Goal: Task Accomplishment & Management: Manage account settings

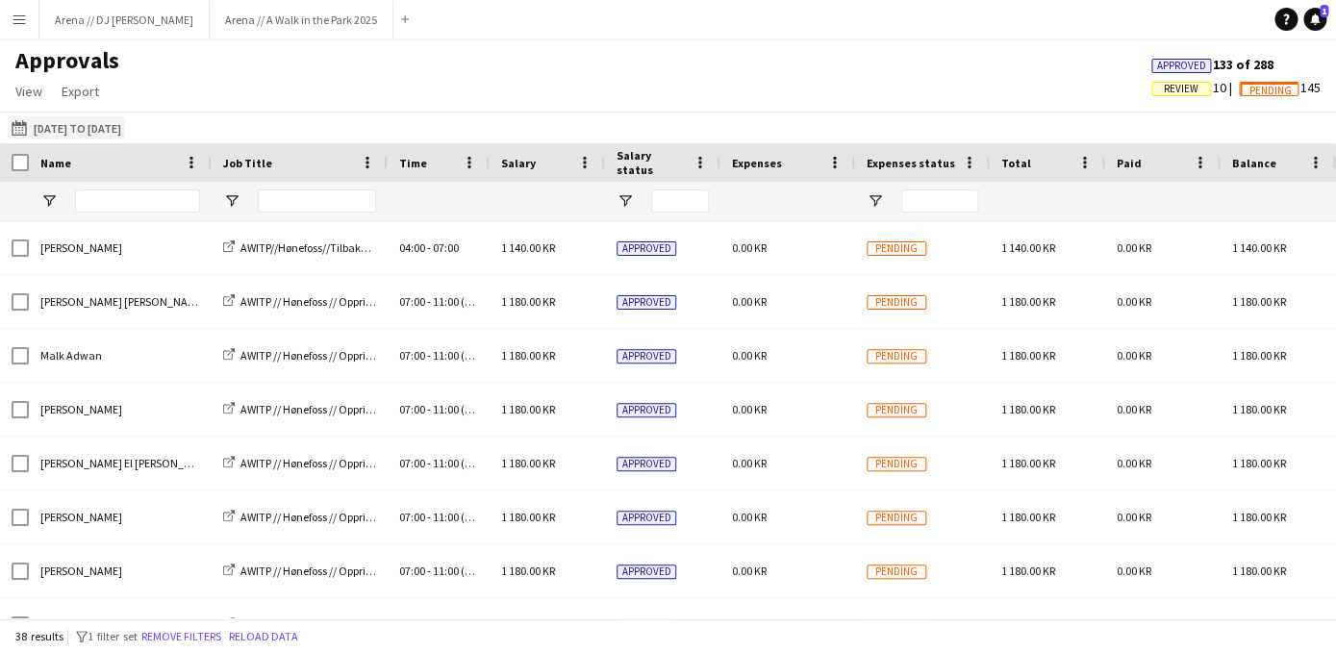
click at [125, 130] on button "12-09-2025 to 14-09-2025 05-09-2025 to 08-09-2025" at bounding box center [66, 127] width 117 height 23
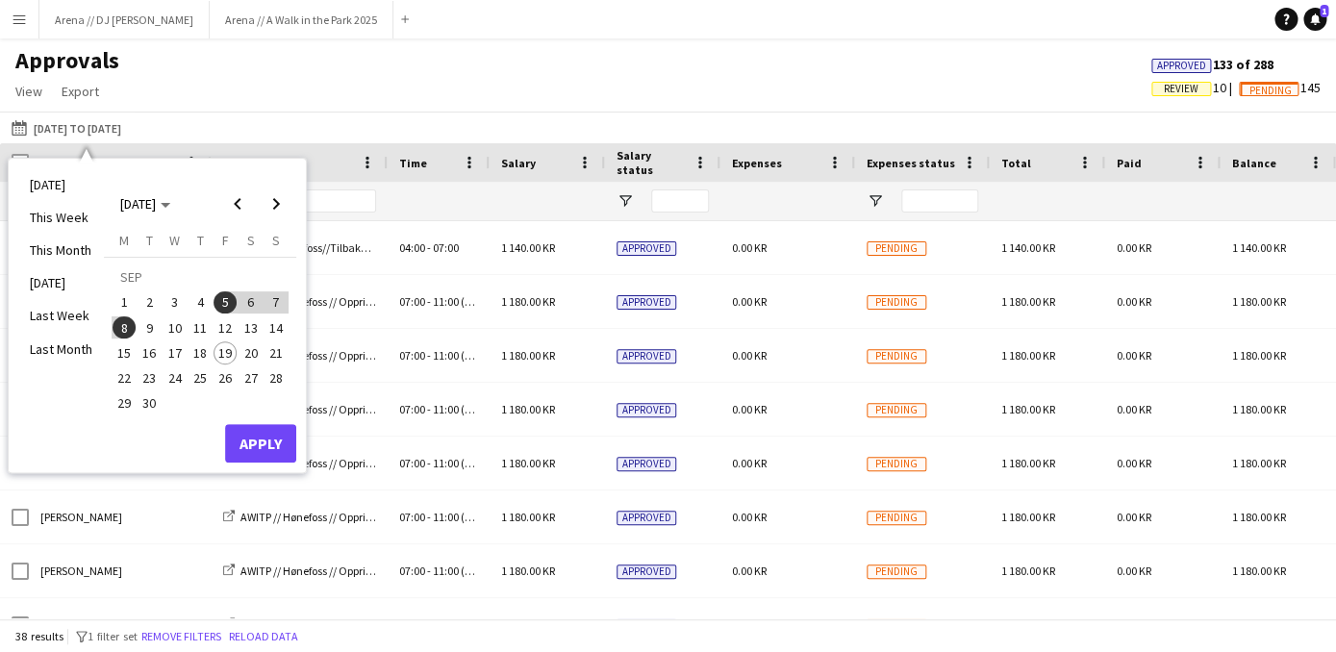
click at [231, 330] on span "12" at bounding box center [224, 327] width 23 height 23
click at [128, 350] on span "15" at bounding box center [124, 352] width 23 height 23
click at [274, 437] on button "Apply" at bounding box center [260, 443] width 71 height 38
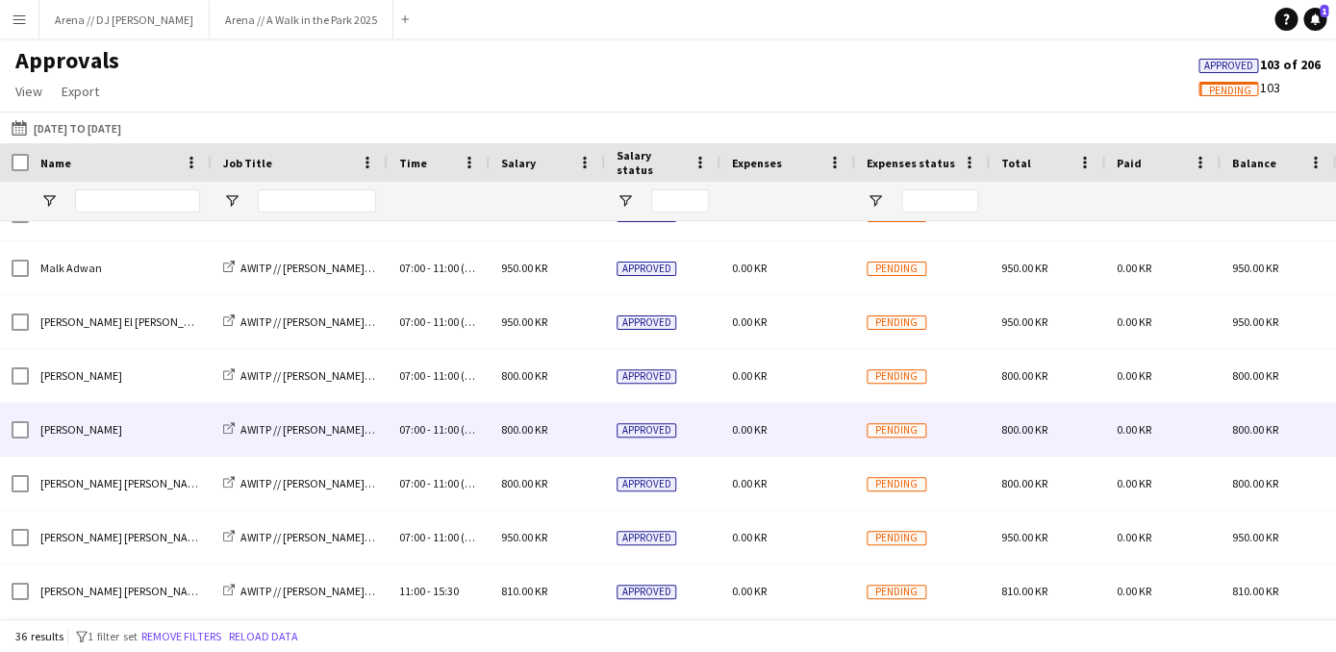
scroll to position [63, 0]
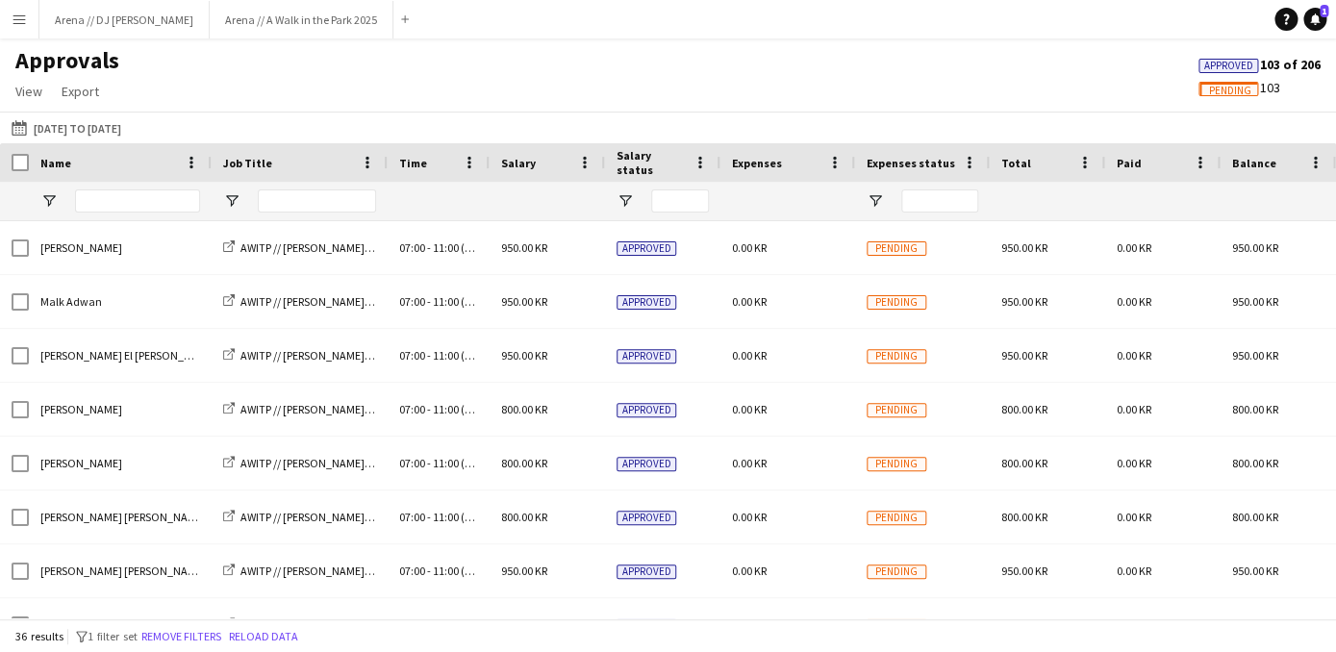
click at [7, 15] on button "Menu" at bounding box center [19, 19] width 38 height 38
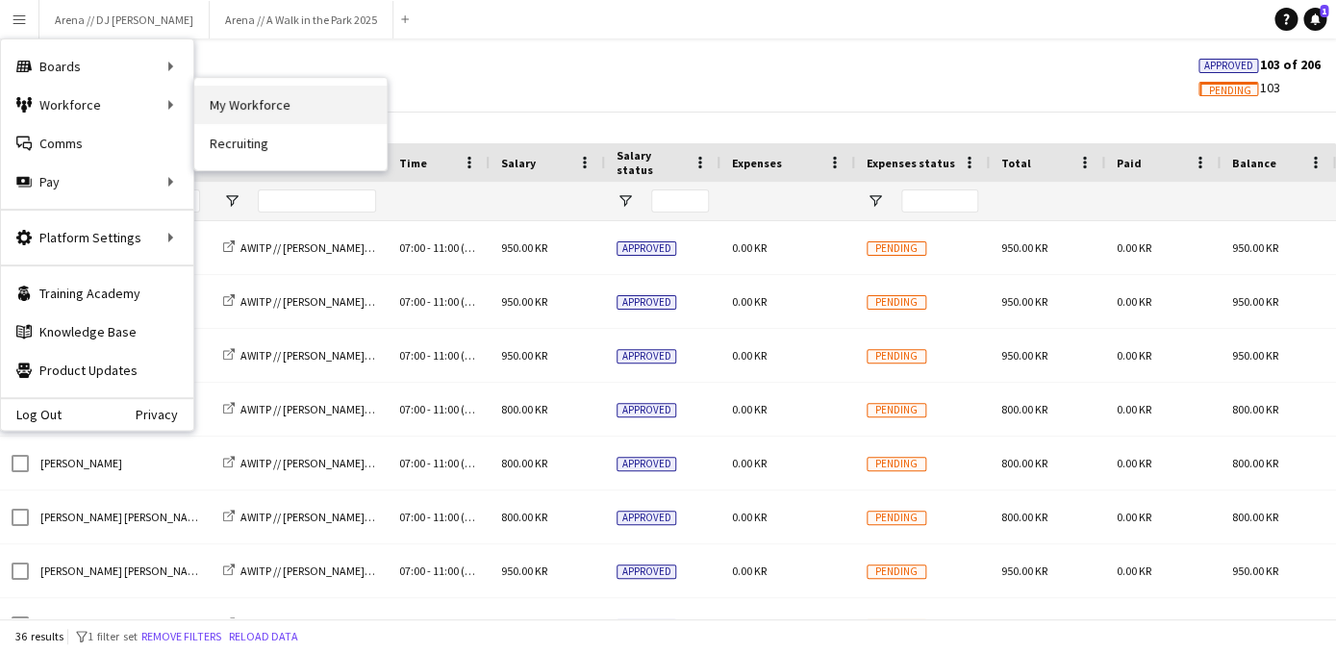
click at [215, 101] on link "My Workforce" at bounding box center [290, 105] width 192 height 38
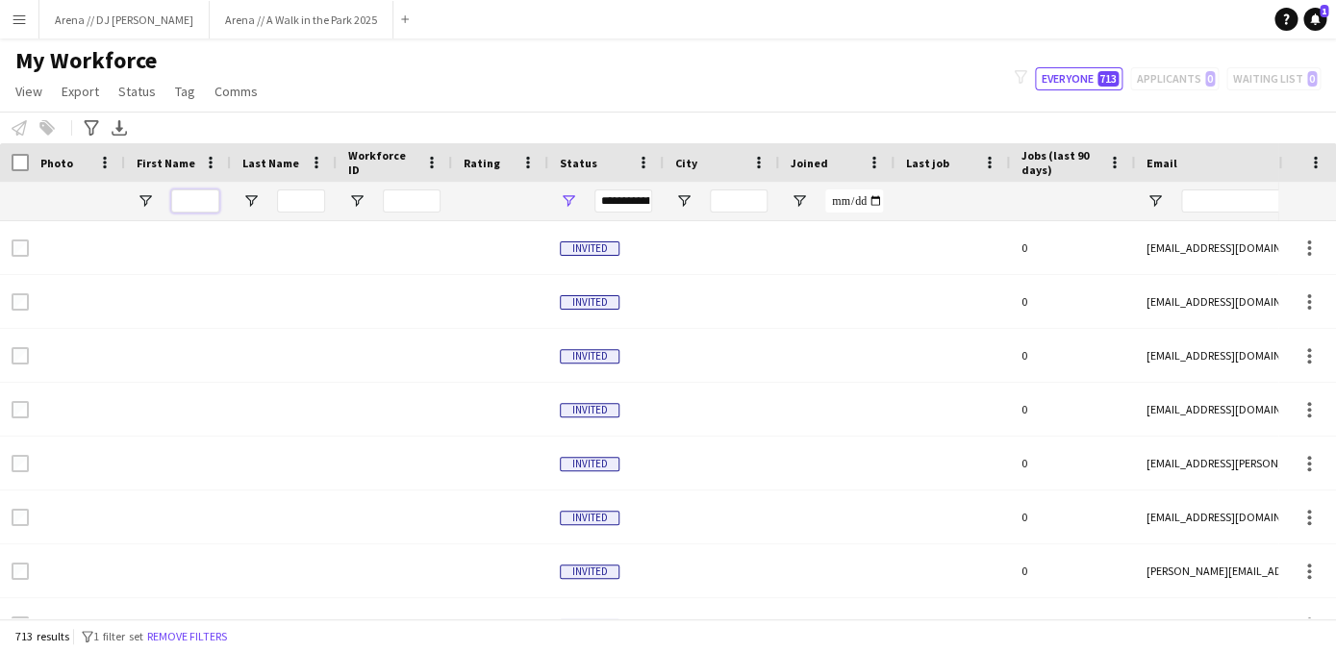
click at [200, 202] on input "First Name Filter Input" at bounding box center [195, 200] width 48 height 23
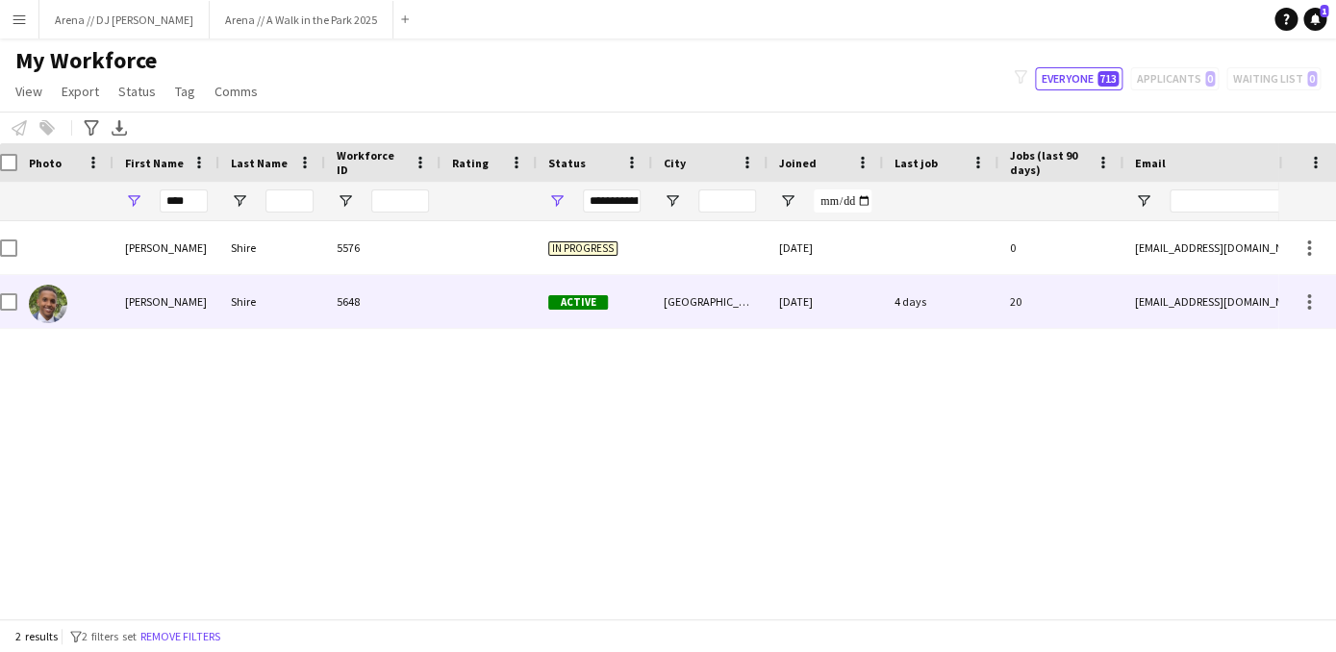
click at [497, 293] on div at bounding box center [488, 301] width 96 height 53
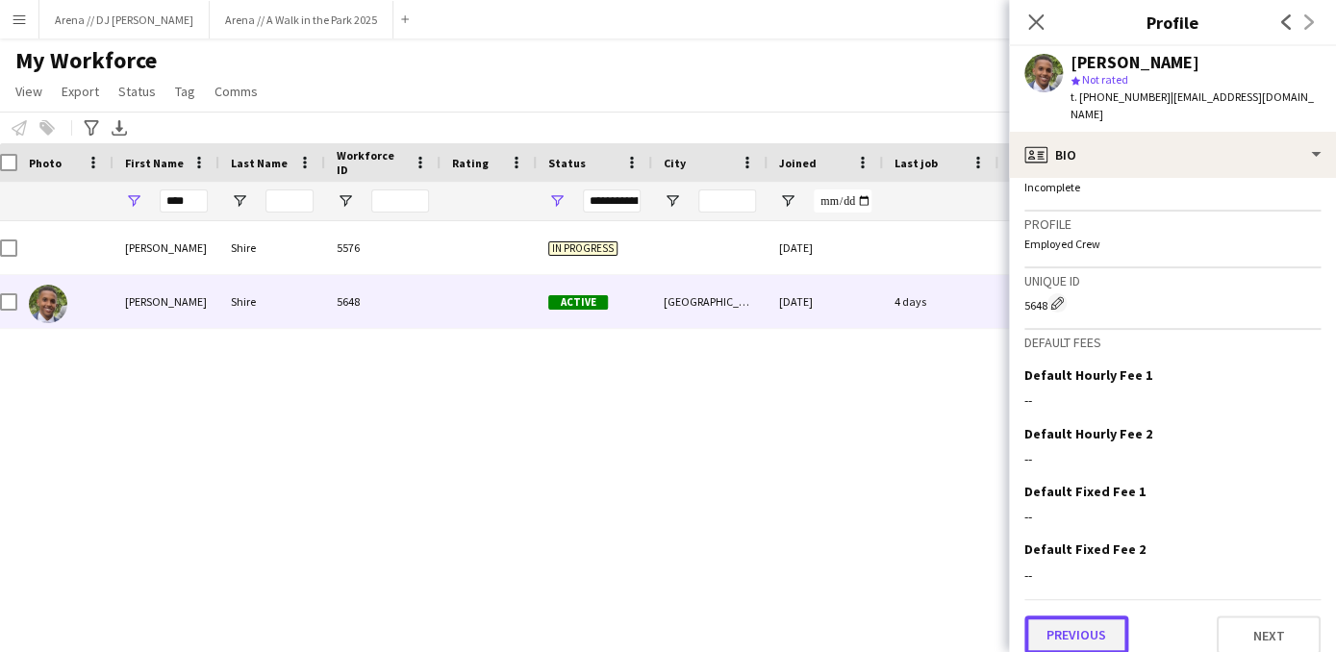
click at [1093, 615] on button "Previous" at bounding box center [1076, 634] width 104 height 38
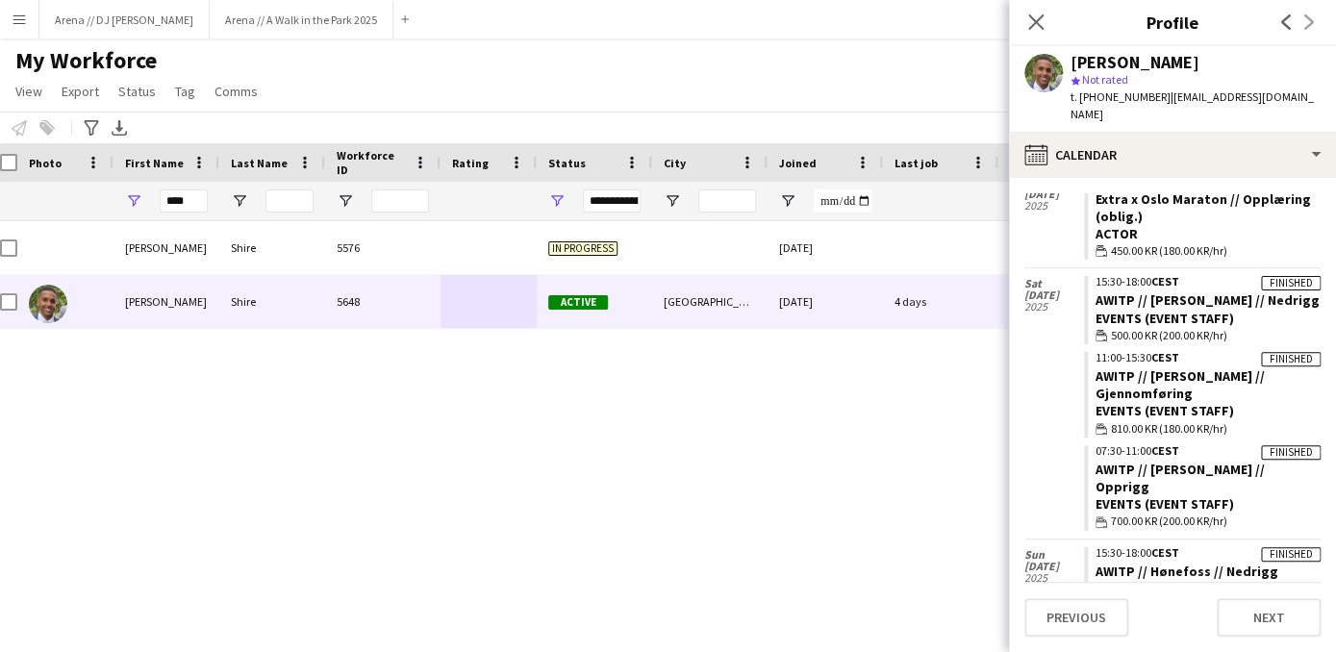
scroll to position [1261, 0]
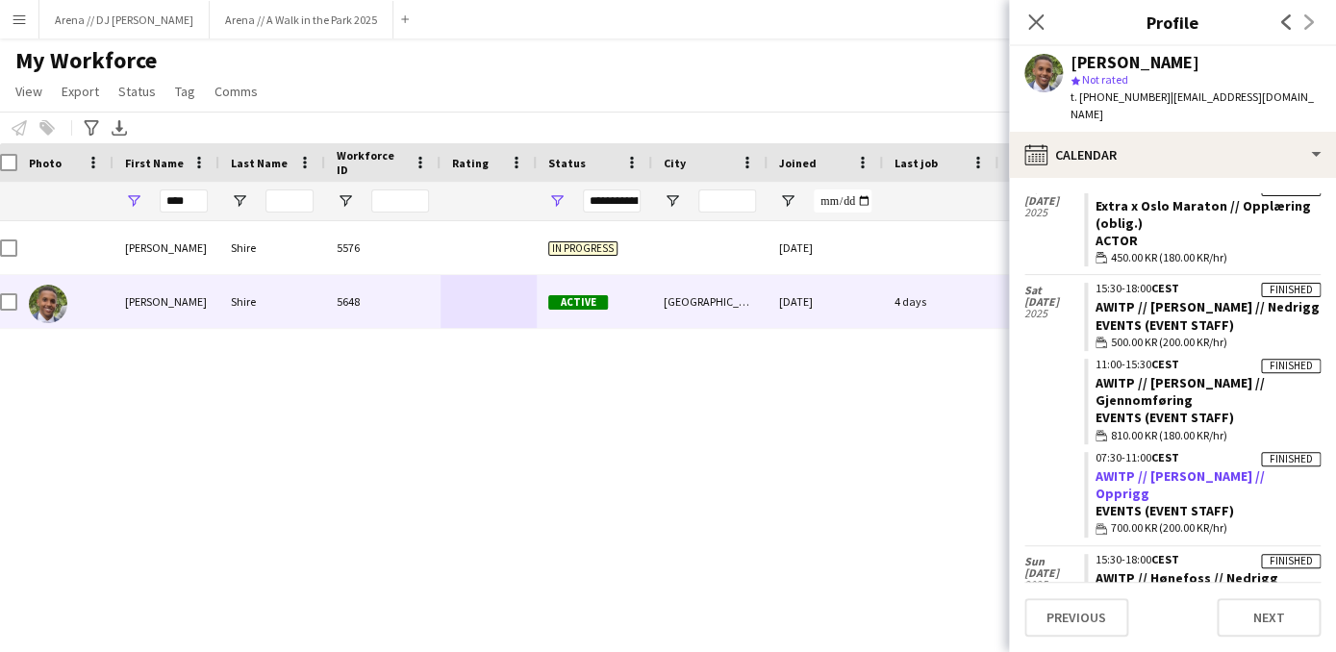
click at [1230, 467] on link "AWITP // [PERSON_NAME] // Opprigg" at bounding box center [1179, 484] width 169 height 35
click at [189, 197] on input "****" at bounding box center [184, 200] width 48 height 23
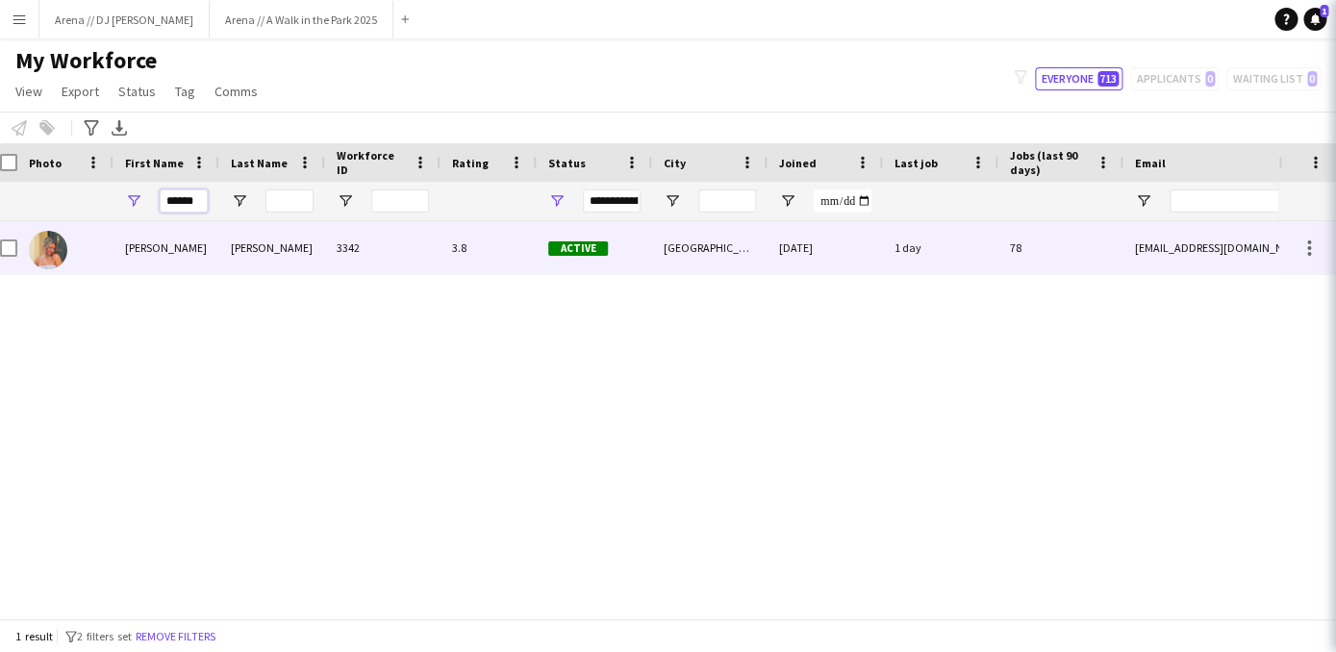
type input "******"
click at [205, 243] on div "Hannah Ludivia Rotbæk" at bounding box center [166, 247] width 106 height 53
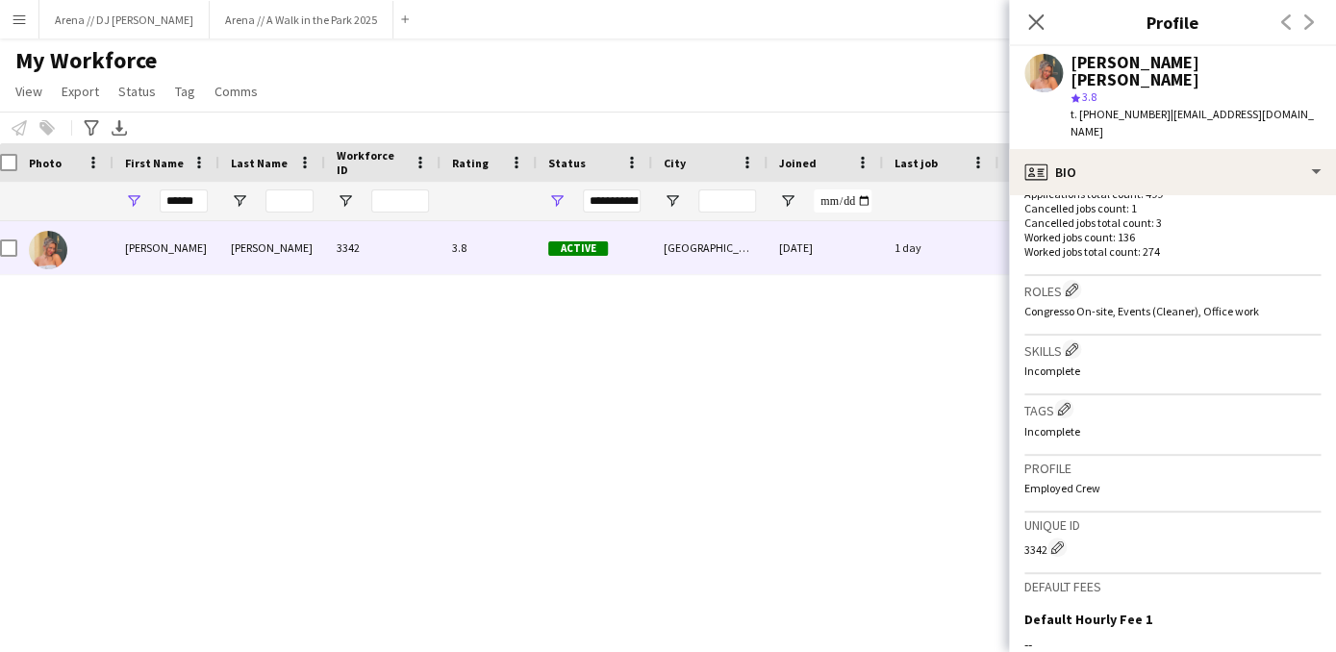
scroll to position [776, 0]
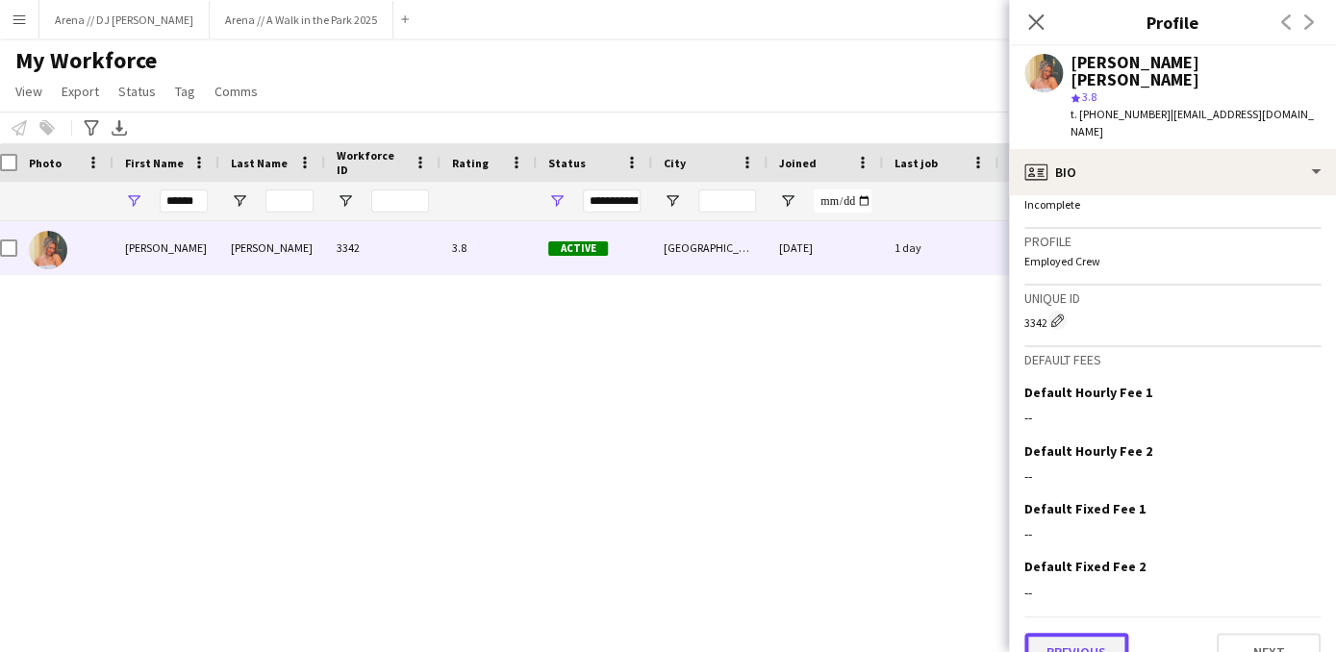
click at [1097, 633] on button "Previous" at bounding box center [1076, 652] width 104 height 38
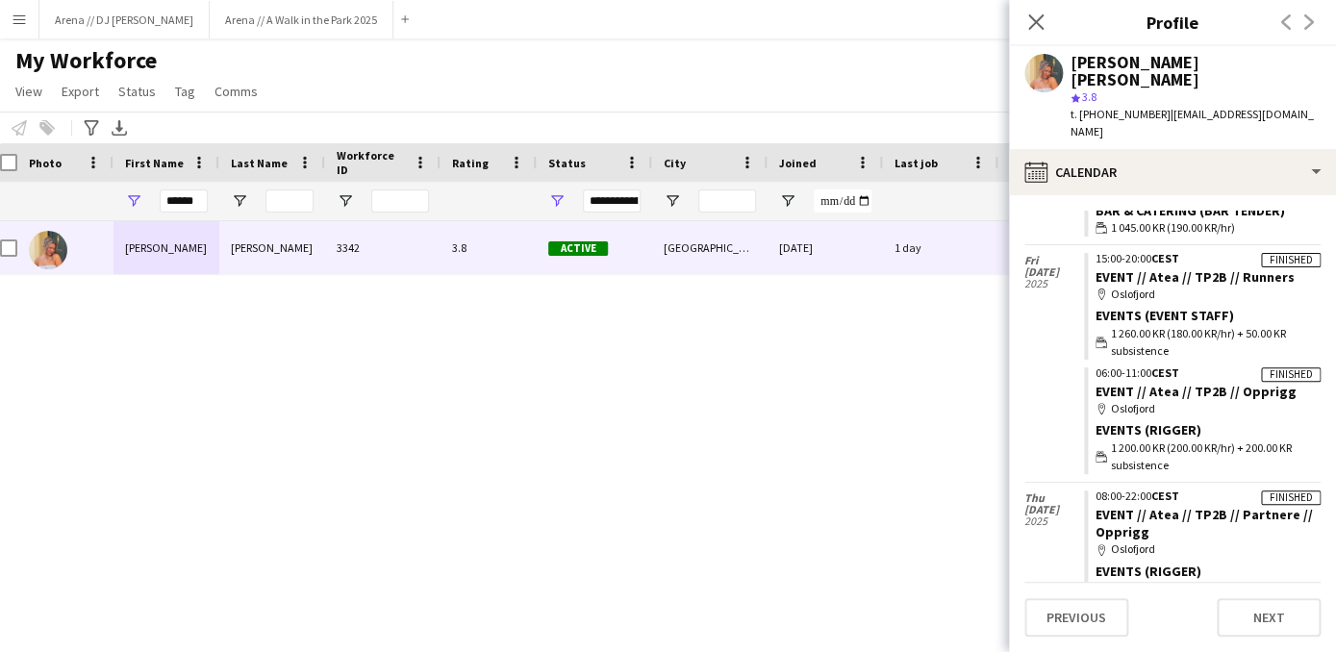
scroll to position [6307, 0]
click at [29, 19] on button "Menu" at bounding box center [19, 19] width 38 height 38
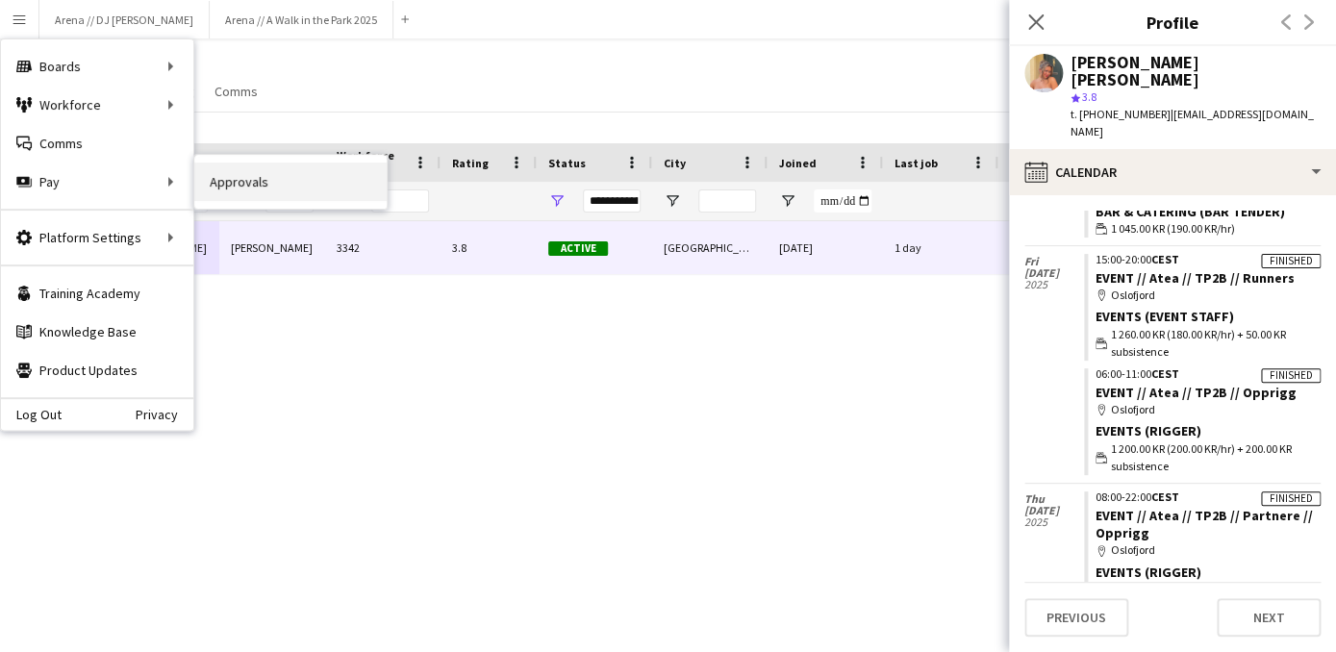
click at [234, 173] on link "Approvals" at bounding box center [290, 182] width 192 height 38
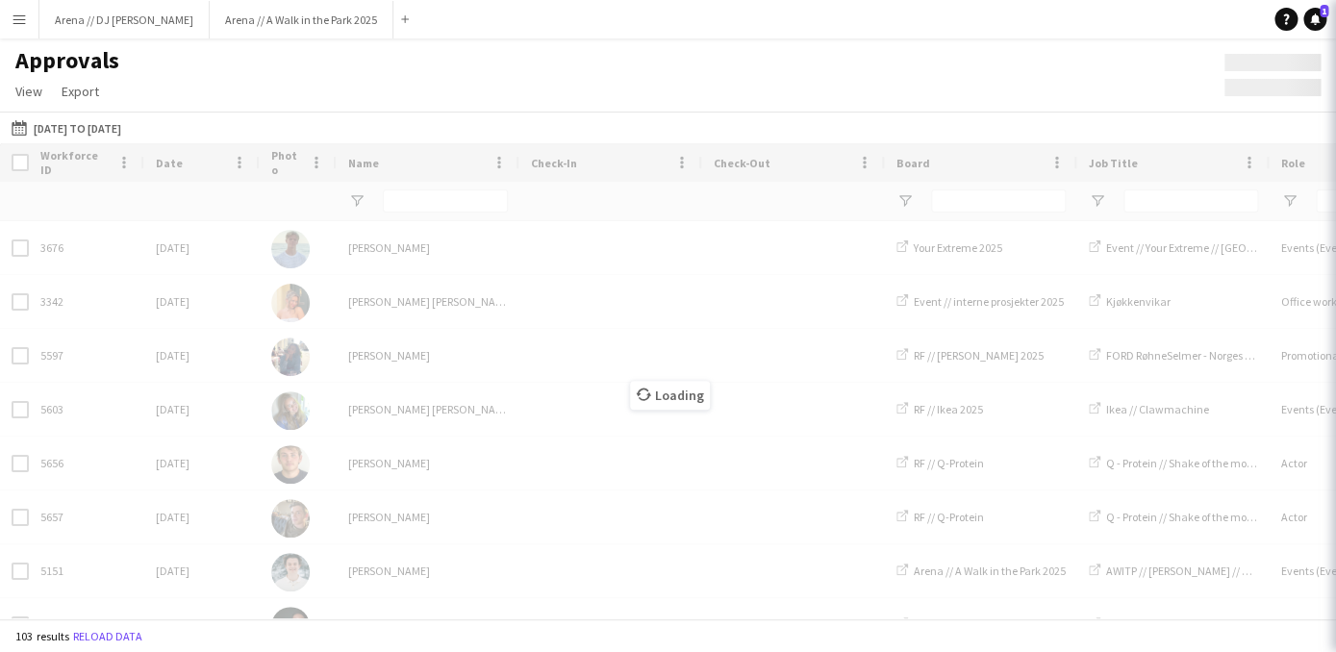
click at [234, 173] on div "Loading" at bounding box center [668, 380] width 1336 height 475
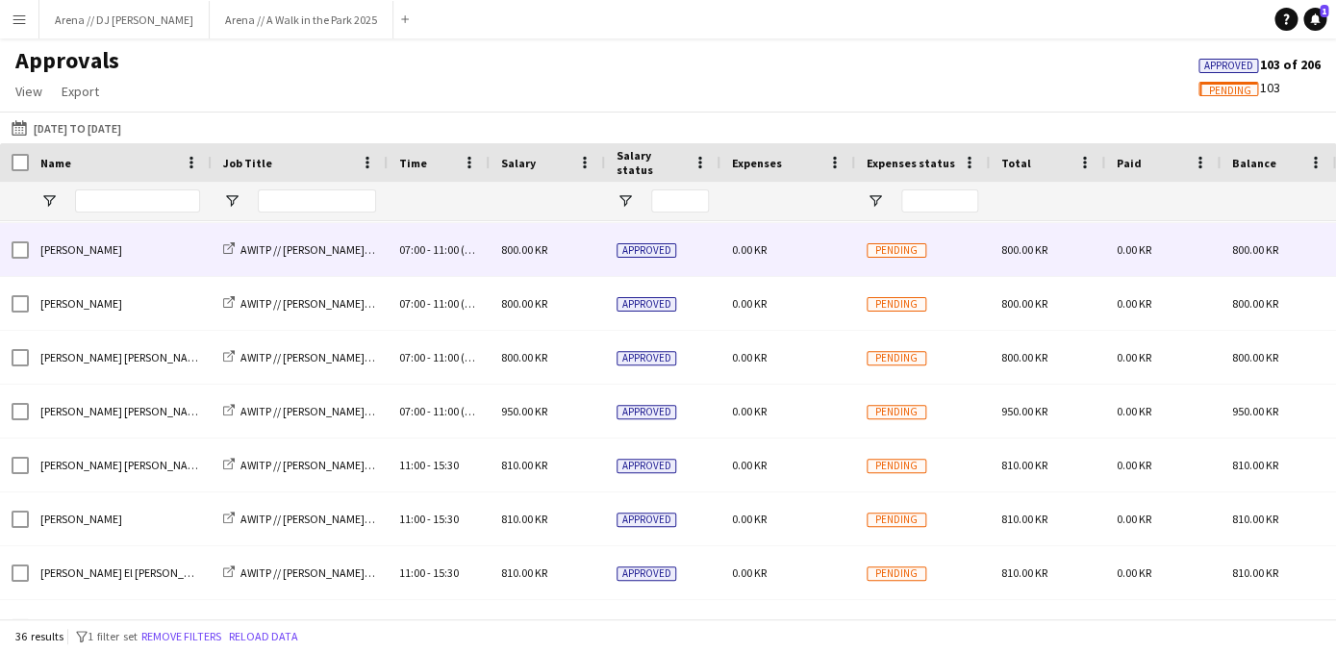
scroll to position [210, 0]
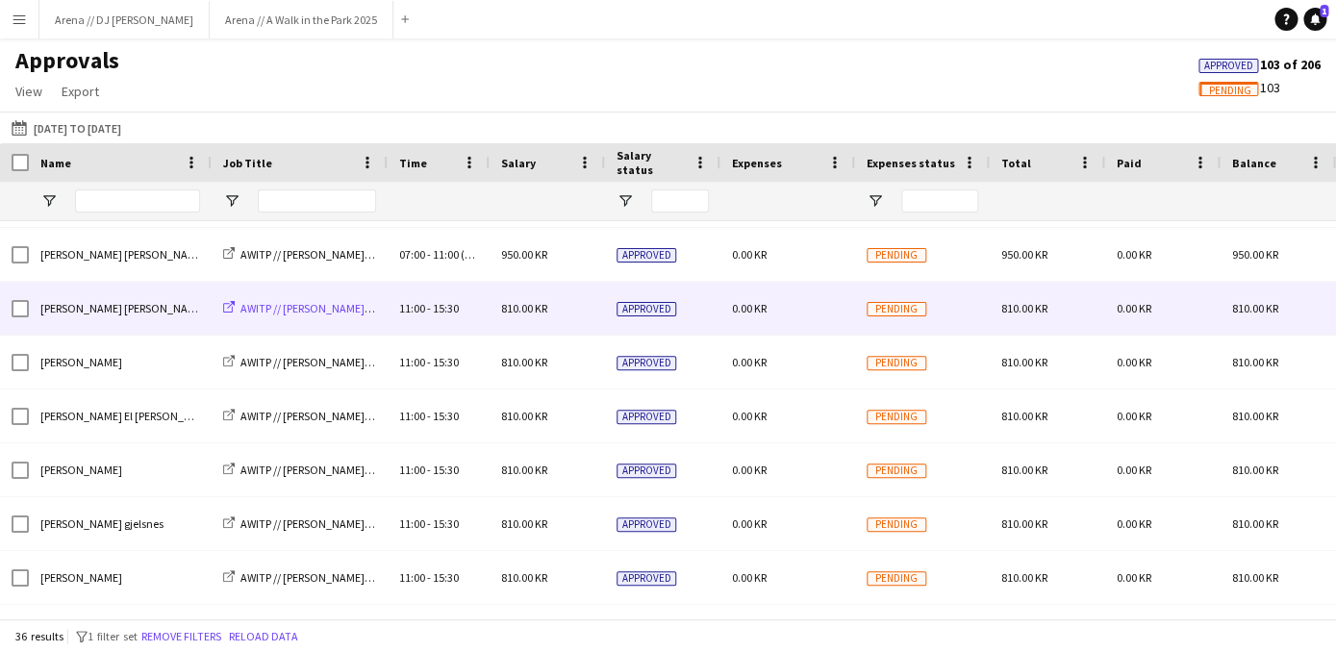
click at [337, 308] on span "AWITP // [PERSON_NAME] // Gjennomføring" at bounding box center [345, 308] width 210 height 14
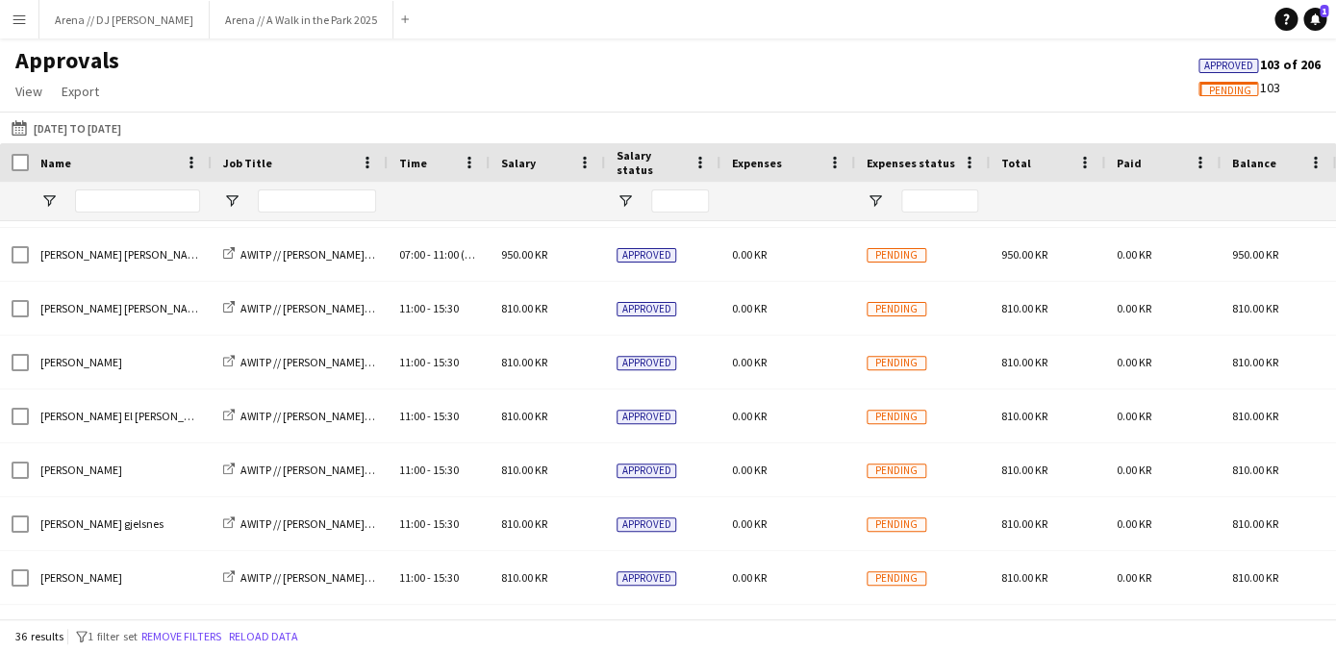
click at [22, 34] on button "Menu" at bounding box center [19, 19] width 38 height 38
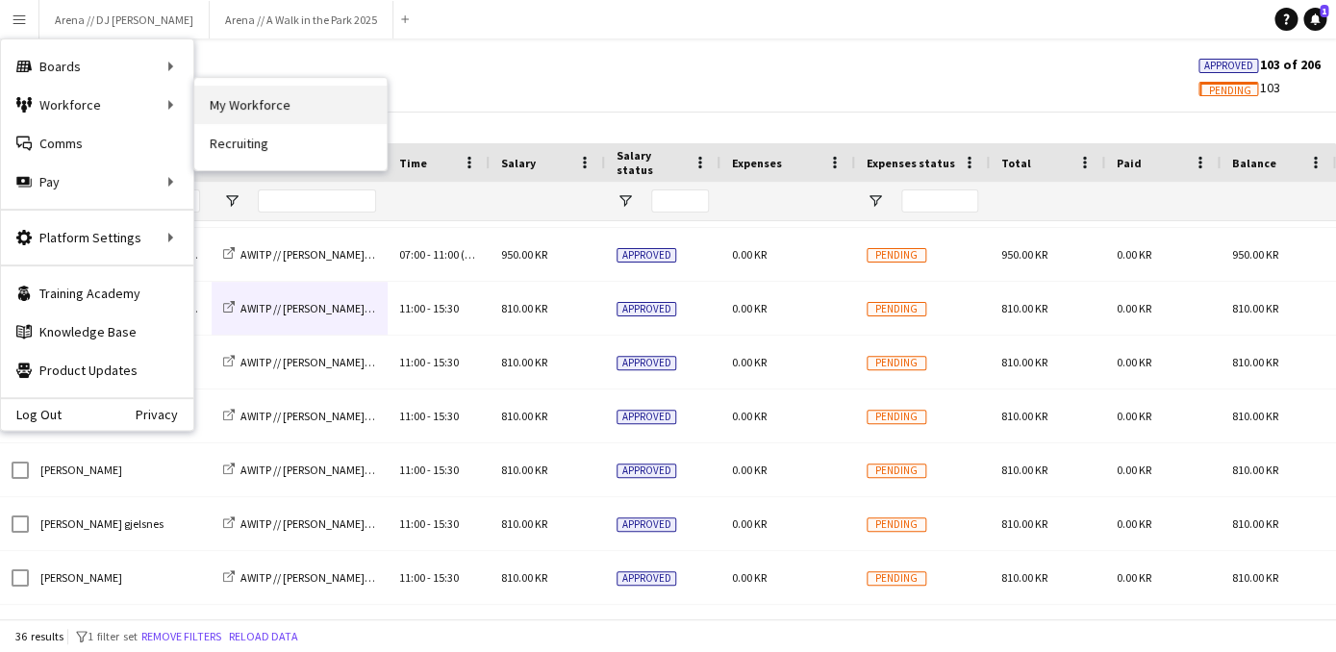
click at [222, 99] on link "My Workforce" at bounding box center [290, 105] width 192 height 38
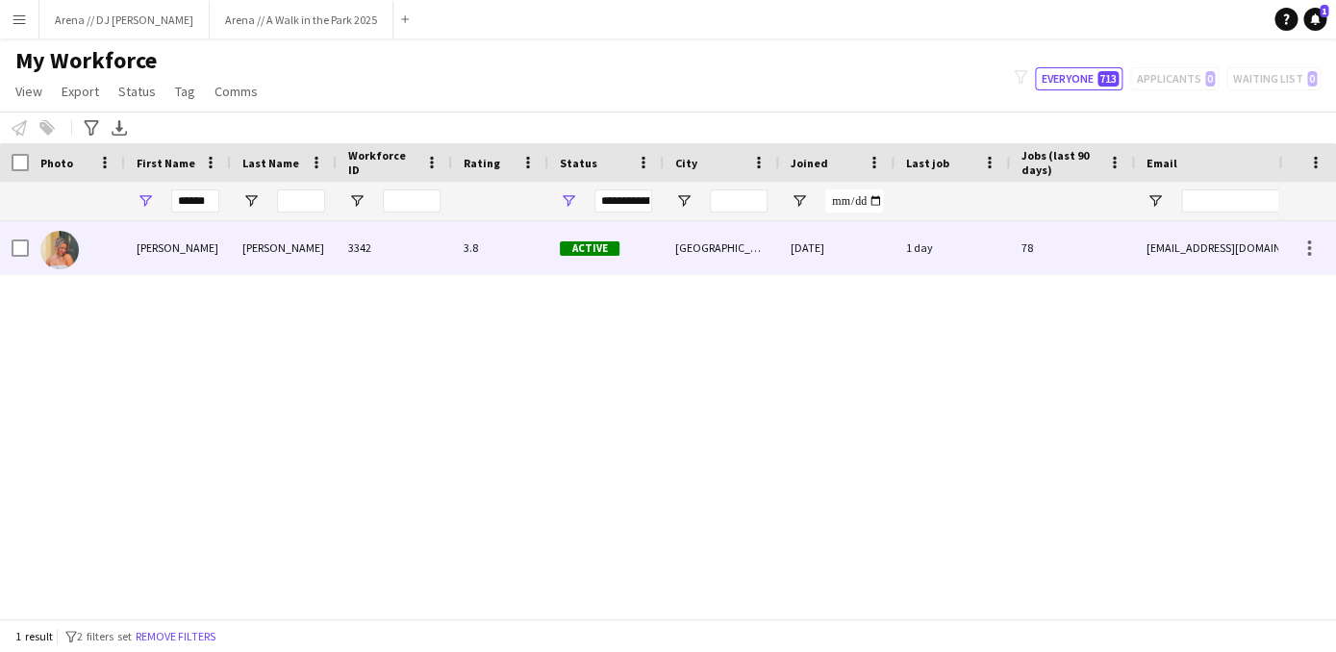
click at [255, 235] on div "Meling" at bounding box center [284, 247] width 106 height 53
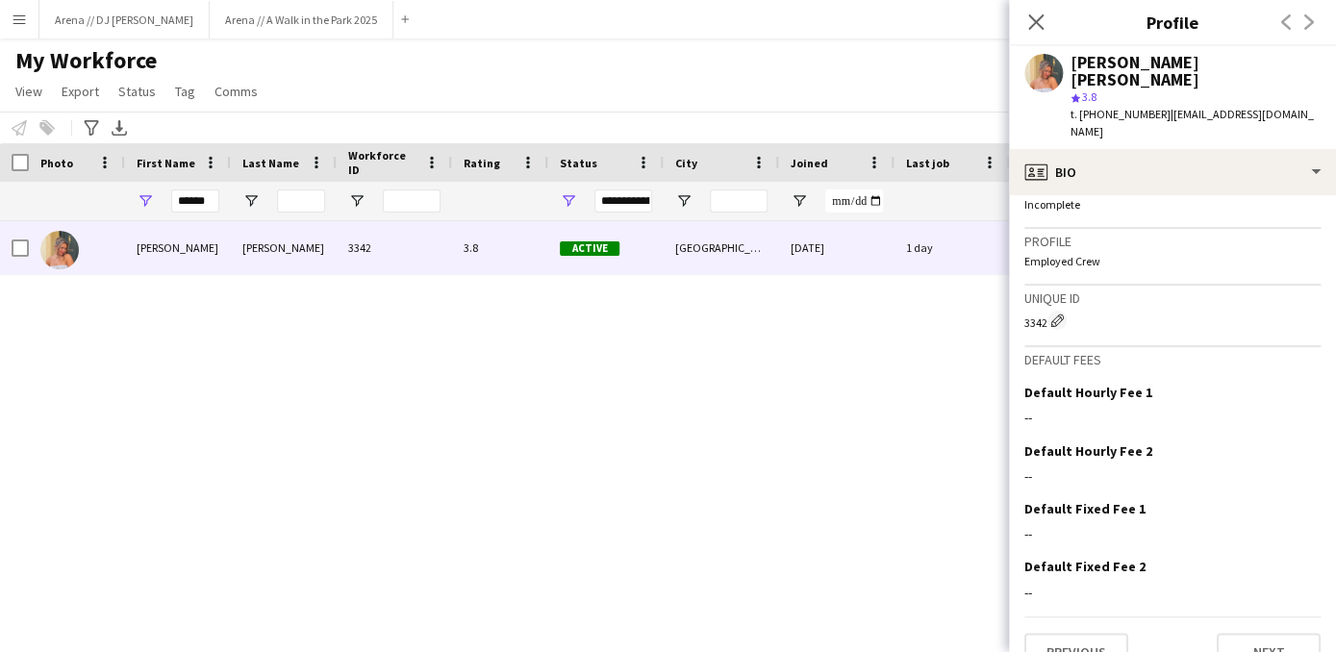
click at [1096, 616] on div "Previous Next" at bounding box center [1172, 643] width 296 height 55
click at [1088, 633] on button "Previous" at bounding box center [1076, 652] width 104 height 38
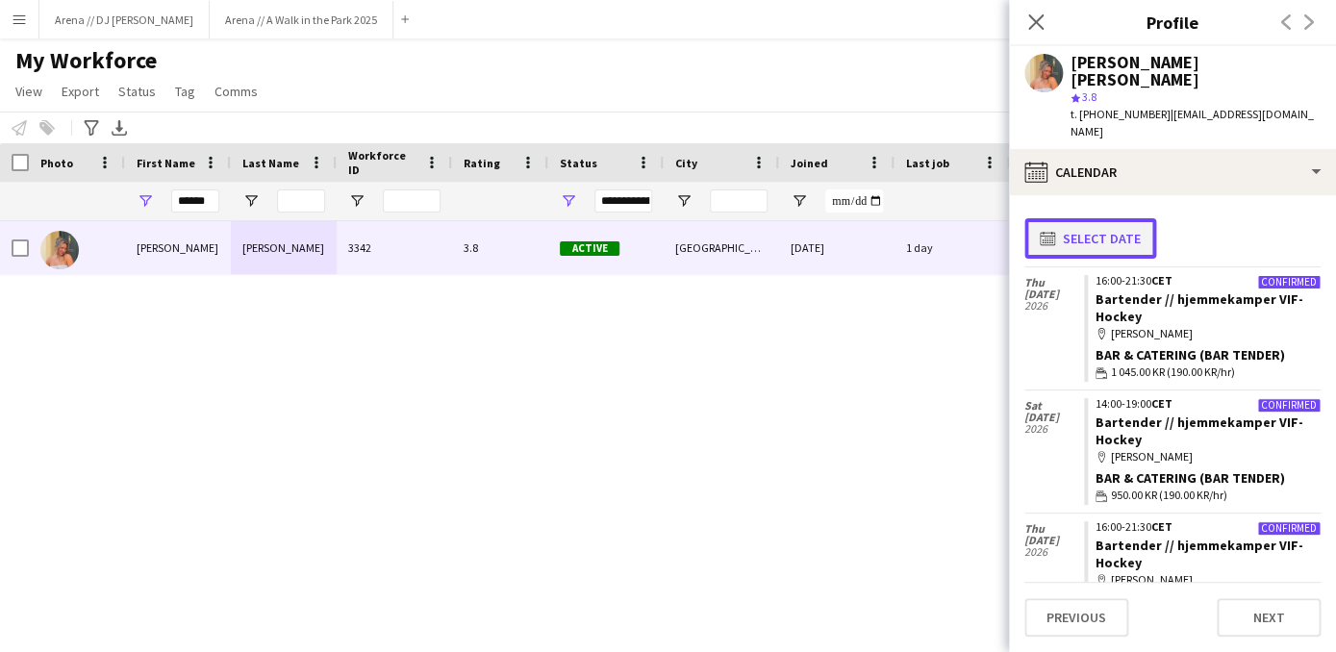
click at [1061, 218] on button "calendar-full Select date" at bounding box center [1090, 238] width 132 height 40
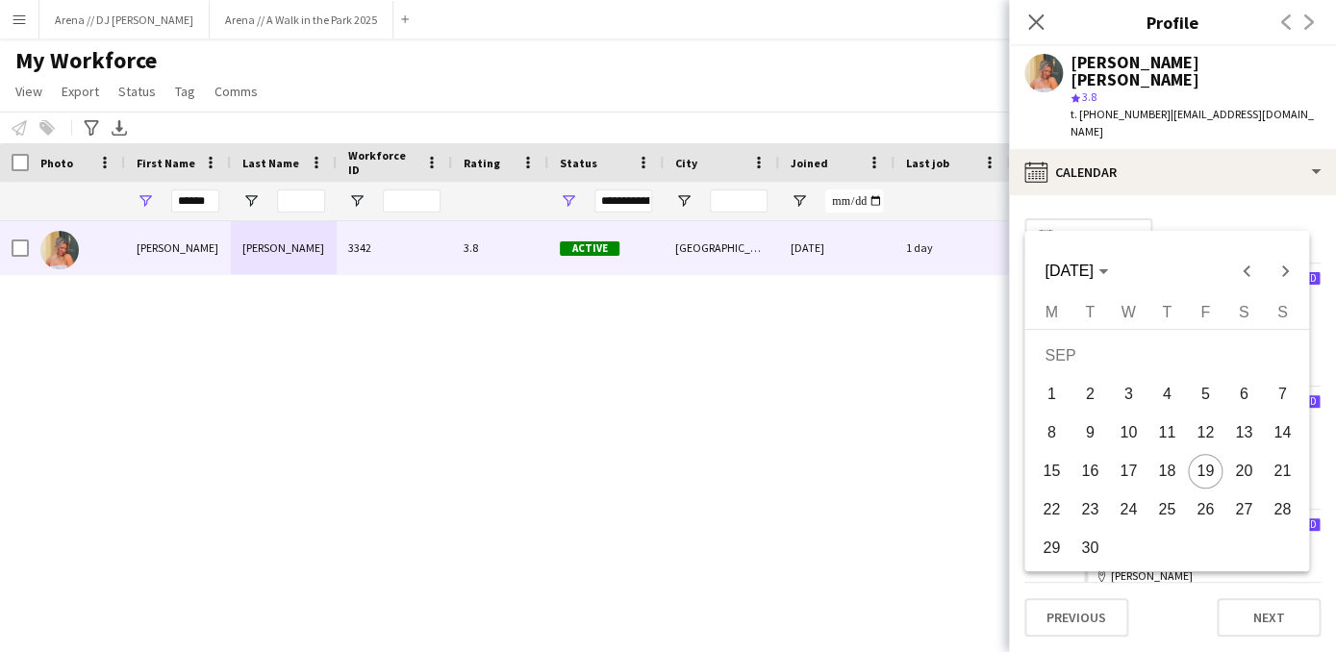
click at [1246, 433] on span "13" at bounding box center [1243, 432] width 35 height 35
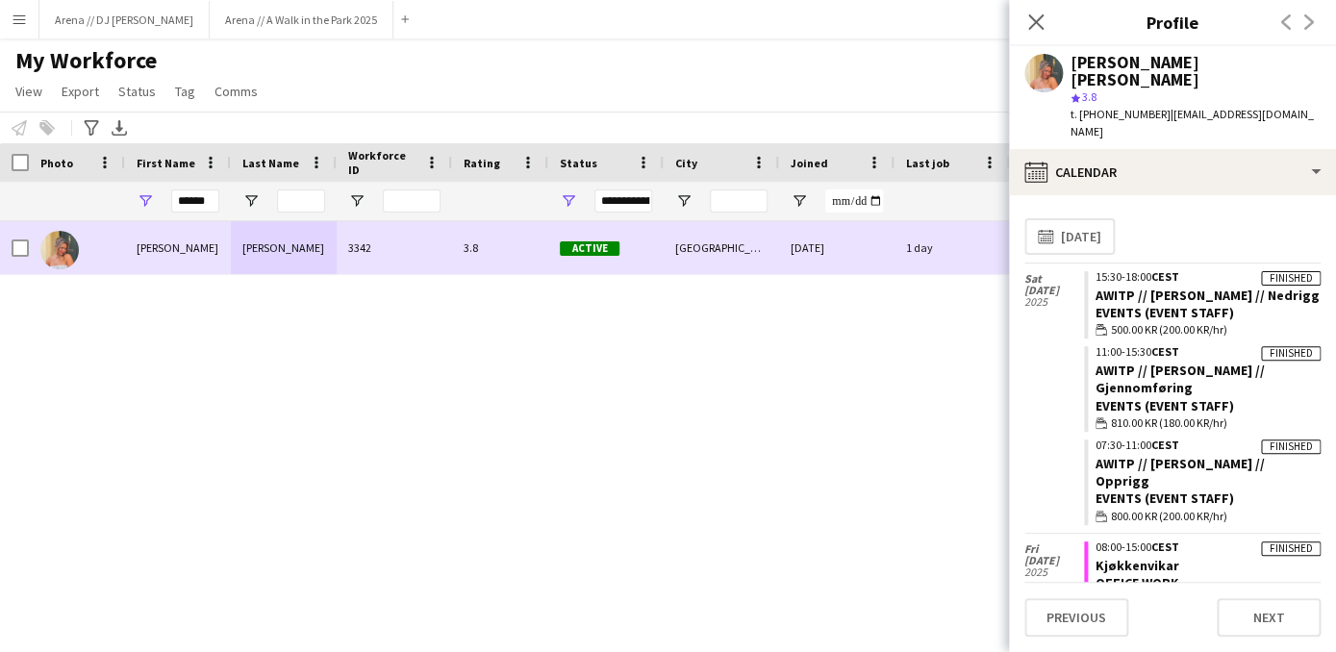
click at [20, 236] on div at bounding box center [20, 248] width 17 height 54
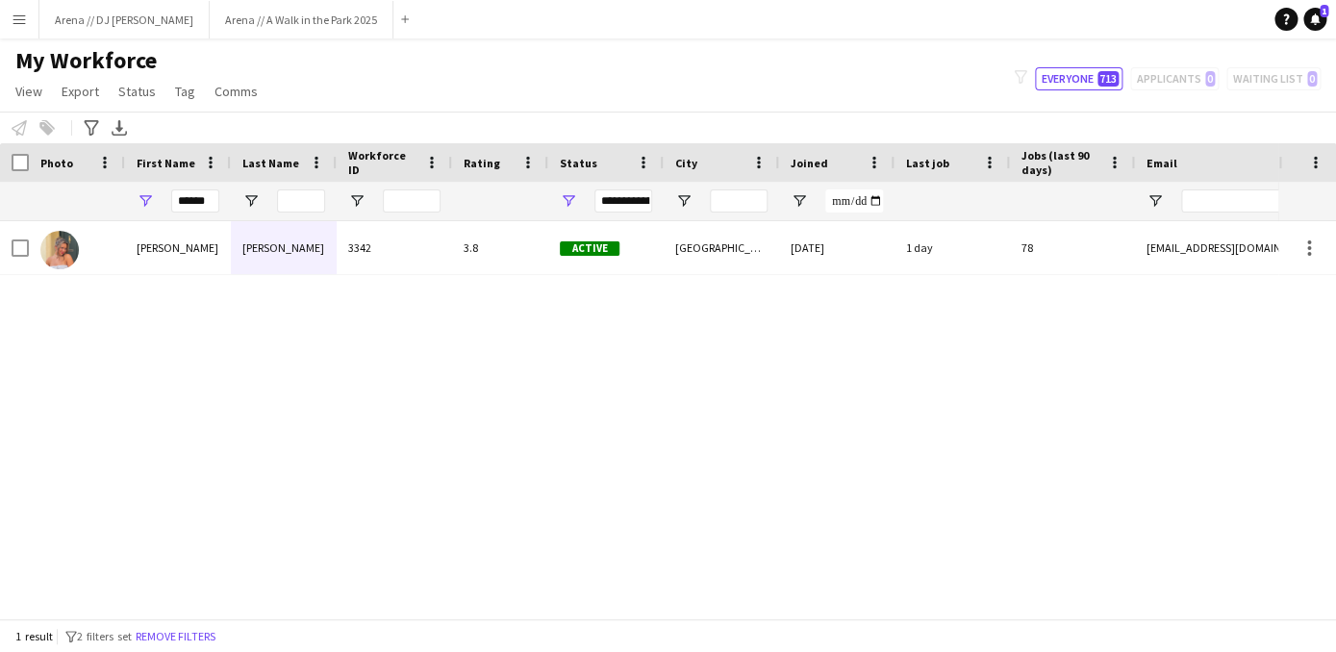
click at [17, 31] on button "Menu" at bounding box center [19, 19] width 38 height 38
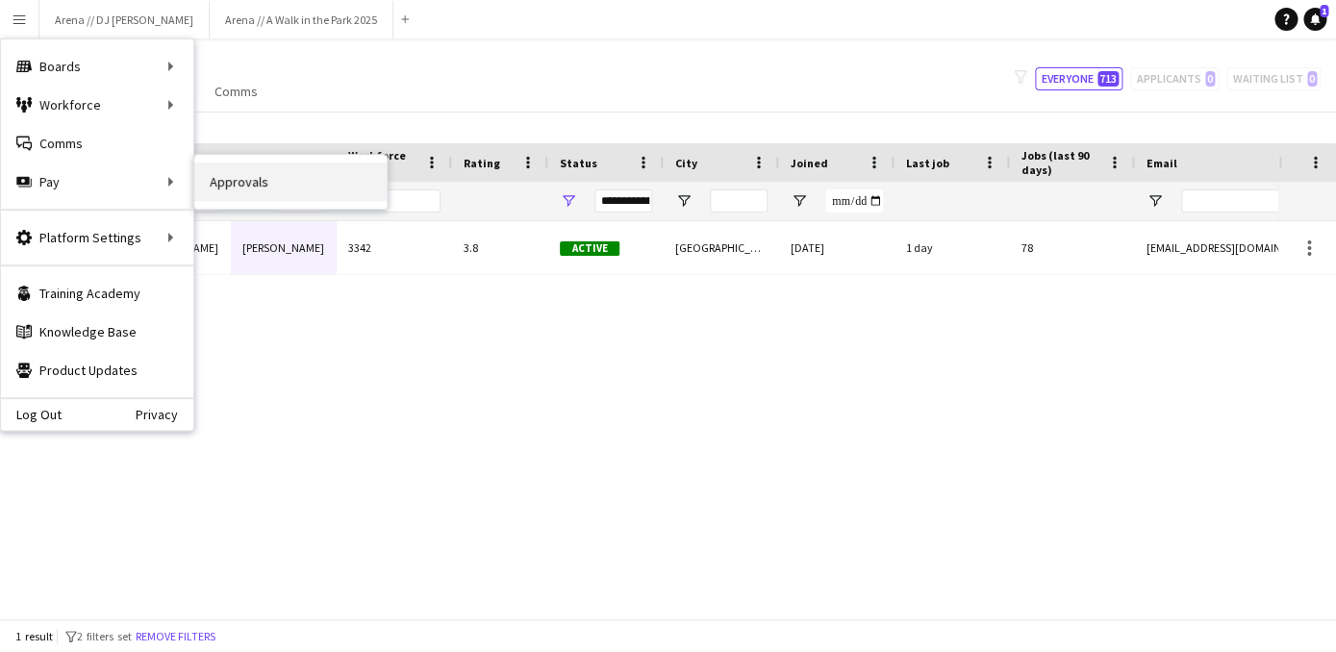
click at [267, 175] on link "Approvals" at bounding box center [290, 182] width 192 height 38
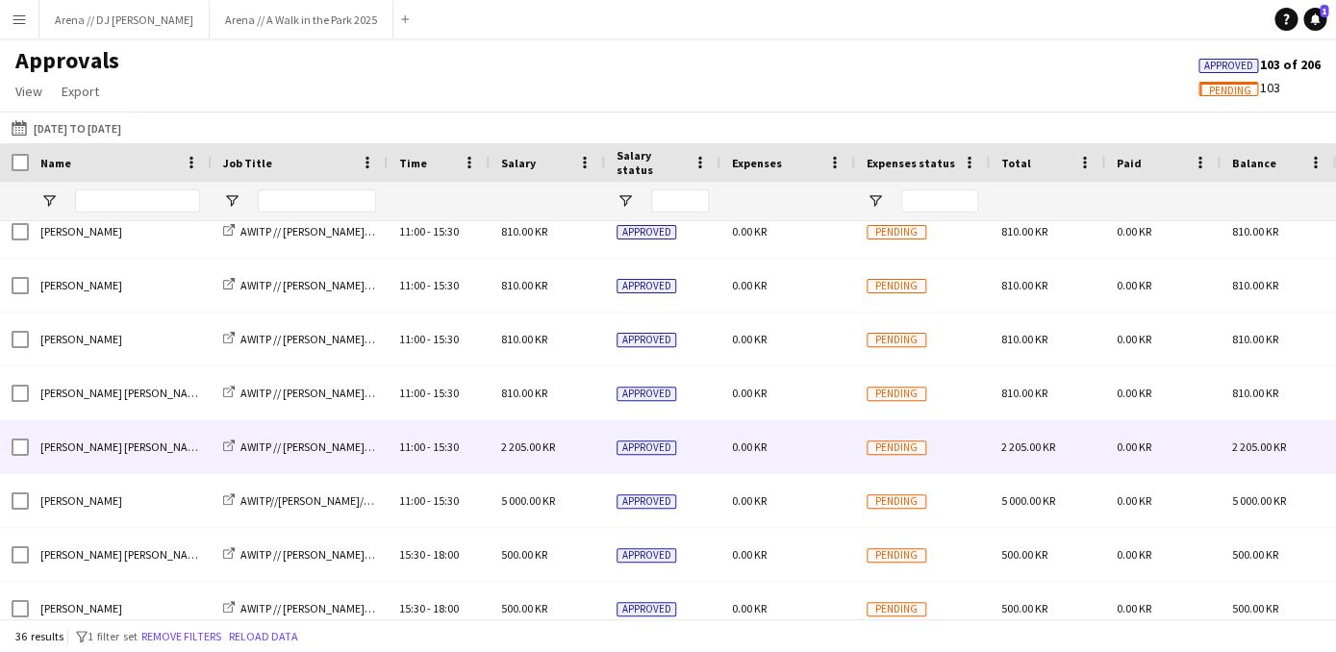
scroll to position [891, 0]
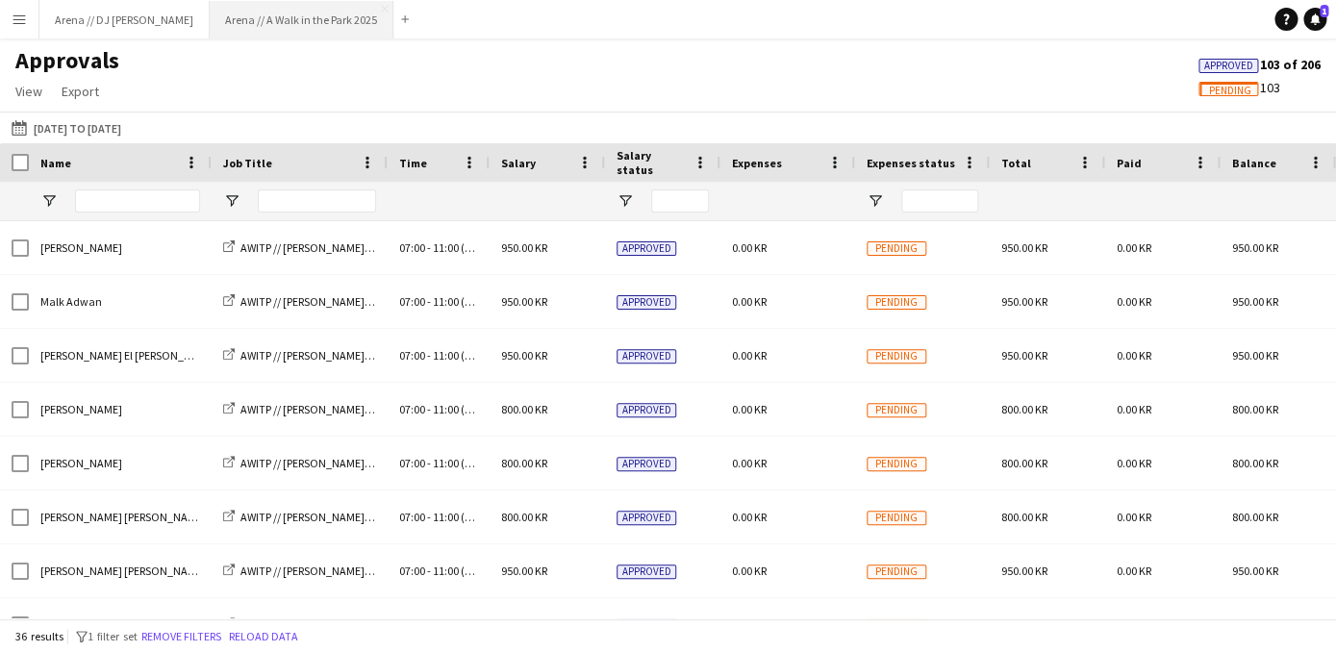
click at [292, 21] on button "Arena // A Walk in the Park 2025 Close" at bounding box center [302, 20] width 184 height 38
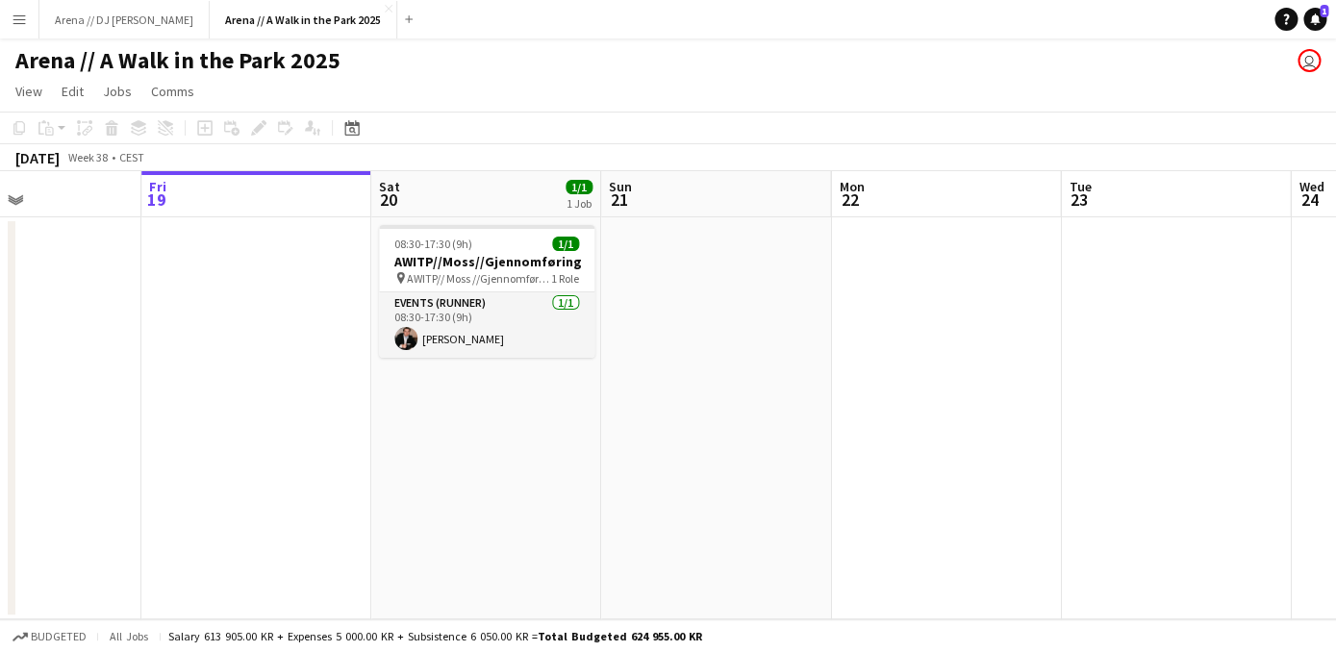
scroll to position [0, 607]
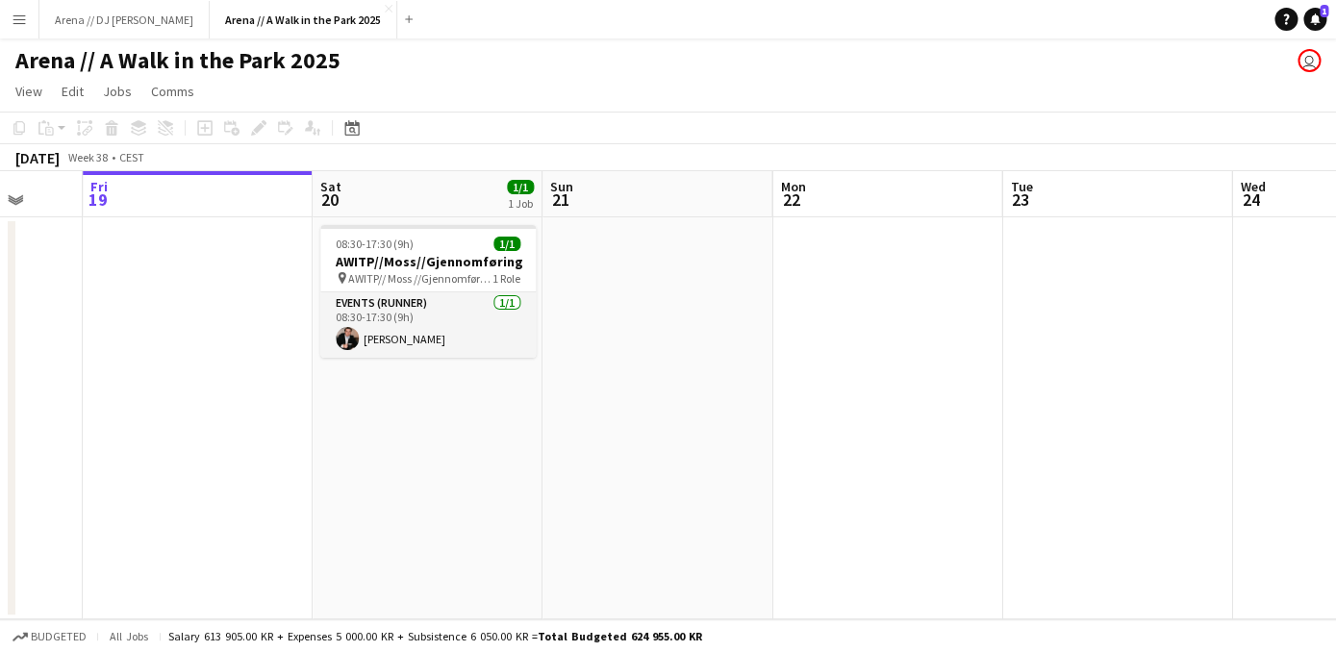
drag, startPoint x: 266, startPoint y: 280, endPoint x: 811, endPoint y: 280, distance: 544.2
click at [809, 280] on app-calendar-viewport "Tue 16 Wed 17 1/1 1 Job Thu 18 Fri 19 Sat 20 1/1 1 Job Sun 21 Mon 22 Tue 23 Wed…" at bounding box center [668, 395] width 1336 height 448
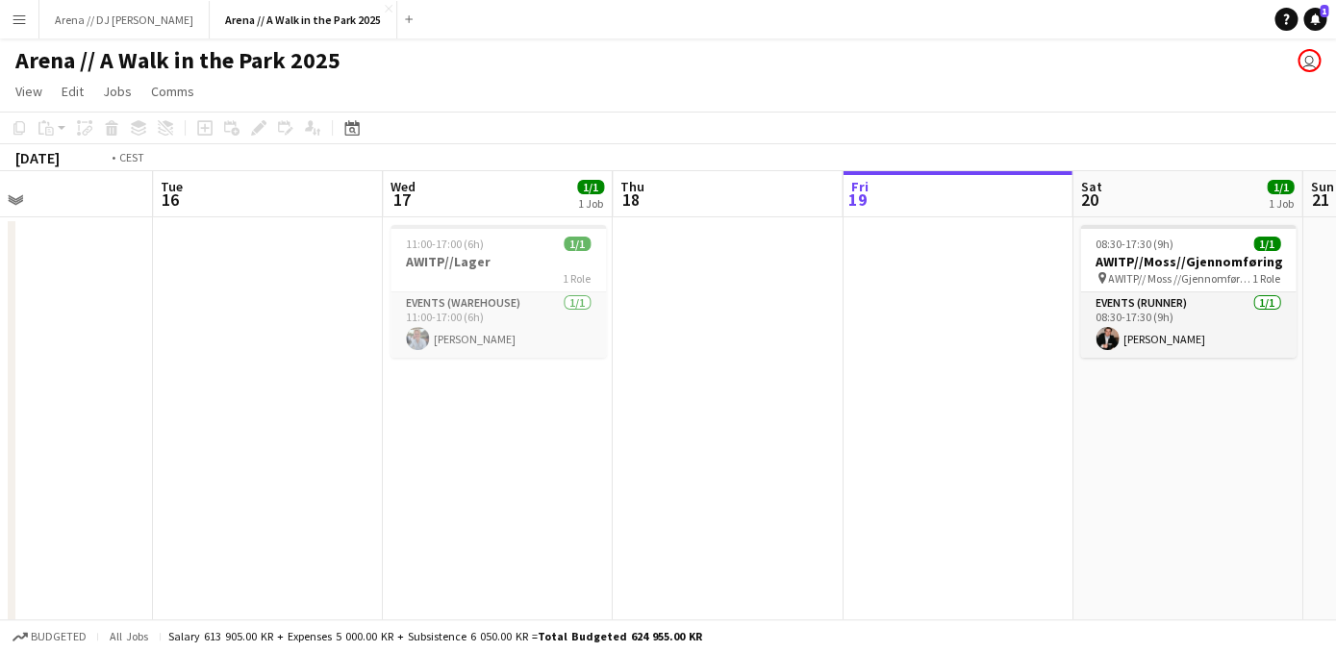
drag, startPoint x: 521, startPoint y: 396, endPoint x: 1159, endPoint y: 364, distance: 638.3
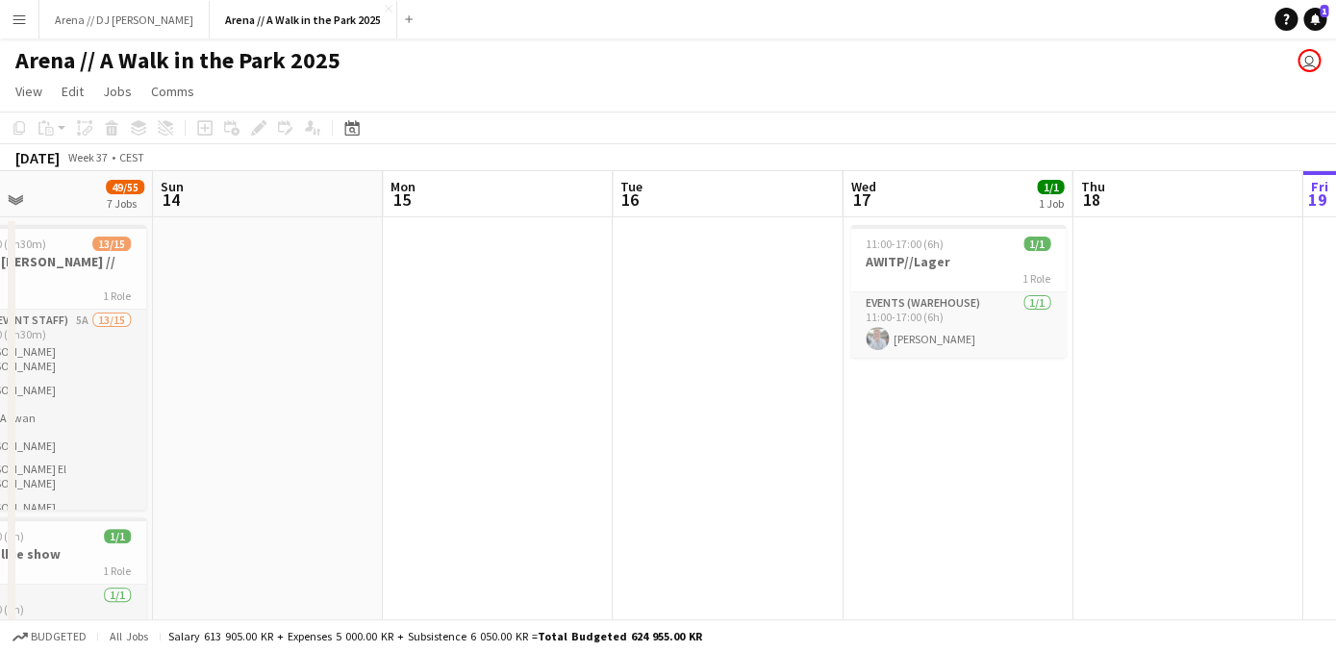
scroll to position [0, 435]
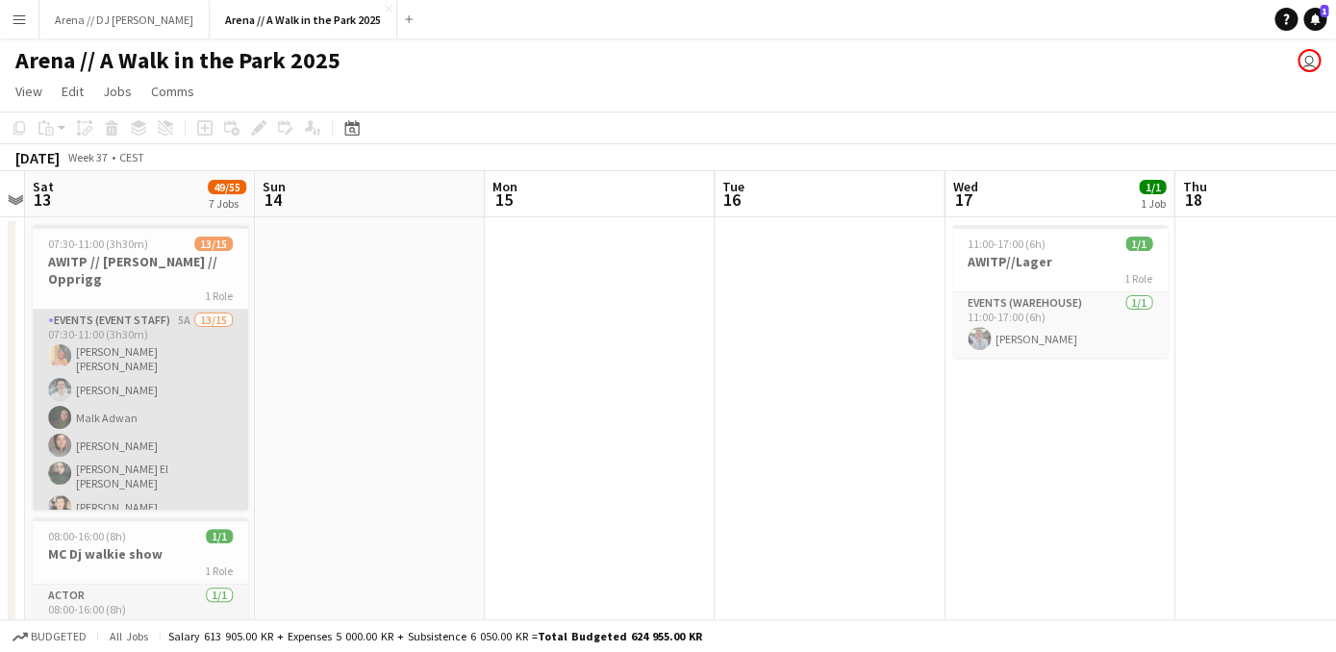
click at [183, 353] on app-card-role "Events (Event Staff) 5A 13/15 07:30-11:00 (3h30m) Hannah Ludivia Rotbæk Meling …" at bounding box center [140, 549] width 215 height 479
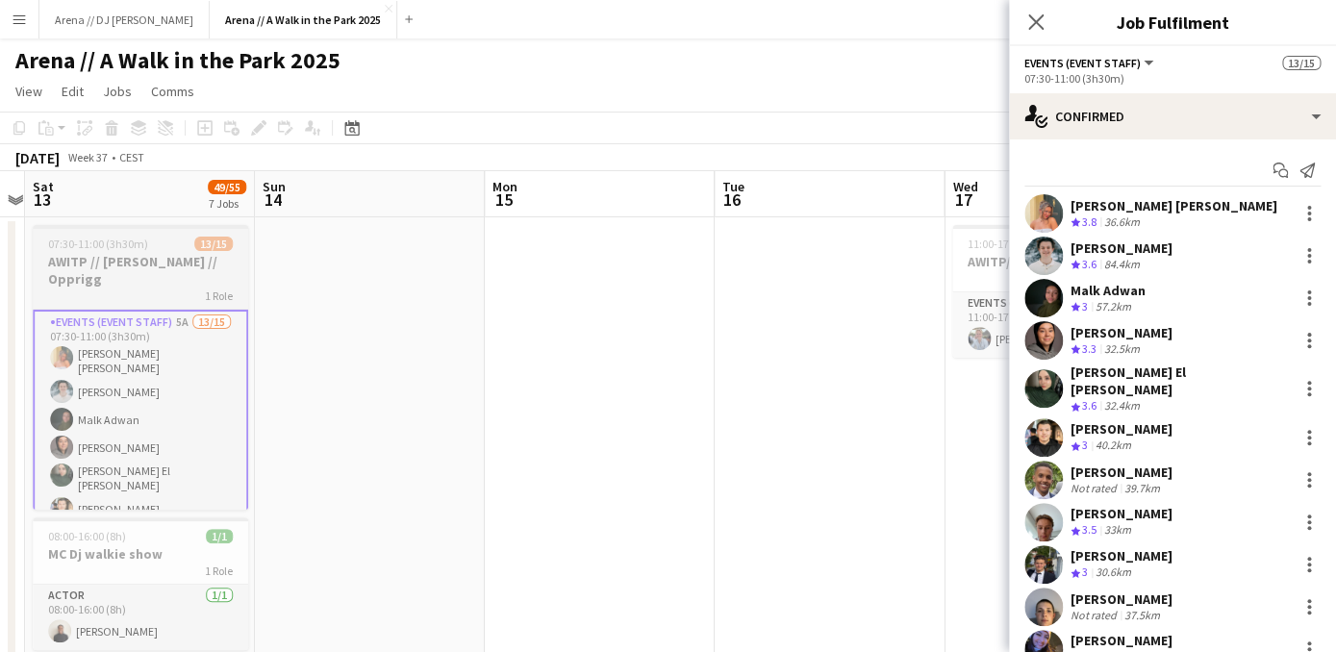
click at [128, 288] on div "1 Role" at bounding box center [140, 295] width 215 height 15
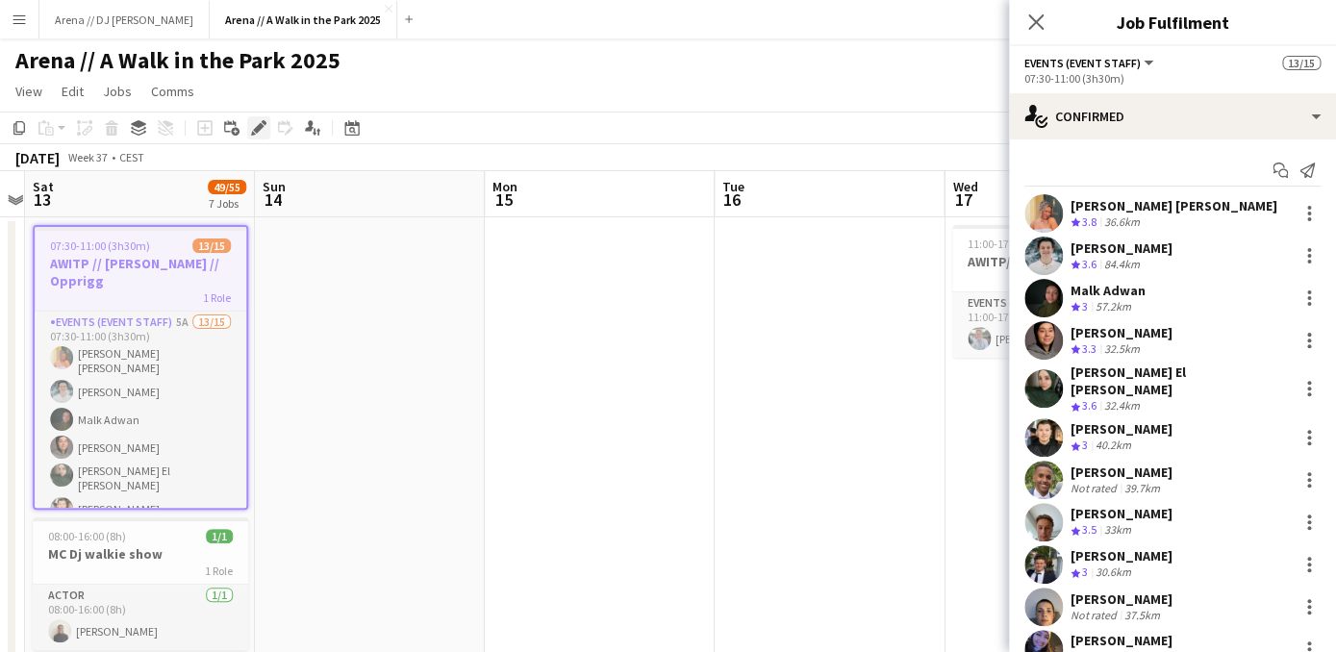
click at [258, 136] on icon "Edit" at bounding box center [258, 127] width 15 height 15
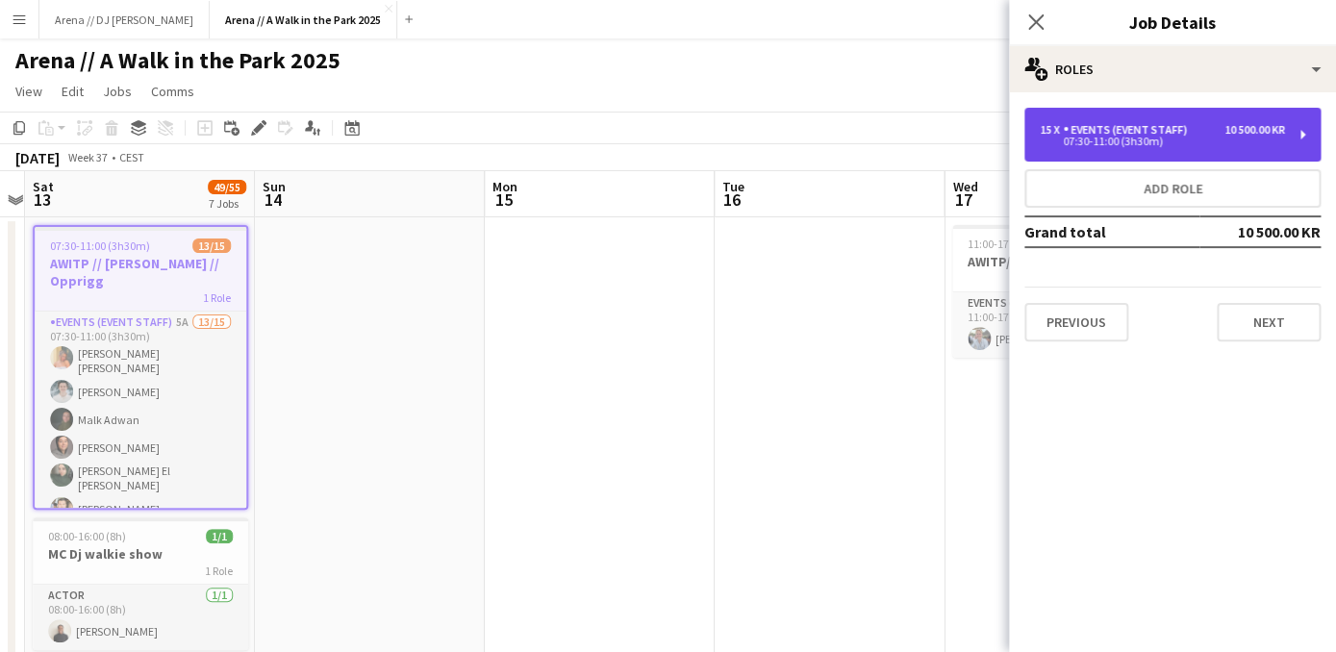
click at [1229, 150] on div "15 x Events (Event Staff) 10 500.00 KR 07:30-11:00 (3h30m)" at bounding box center [1172, 135] width 296 height 54
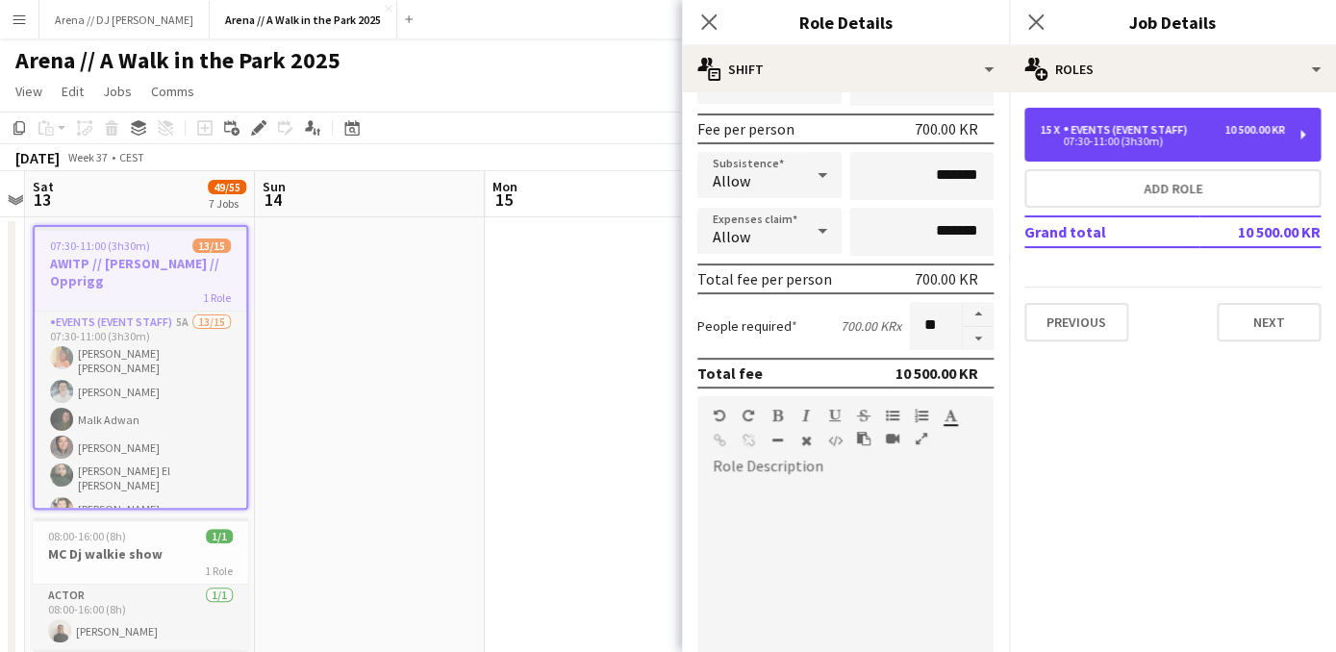
scroll to position [279, 0]
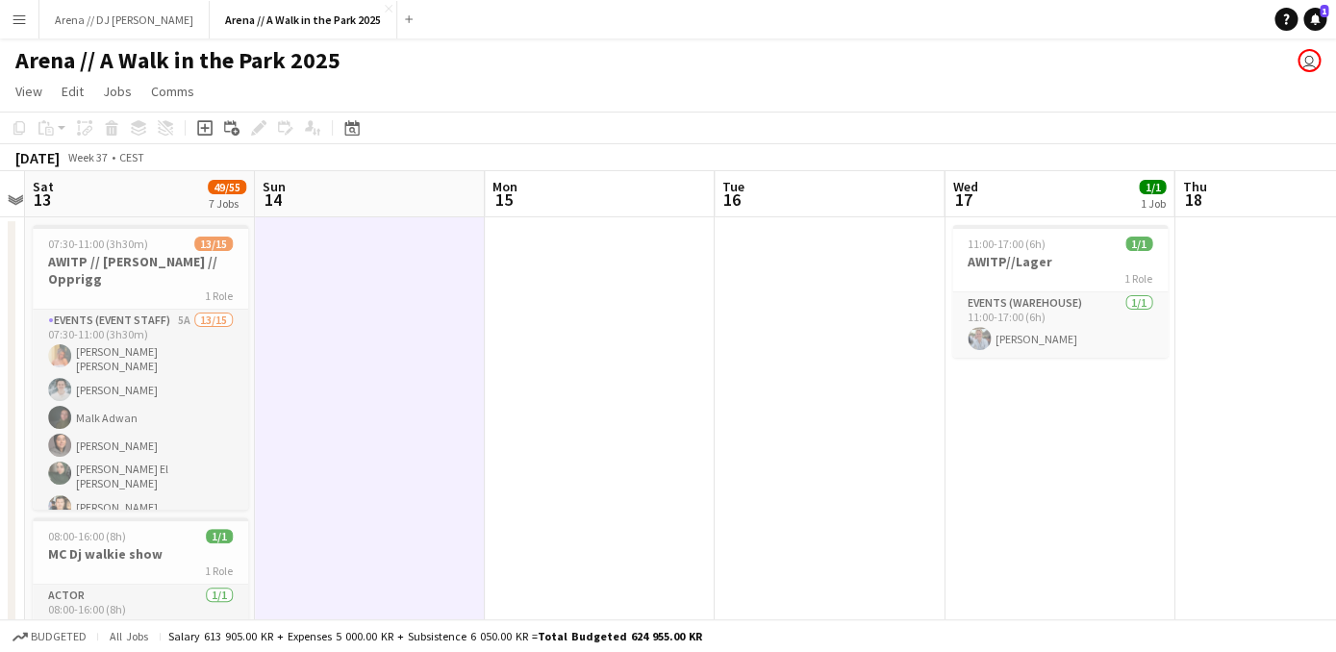
click at [14, 27] on app-icon "Menu" at bounding box center [19, 19] width 15 height 15
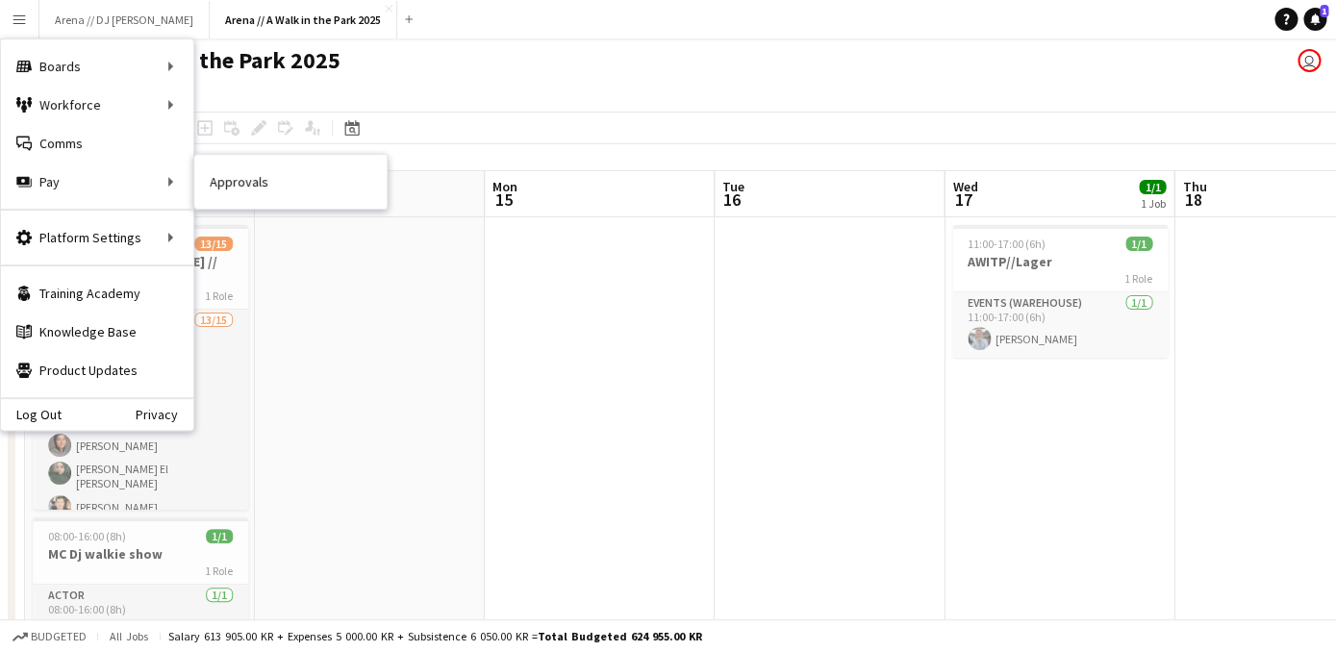
click at [243, 206] on nav "Approvals" at bounding box center [290, 182] width 192 height 54
click at [250, 192] on link "Approvals" at bounding box center [290, 182] width 192 height 38
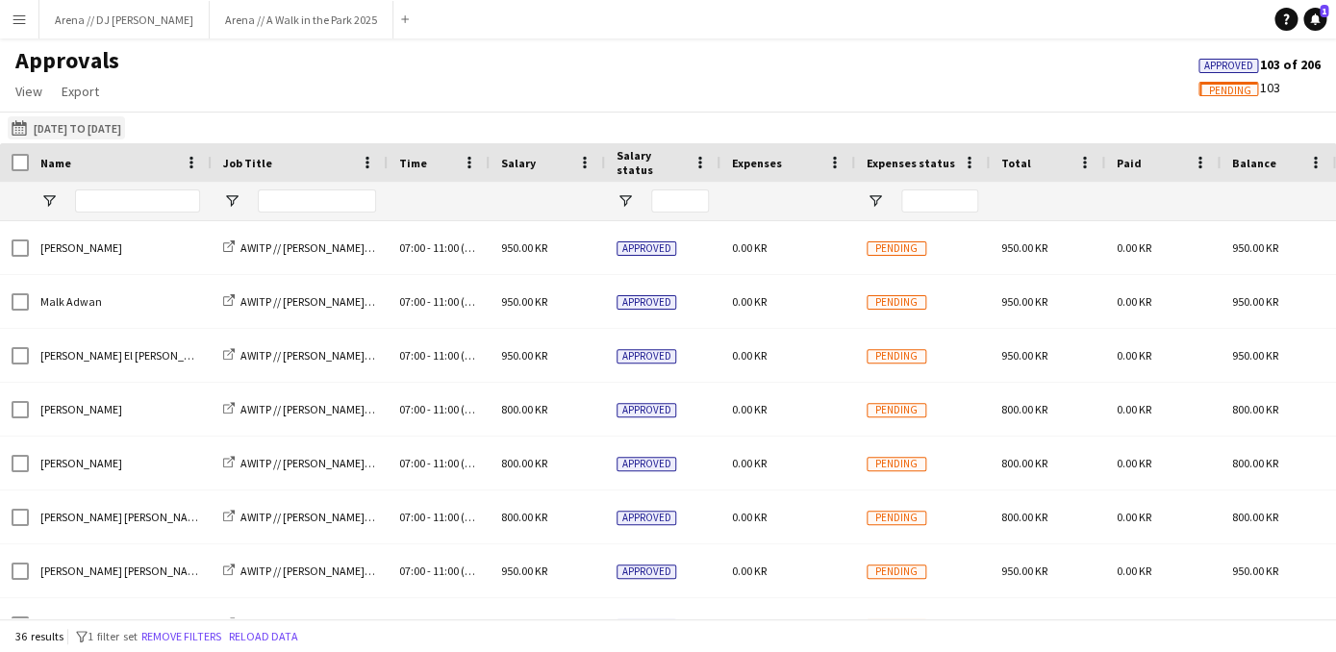
click at [125, 130] on button "12-09-2025 to 15-09-2025 12-09-2025 to 15-09-2025" at bounding box center [66, 127] width 117 height 23
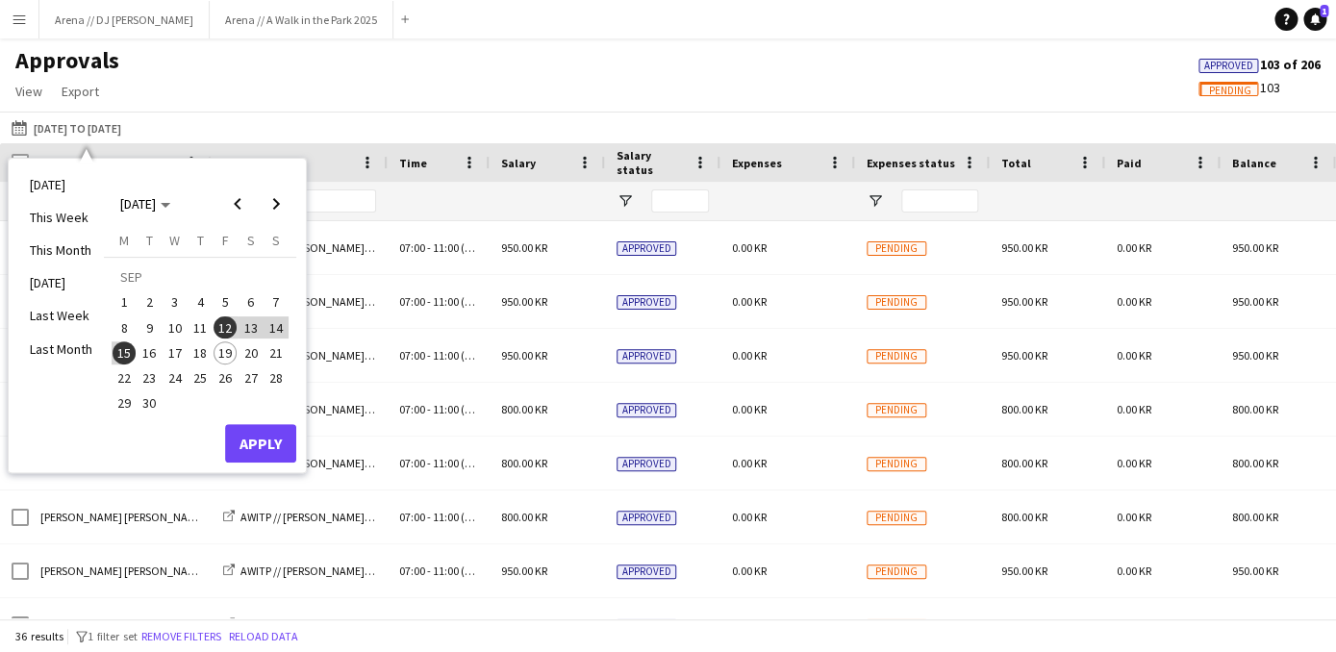
click at [269, 302] on span "7" at bounding box center [275, 302] width 23 height 23
click at [258, 441] on button "Apply" at bounding box center [260, 443] width 71 height 38
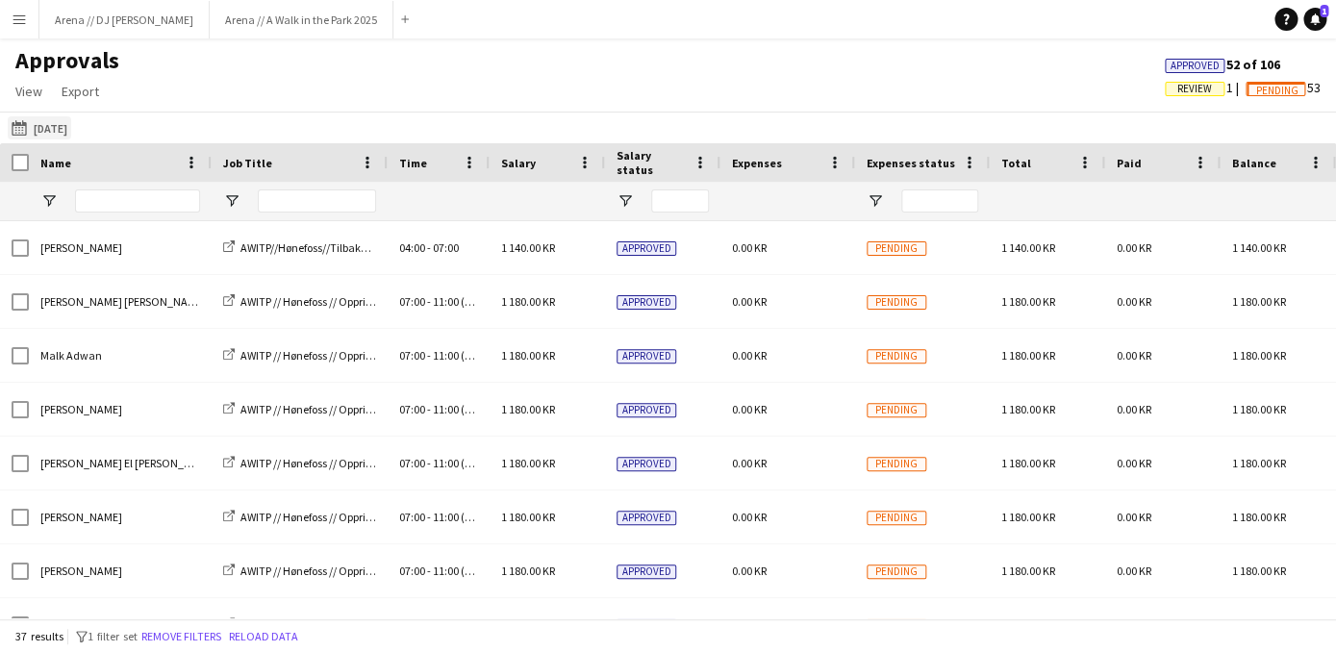
click at [71, 126] on button "12-09-2025 to 15-09-2025 07-09-2025" at bounding box center [39, 127] width 63 height 23
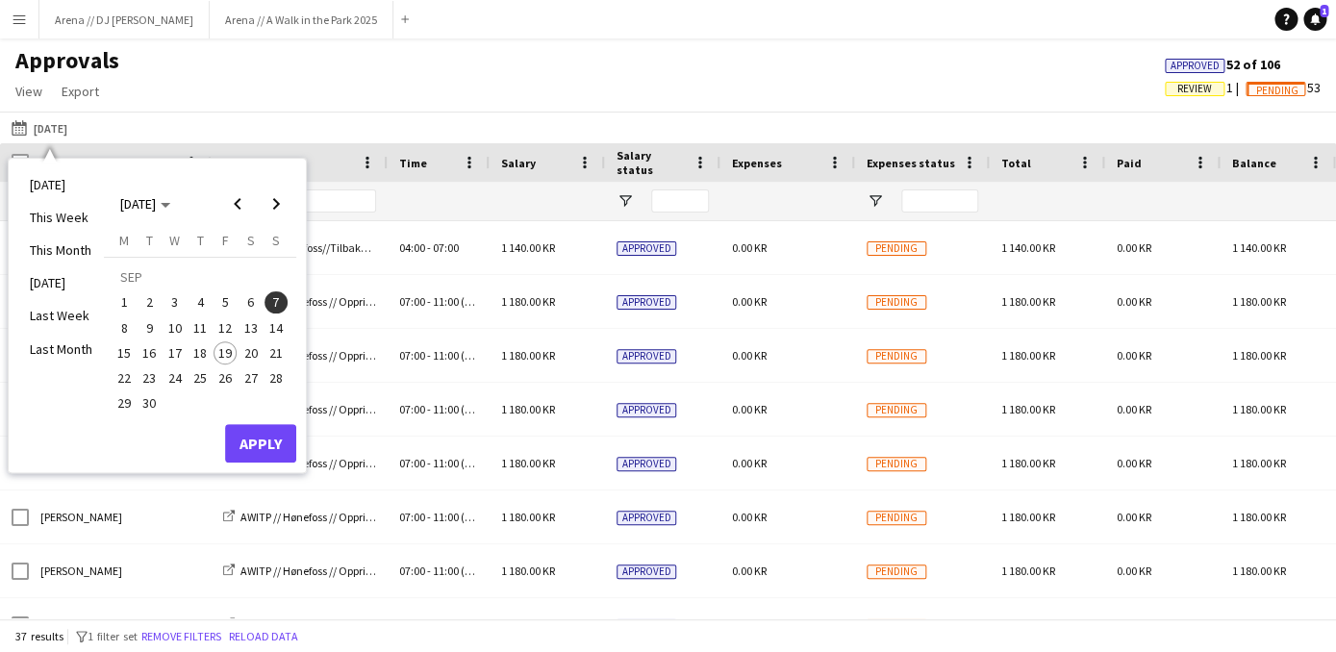
click at [262, 328] on span "13" at bounding box center [250, 327] width 23 height 23
click at [271, 433] on button "Apply" at bounding box center [260, 443] width 71 height 38
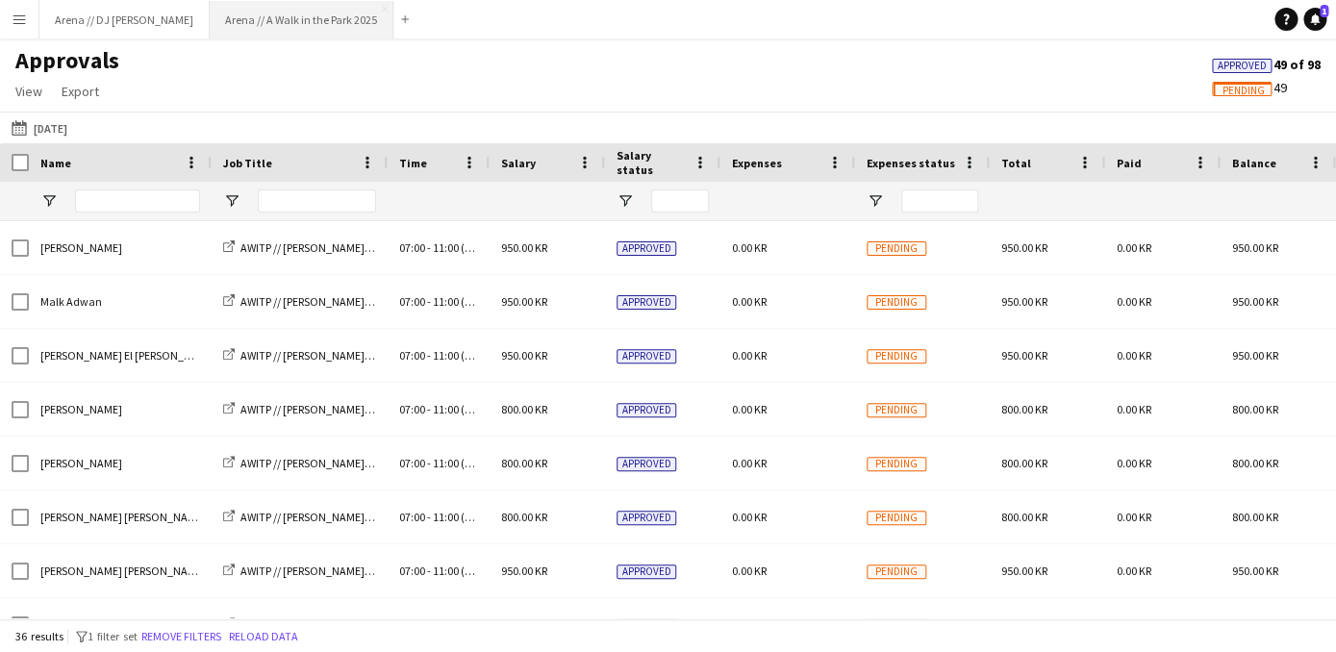
click at [210, 12] on button "Arena // A Walk in the Park 2025 Close" at bounding box center [302, 20] width 184 height 38
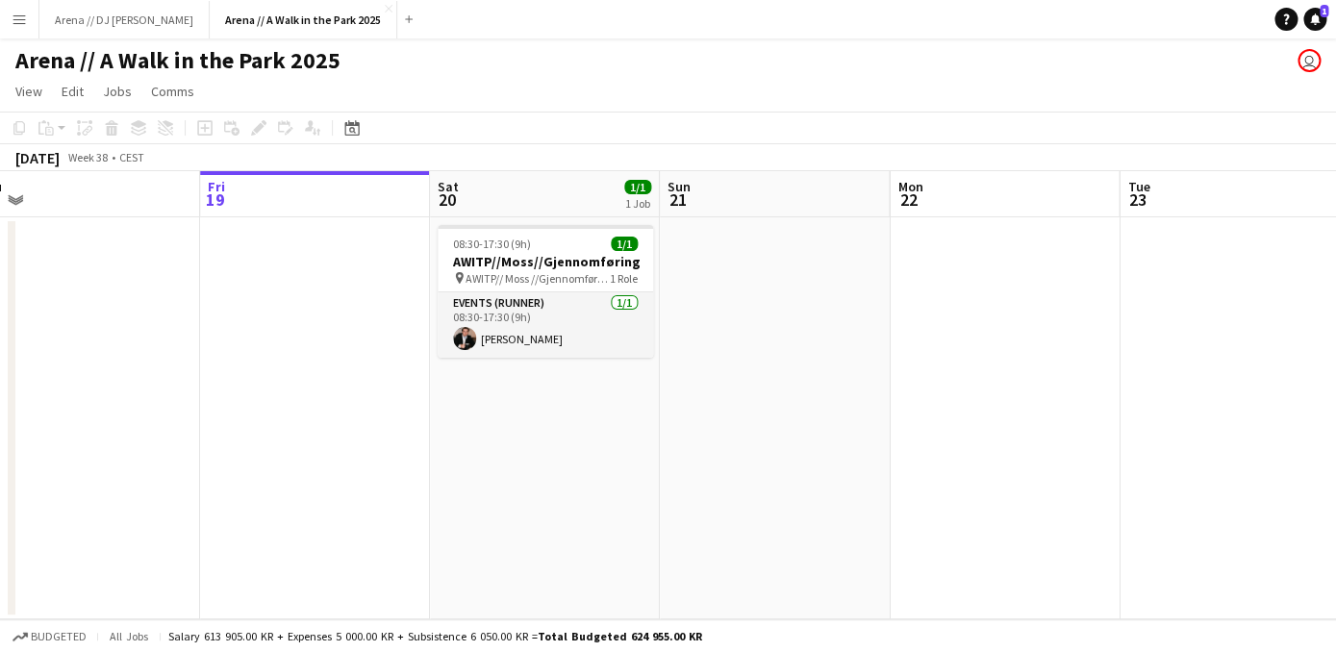
drag, startPoint x: 302, startPoint y: 374, endPoint x: 998, endPoint y: 362, distance: 696.3
click at [989, 362] on app-calendar-viewport "Tue 16 Wed 17 1/1 1 Job Thu 18 Fri 19 Sat 20 1/1 1 Job Sun 21 Mon 22 Tue 23 Wed…" at bounding box center [668, 395] width 1336 height 448
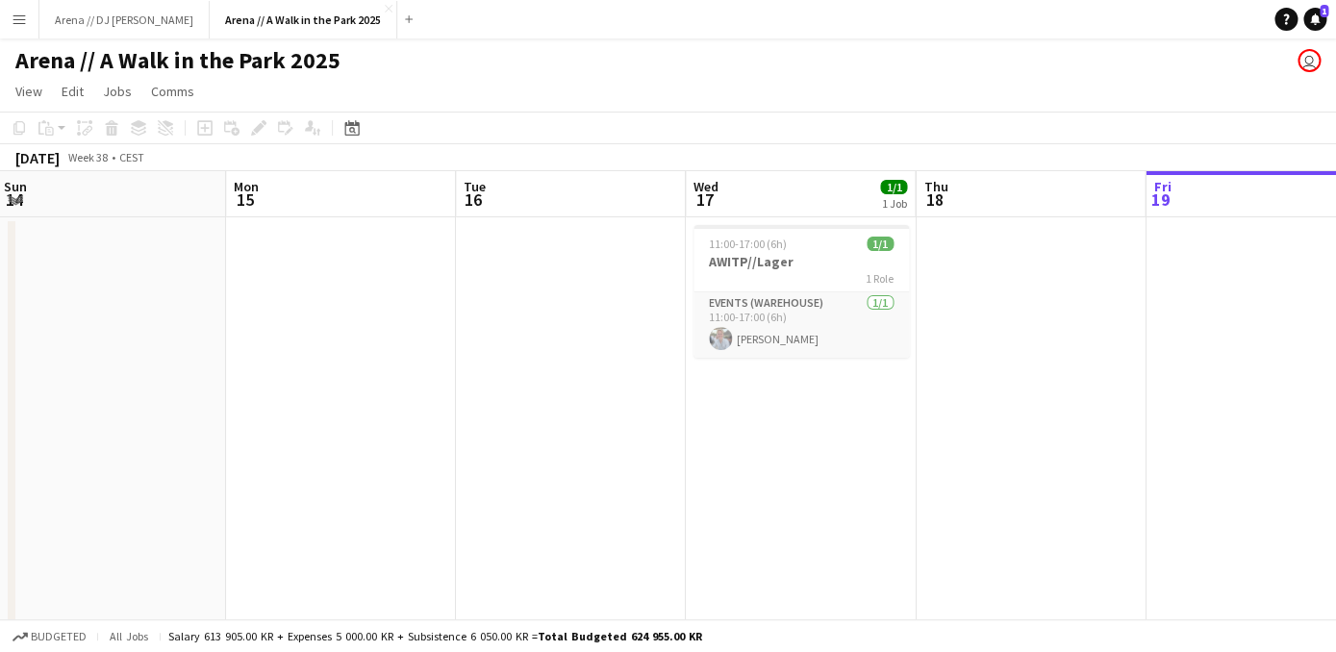
scroll to position [0, 484]
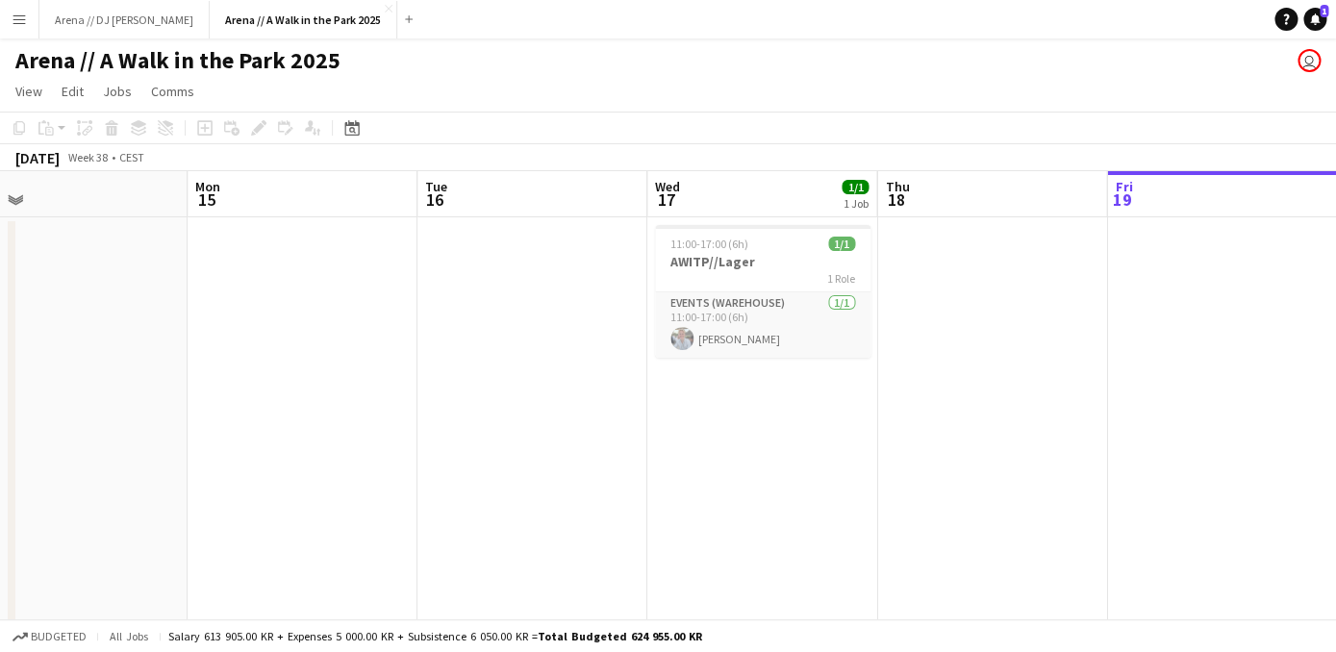
drag, startPoint x: 199, startPoint y: 522, endPoint x: 869, endPoint y: 518, distance: 670.2
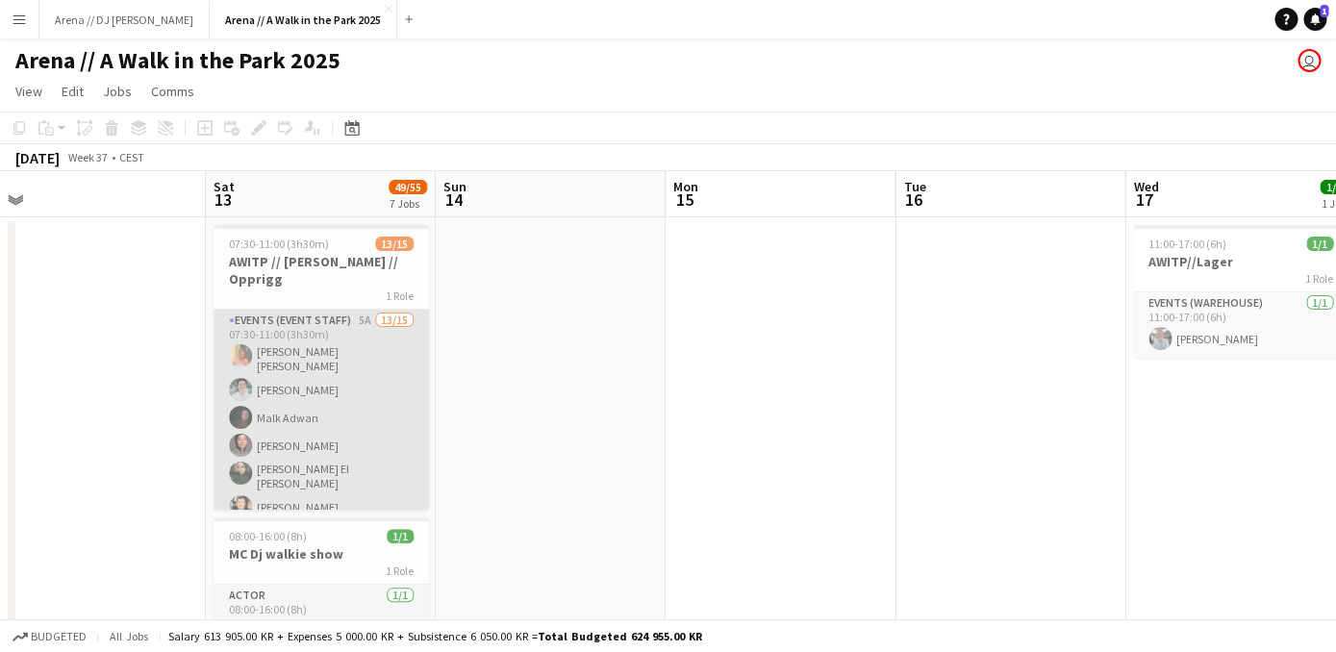
click at [313, 431] on app-card-role "Events (Event Staff) 5A 13/15 07:30-11:00 (3h30m) Hannah Ludivia Rotbæk Meling …" at bounding box center [320, 549] width 215 height 479
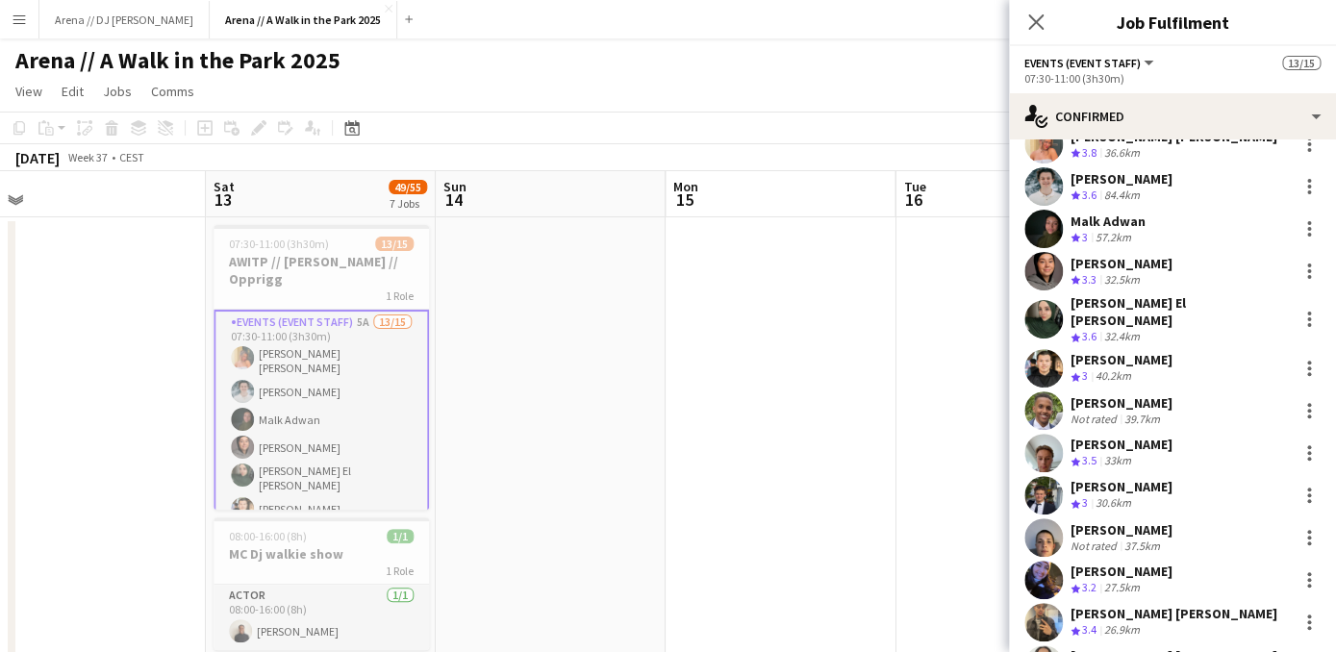
scroll to position [70, 0]
click at [17, 22] on app-icon "Menu" at bounding box center [19, 19] width 15 height 15
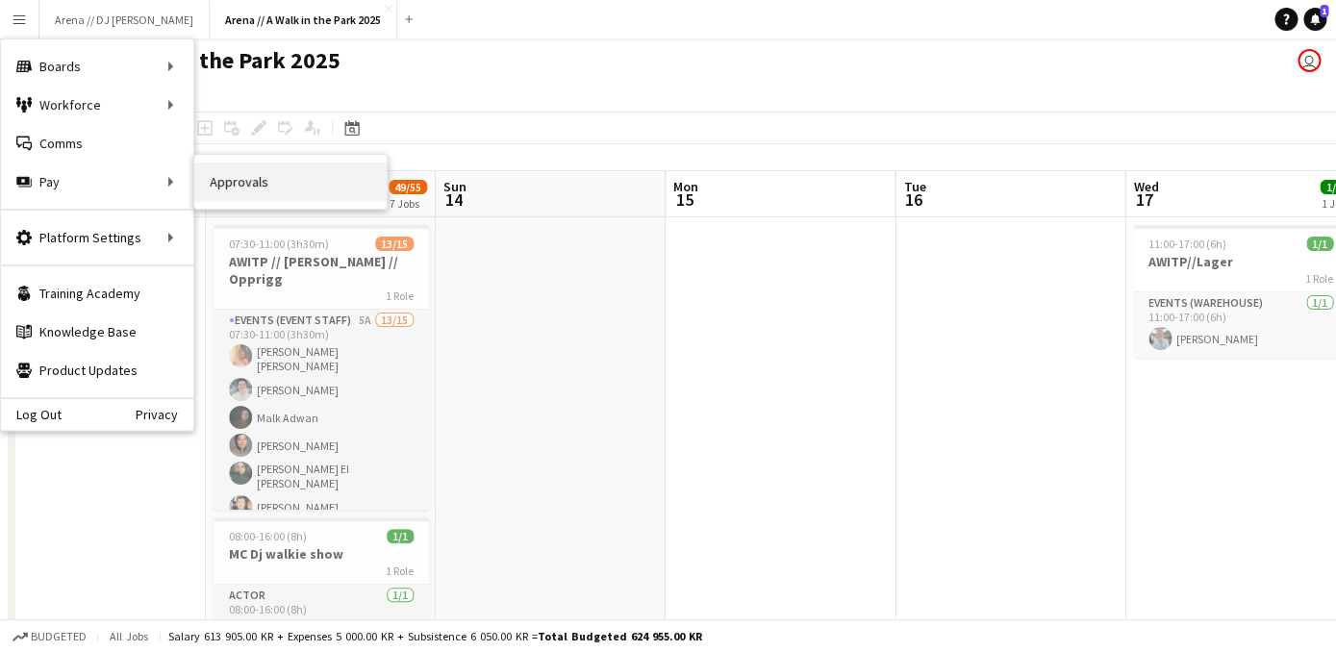
click at [233, 188] on link "Approvals" at bounding box center [290, 182] width 192 height 38
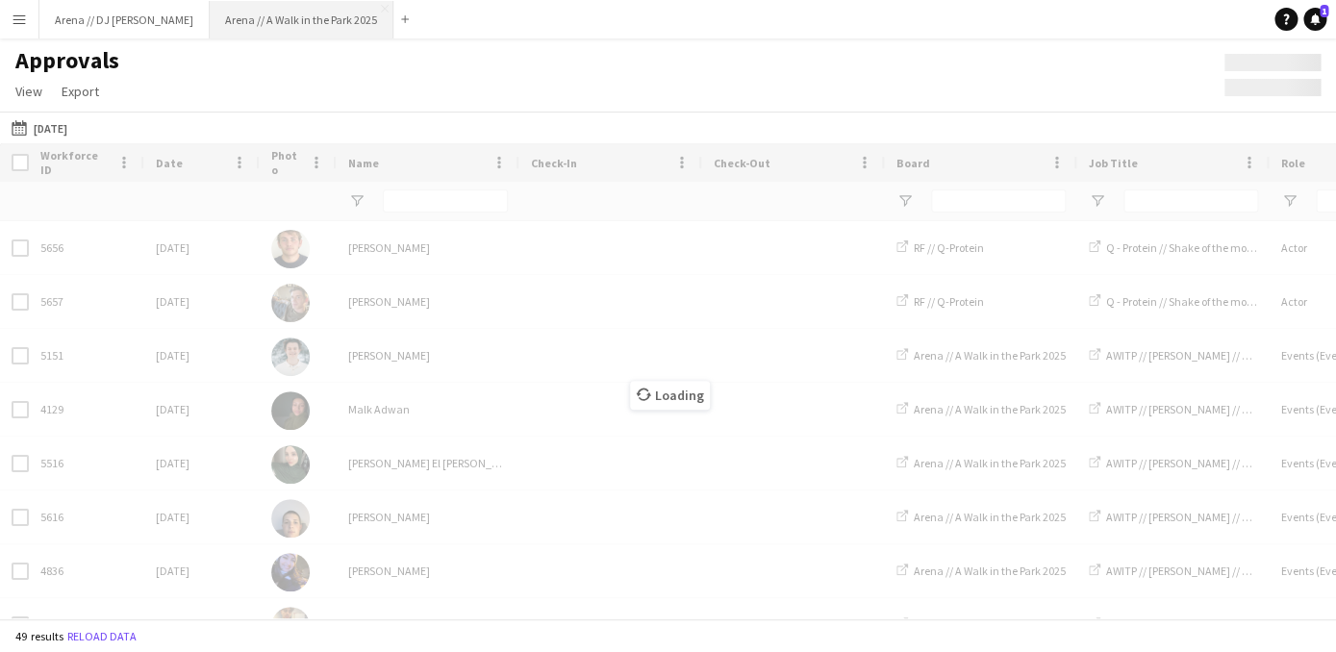
click at [233, 10] on button "Arena // A Walk in the Park 2025 Close" at bounding box center [302, 20] width 184 height 38
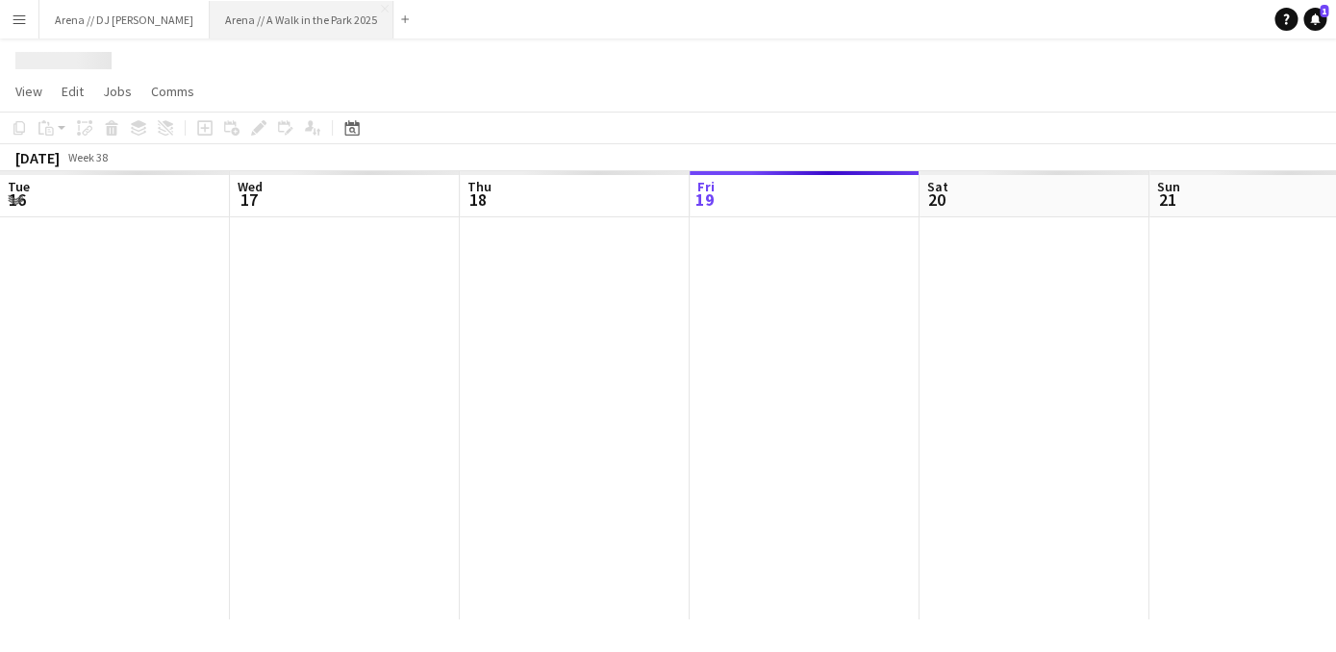
scroll to position [0, 460]
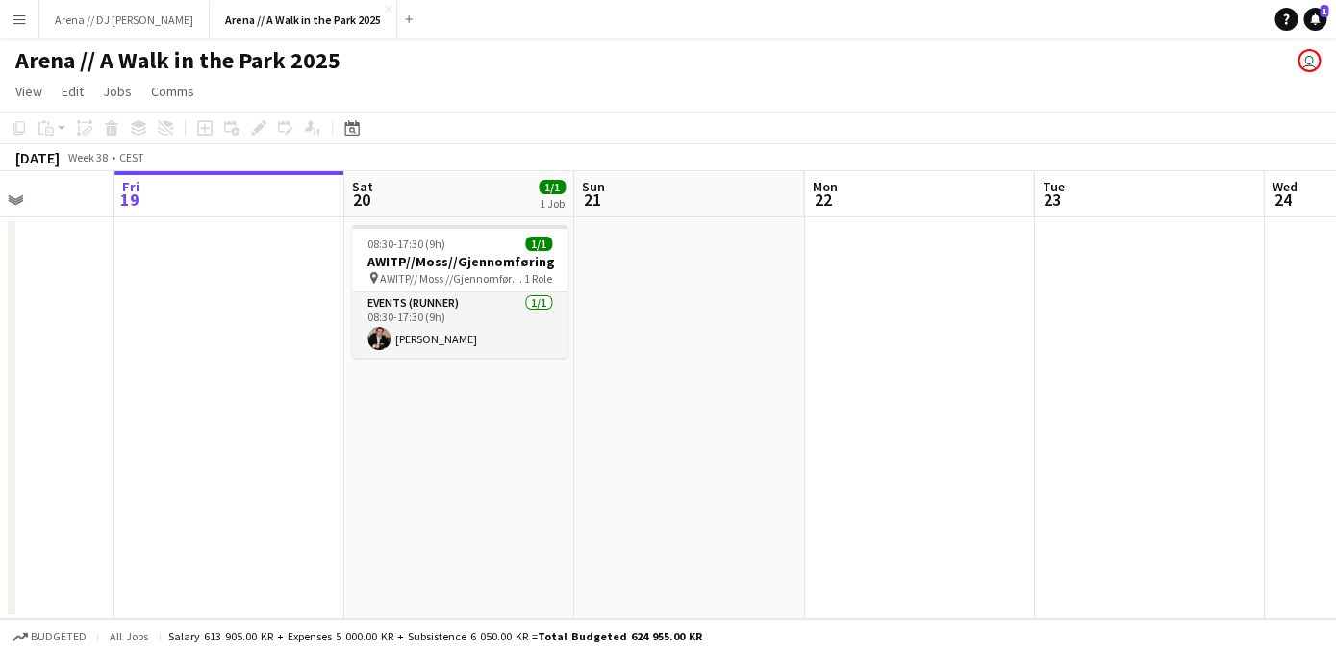
drag, startPoint x: 189, startPoint y: 256, endPoint x: 705, endPoint y: 263, distance: 515.4
click at [705, 263] on app-calendar-viewport "Tue 16 Wed 17 1/1 1 Job Thu 18 Fri 19 Sat 20 1/1 1 Job Sun 21 Mon 22 Tue 23 Wed…" at bounding box center [668, 395] width 1336 height 448
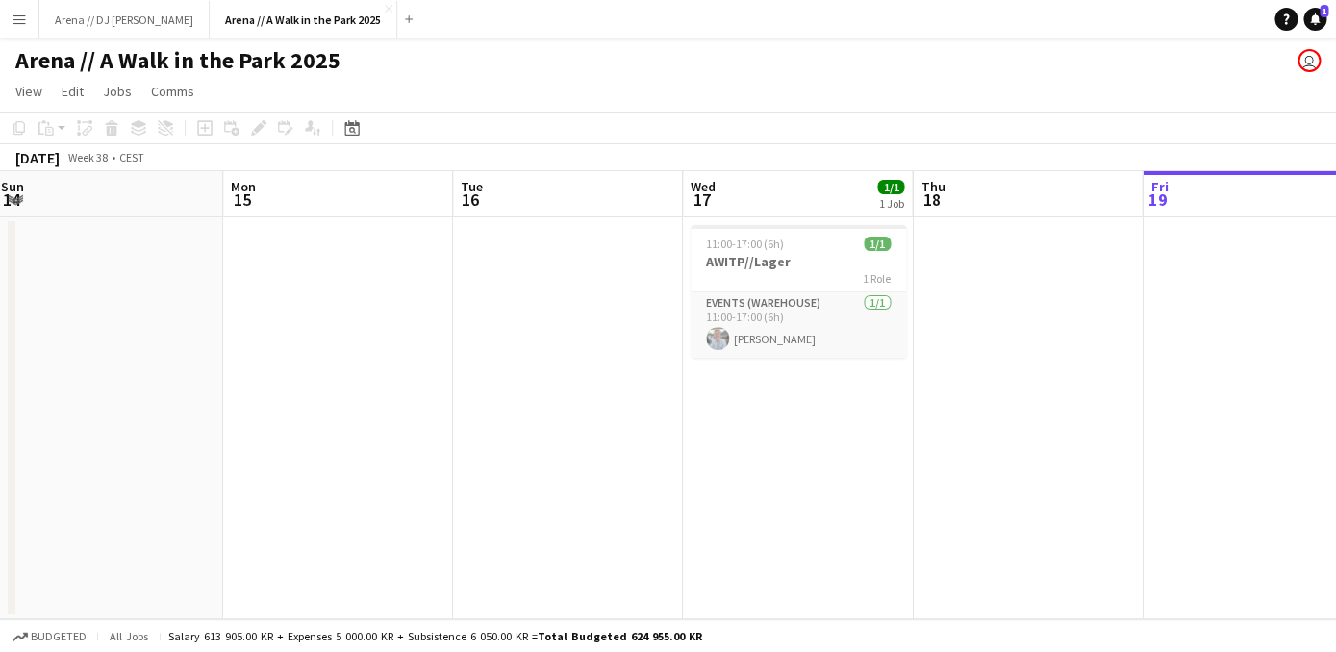
drag, startPoint x: 238, startPoint y: 301, endPoint x: 857, endPoint y: 301, distance: 619.2
click at [857, 301] on app-calendar-viewport "Fri 12 Sat 13 Sun 14 Mon 15 Tue 16 Wed 17 1/1 1 Job Thu 18 Fri 19 Sat 20 1/1 1 …" at bounding box center [668, 395] width 1336 height 448
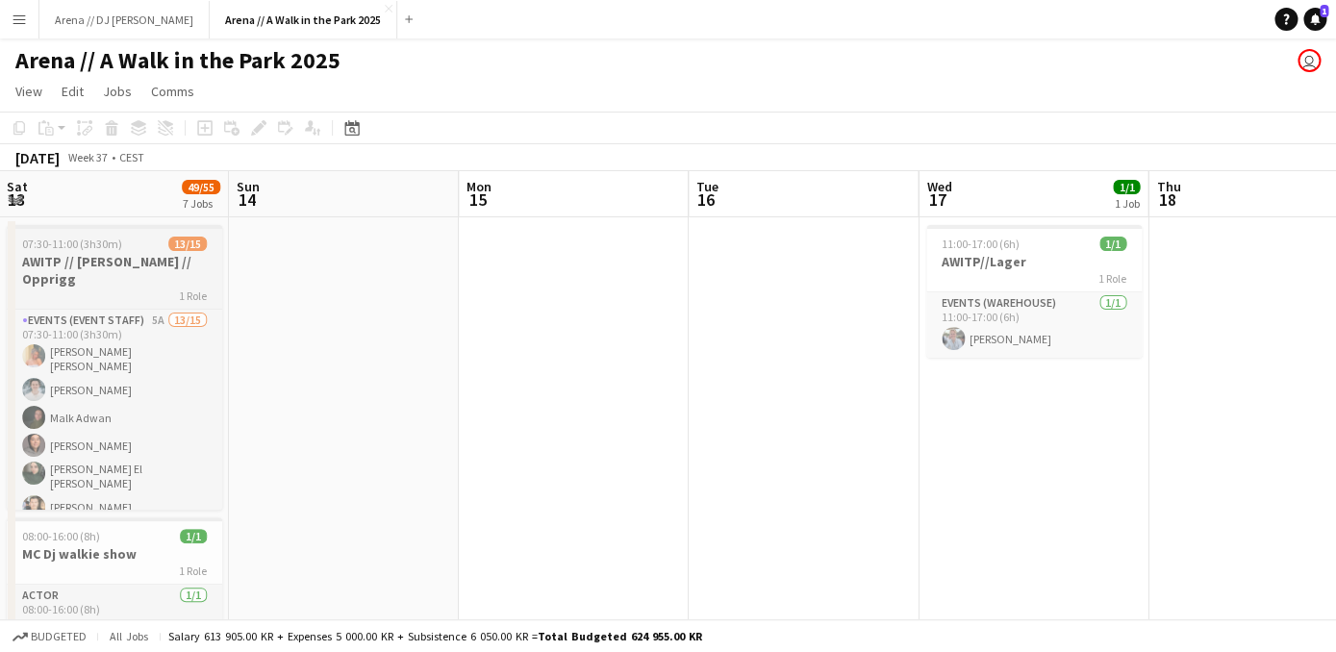
click at [176, 259] on h3 "AWITP // [PERSON_NAME] // Opprigg" at bounding box center [114, 270] width 215 height 35
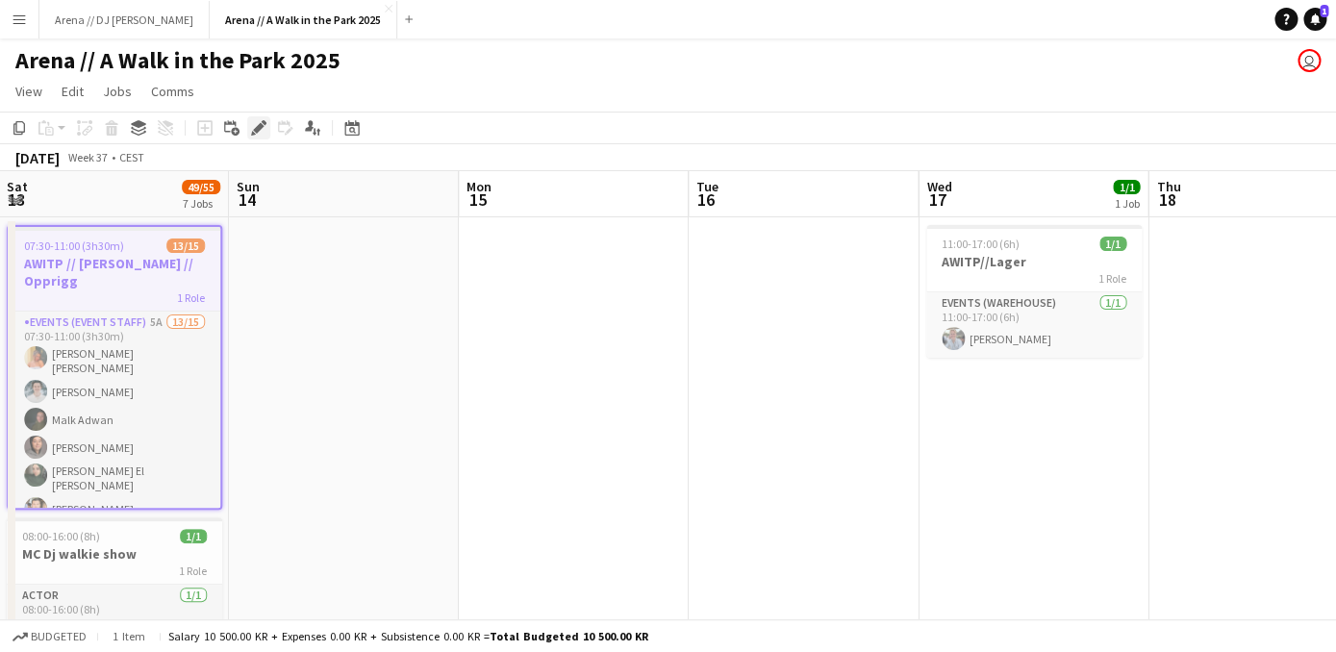
click at [255, 129] on icon "Edit" at bounding box center [258, 127] width 15 height 15
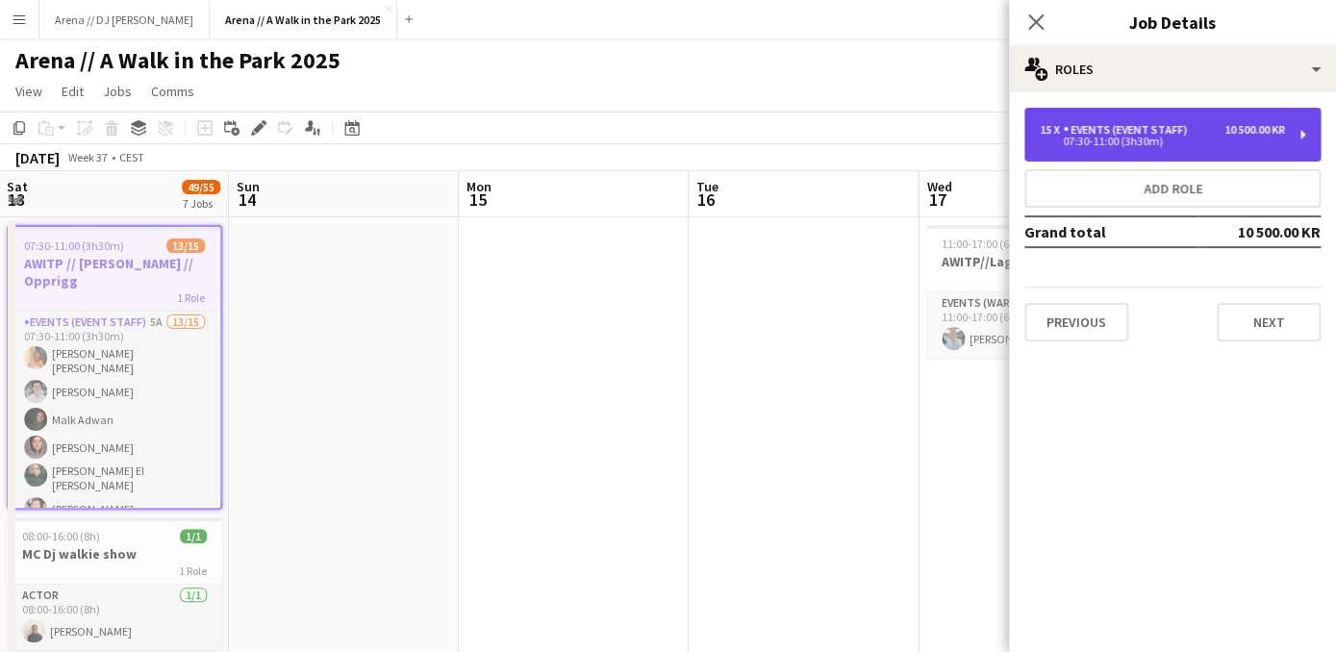
click at [1088, 151] on div "15 x Events (Event Staff) 10 500.00 KR 07:30-11:00 (3h30m)" at bounding box center [1172, 135] width 296 height 54
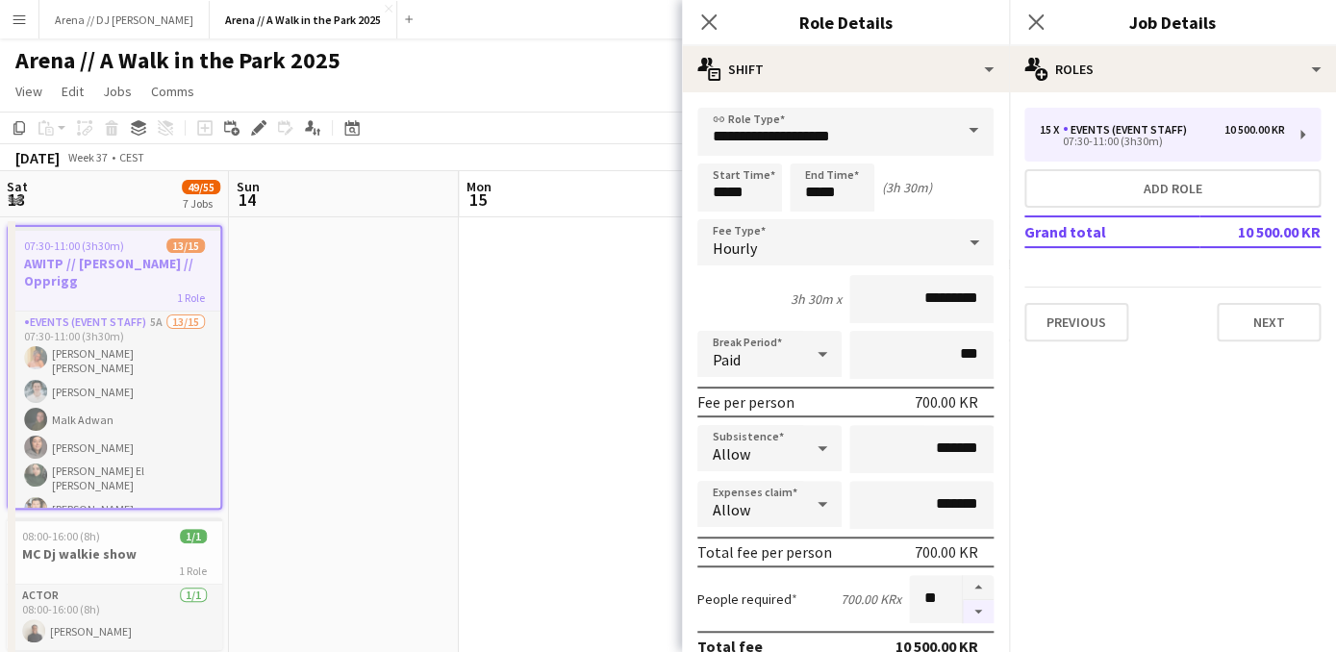
click at [975, 613] on button "button" at bounding box center [978, 612] width 31 height 24
type input "**"
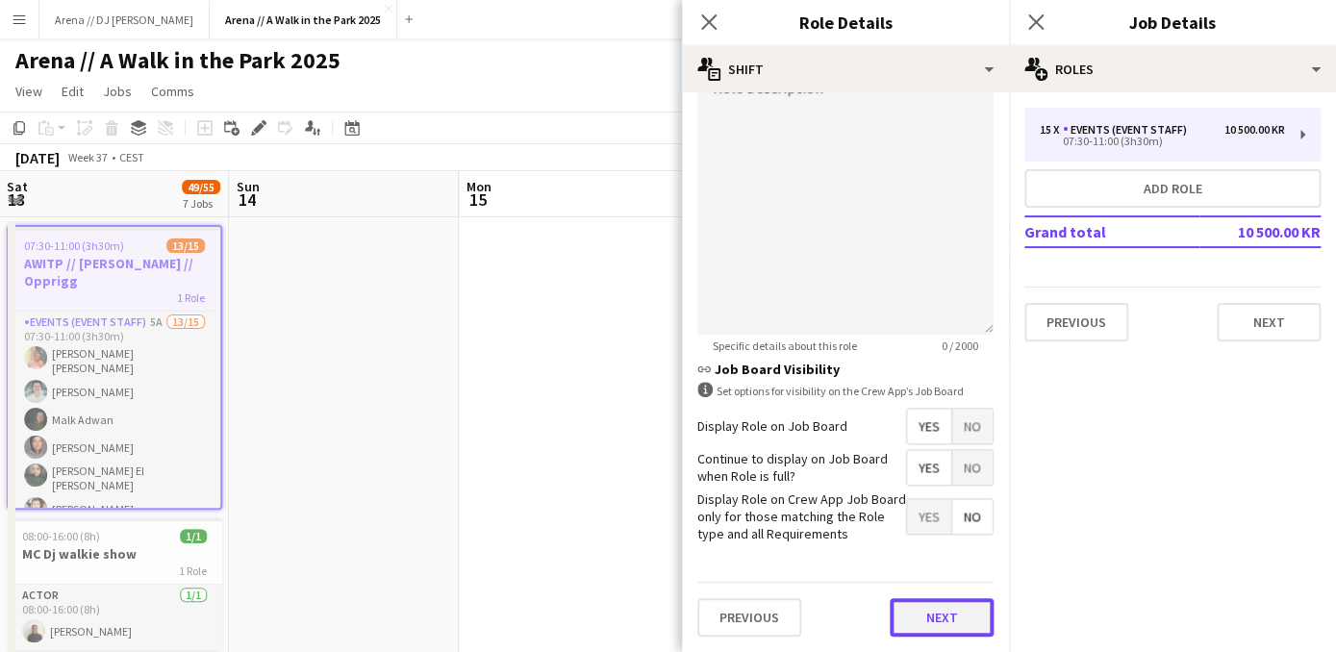
click at [926, 610] on button "Next" at bounding box center [941, 617] width 104 height 38
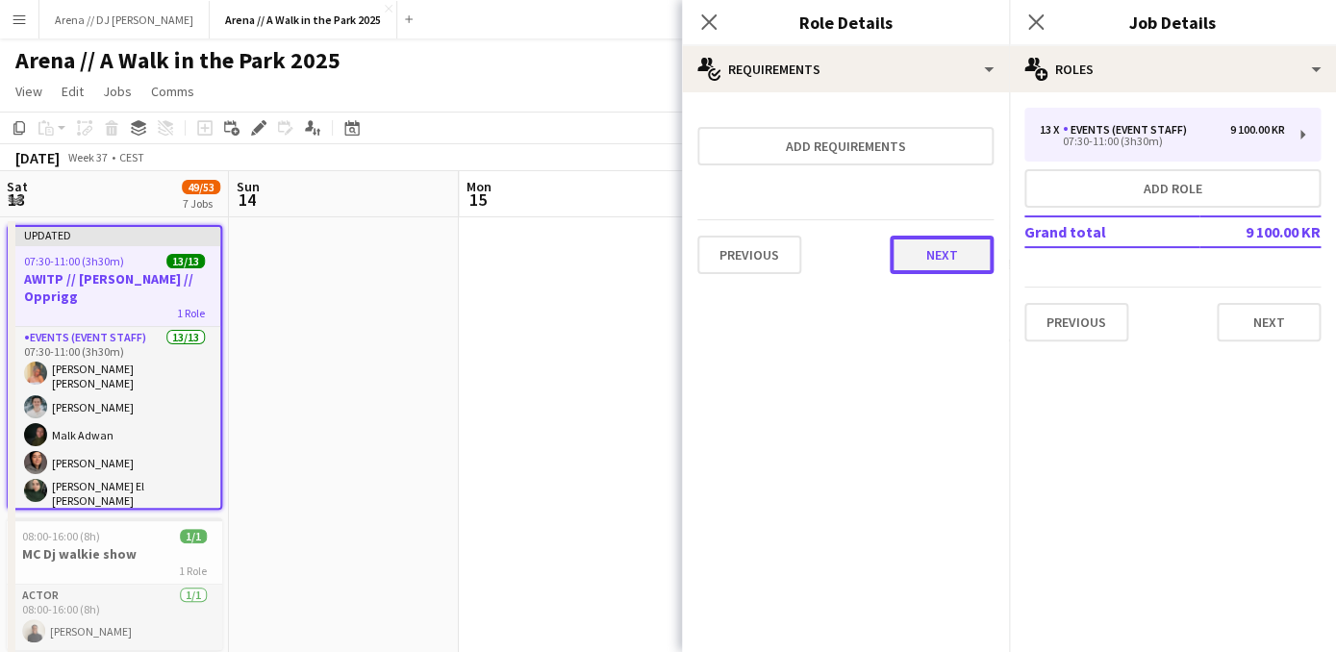
click at [959, 263] on button "Next" at bounding box center [941, 255] width 104 height 38
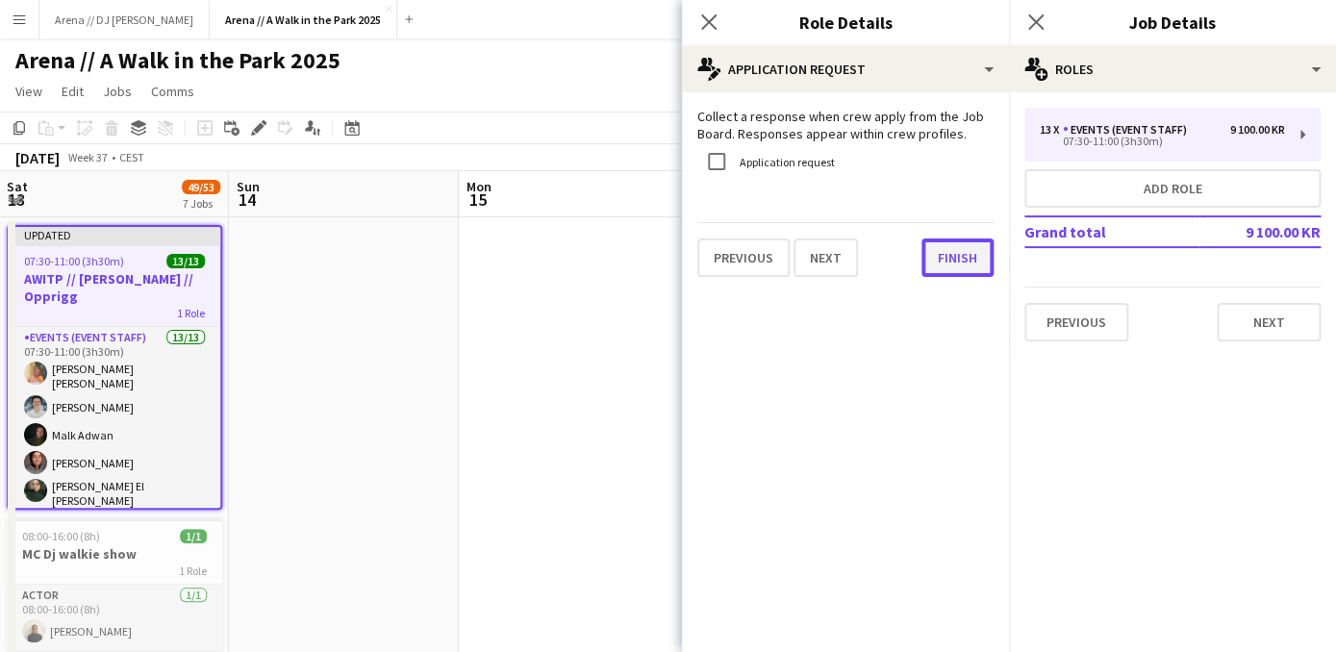
click at [963, 256] on button "Finish" at bounding box center [957, 257] width 72 height 38
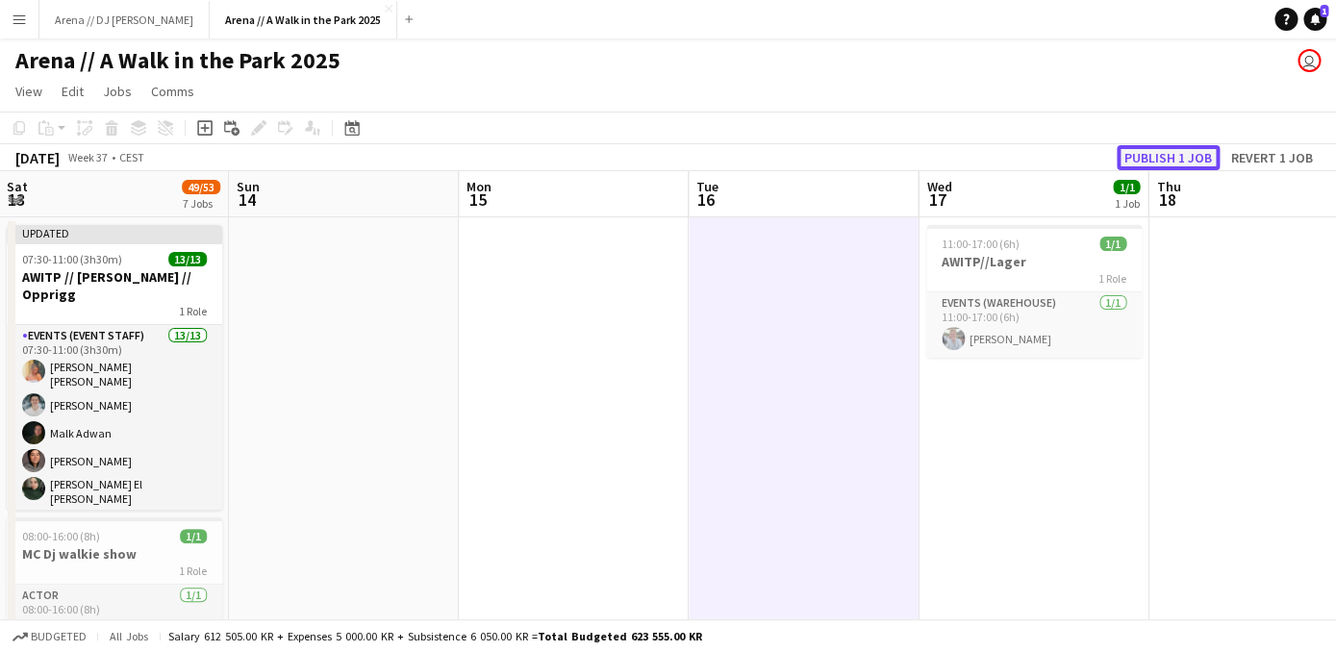
click at [1138, 168] on button "Publish 1 job" at bounding box center [1167, 157] width 103 height 25
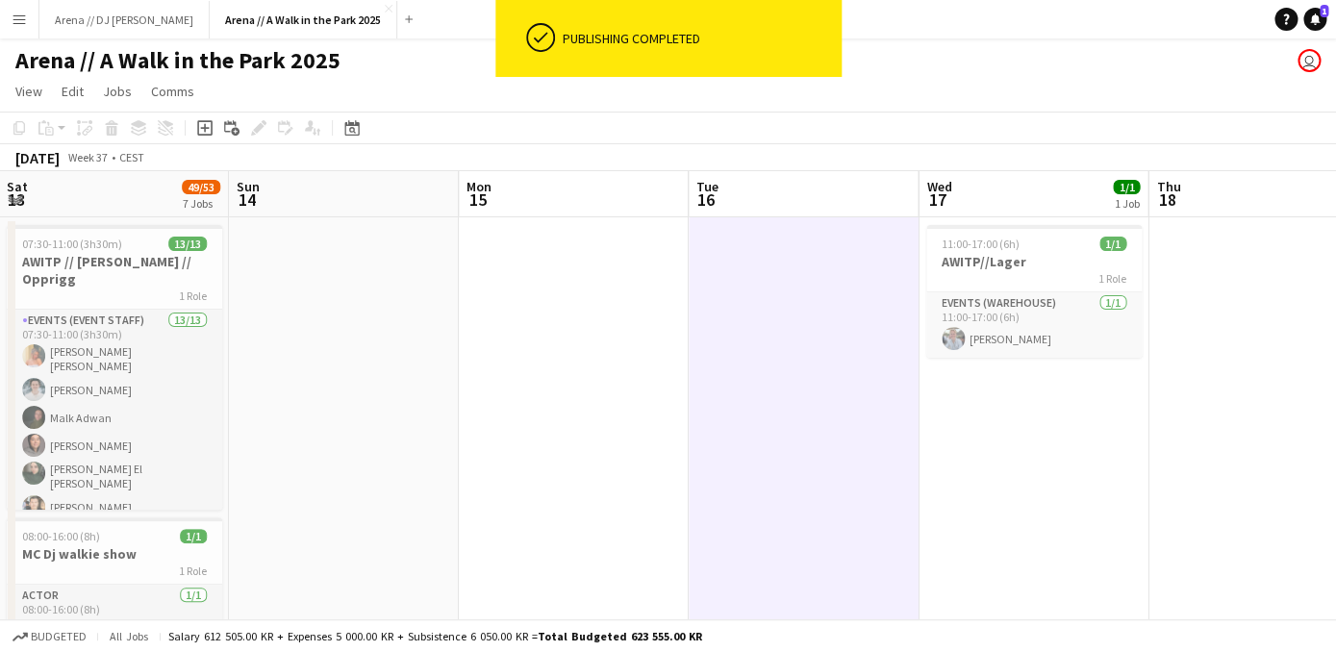
click at [20, 12] on button "Menu" at bounding box center [19, 19] width 38 height 38
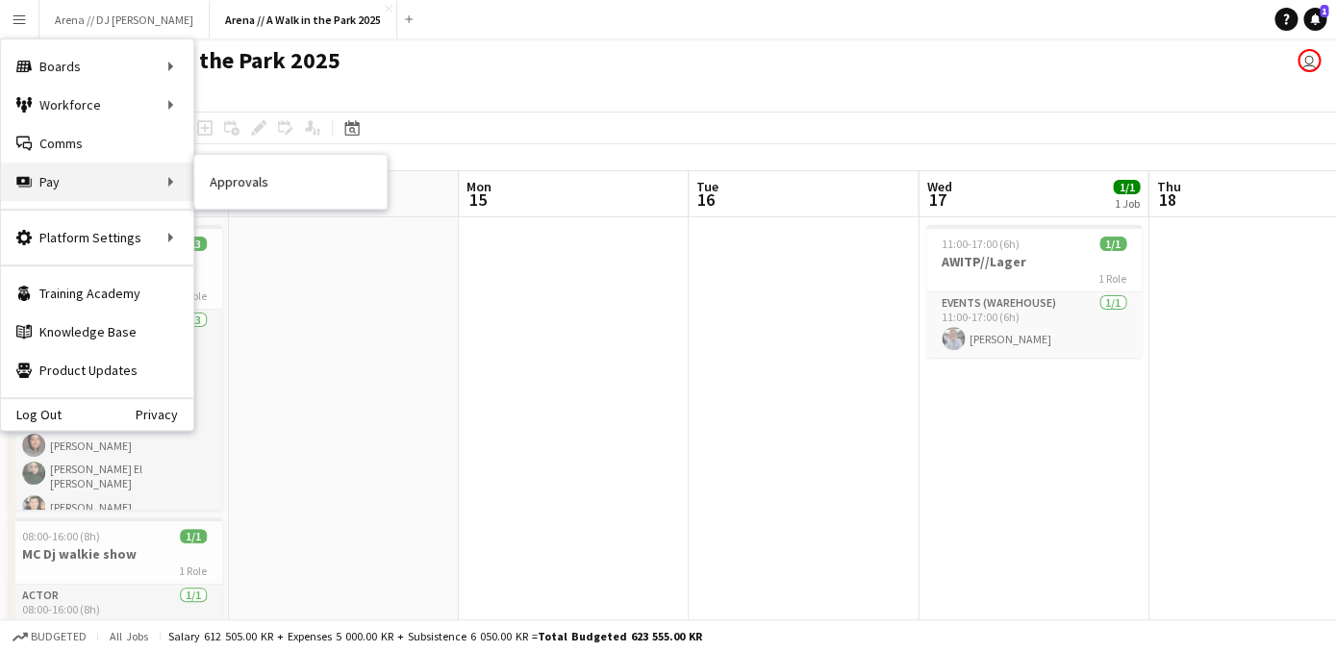
click at [115, 183] on div "Pay Pay" at bounding box center [97, 182] width 192 height 38
click at [156, 179] on div "Pay Pay" at bounding box center [97, 182] width 192 height 38
click at [264, 170] on link "Approvals" at bounding box center [290, 182] width 192 height 38
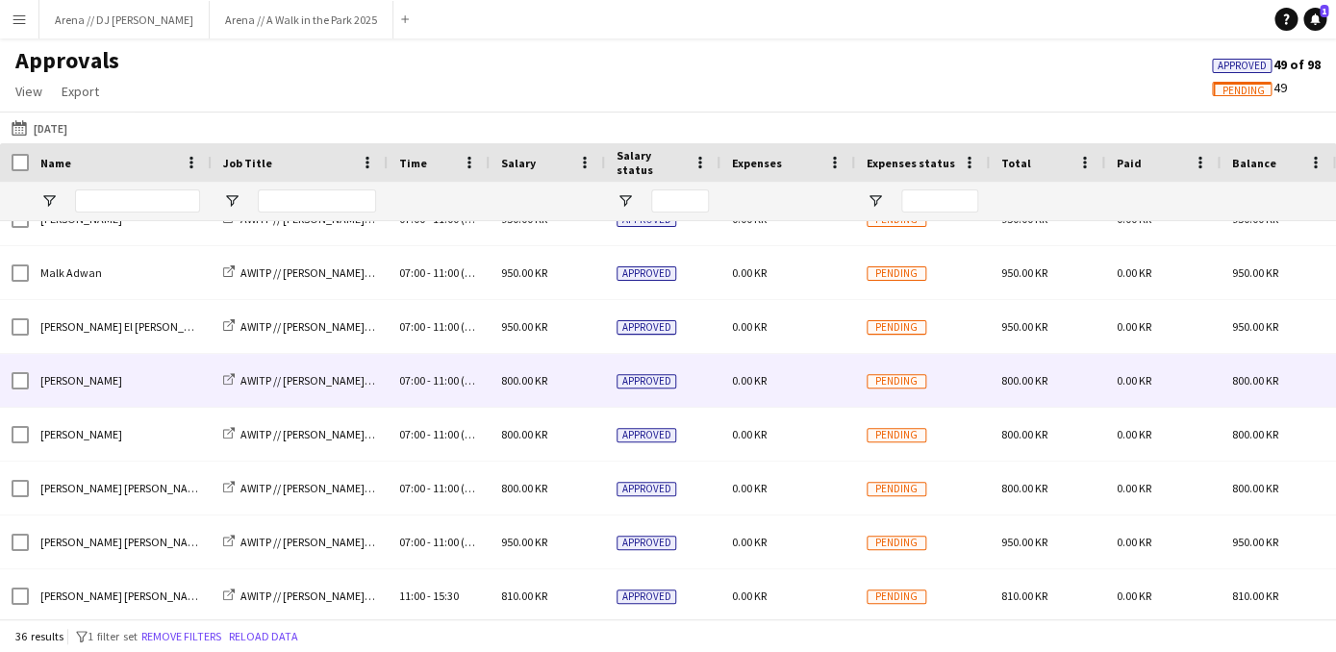
scroll to position [38, 0]
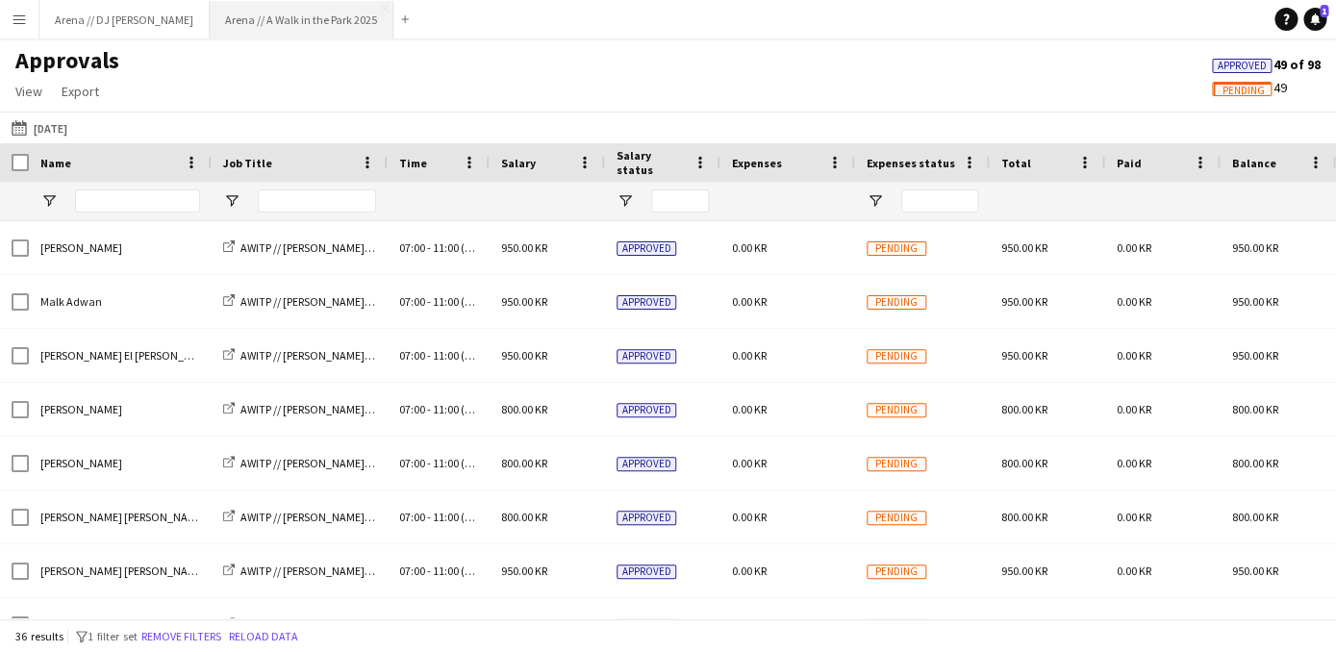
click at [234, 15] on button "Arena // A Walk in the Park 2025 Close" at bounding box center [302, 20] width 184 height 38
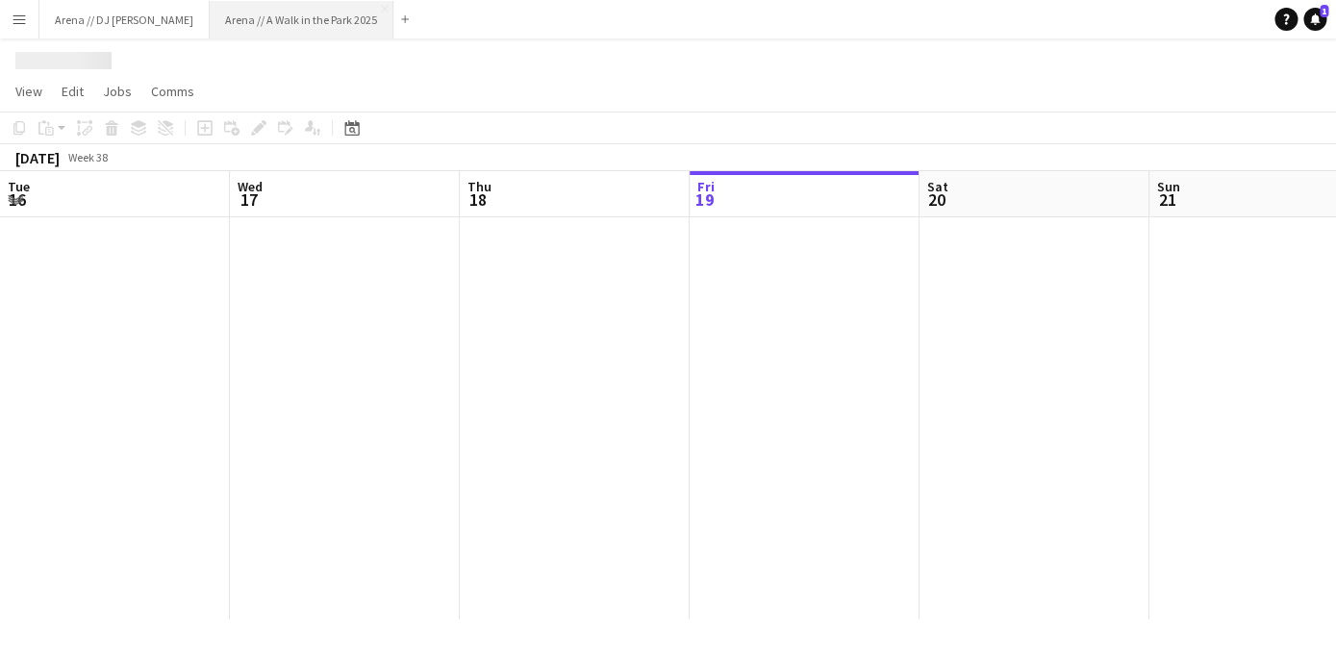
scroll to position [0, 460]
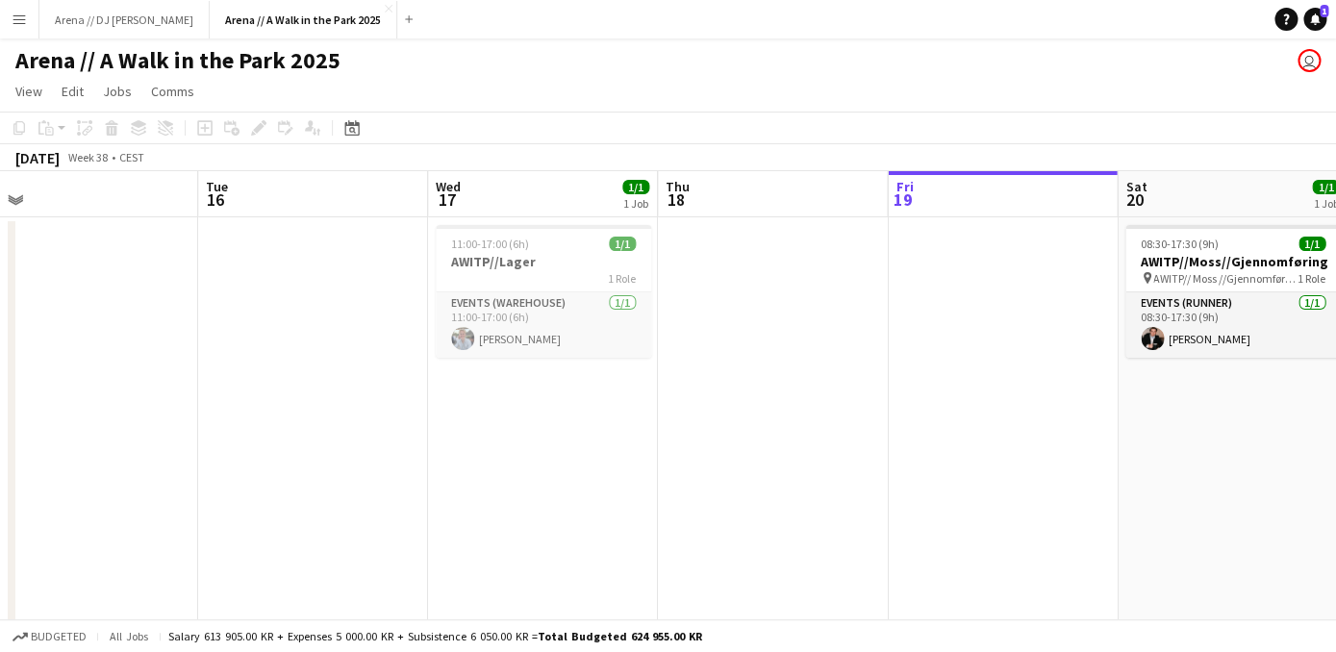
drag, startPoint x: 290, startPoint y: 366, endPoint x: 948, endPoint y: 494, distance: 670.0
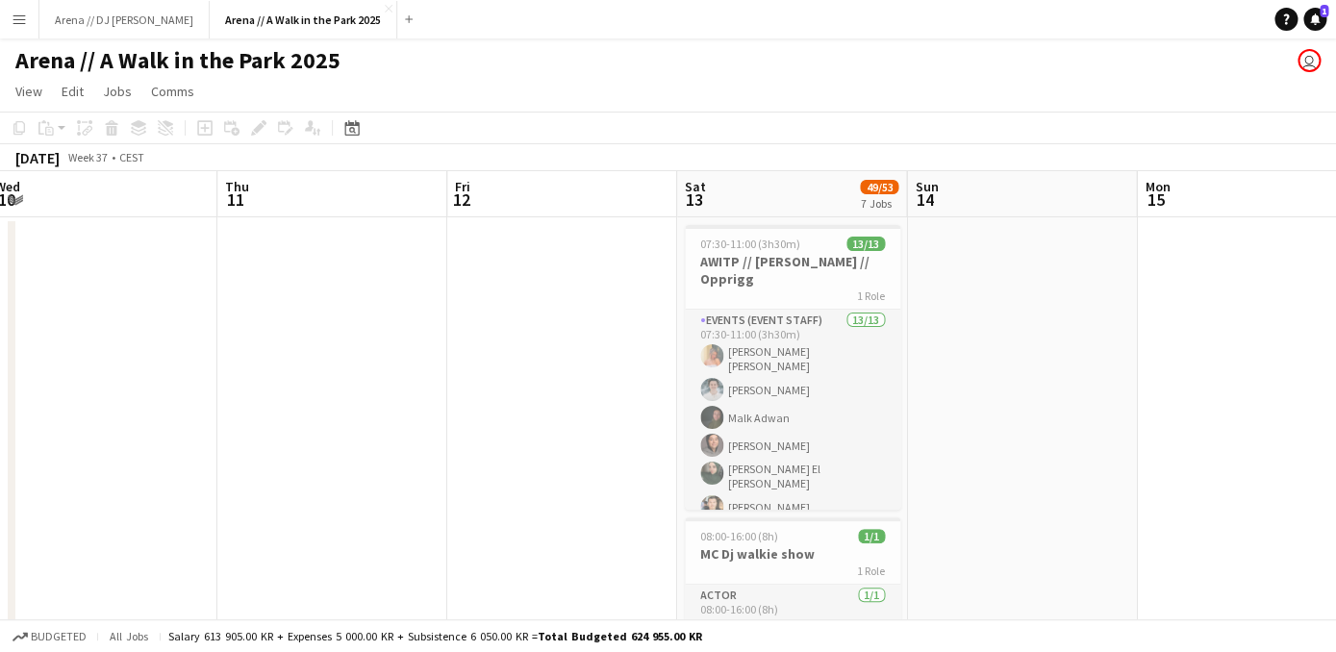
drag, startPoint x: 134, startPoint y: 407, endPoint x: 1303, endPoint y: 435, distance: 1169.6
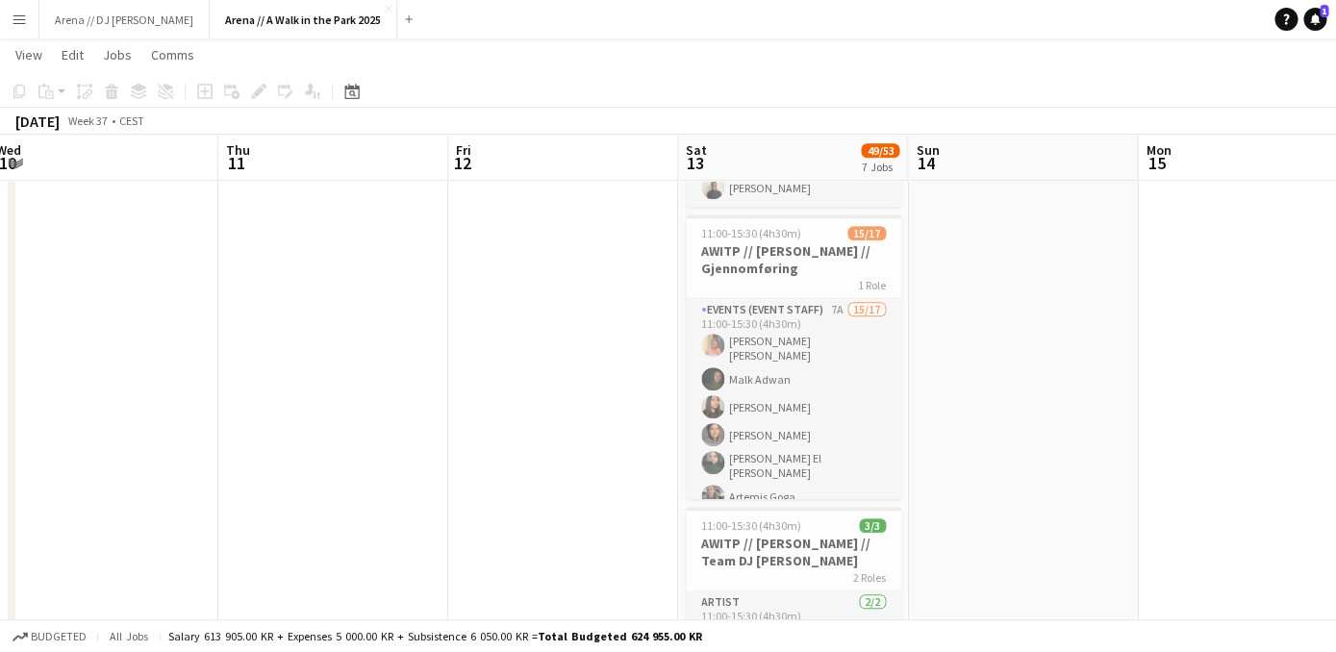
scroll to position [465, 0]
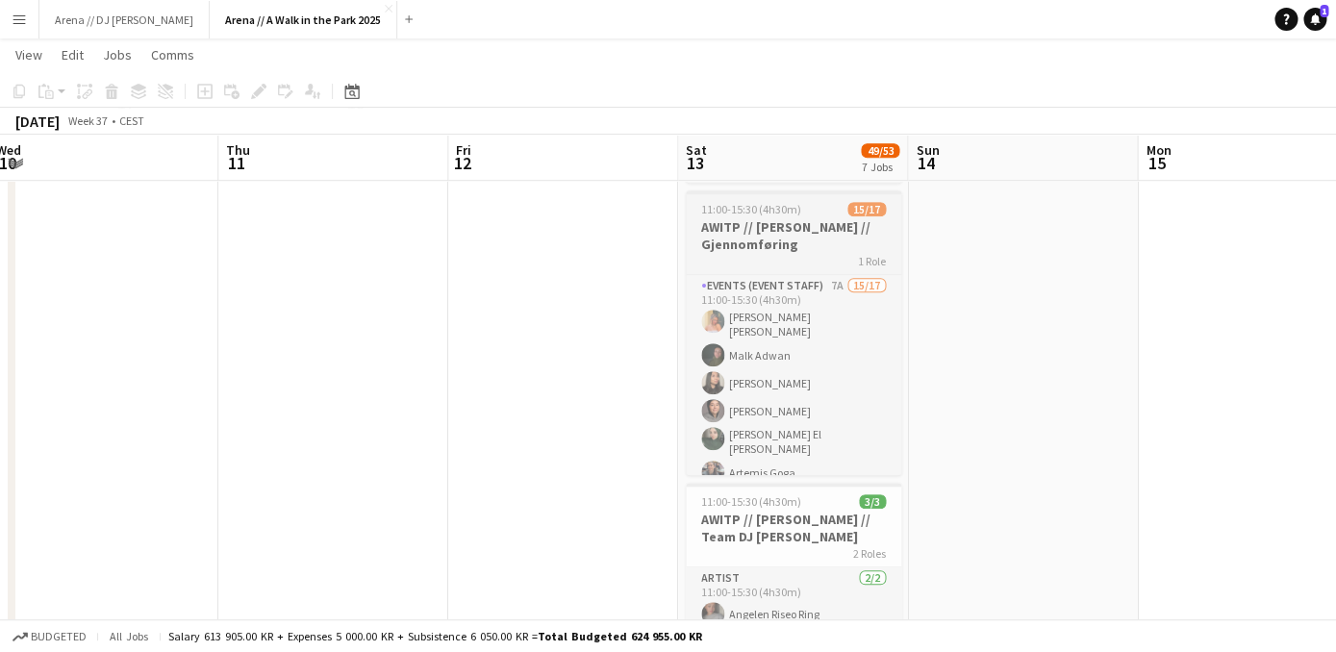
click at [845, 239] on h3 "AWITP // [PERSON_NAME] // Gjennomføring" at bounding box center [793, 235] width 215 height 35
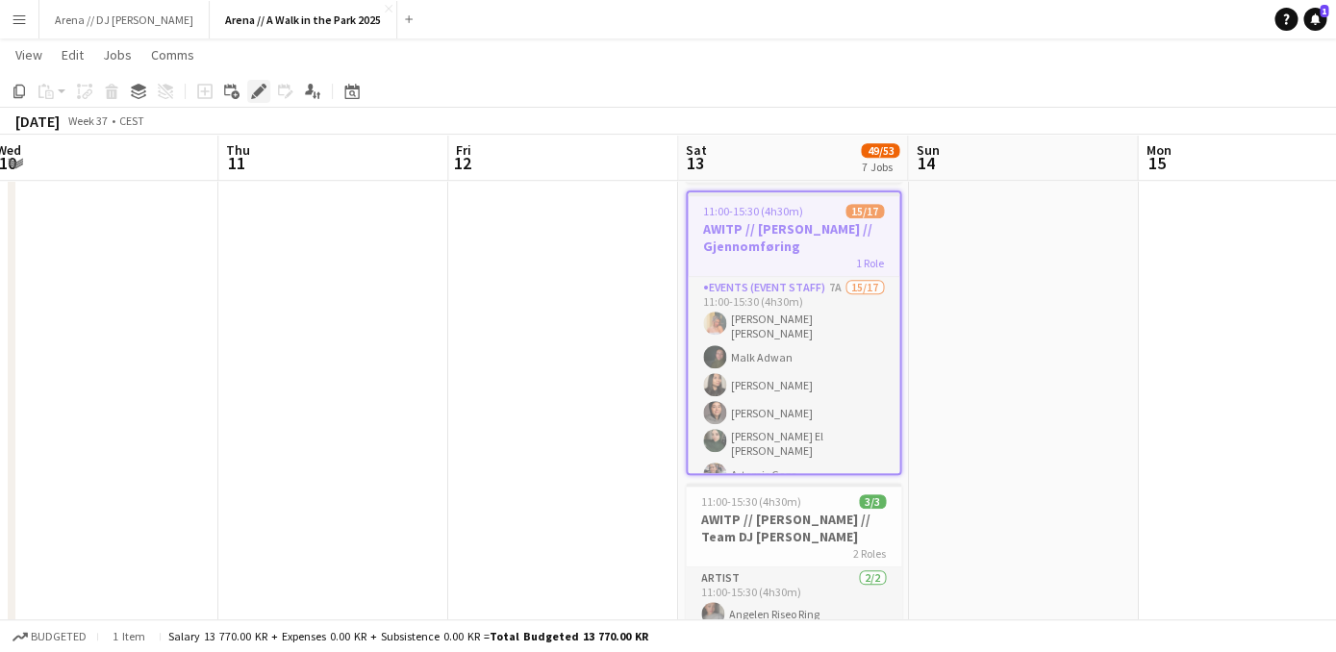
click at [265, 90] on icon "Edit" at bounding box center [258, 91] width 15 height 15
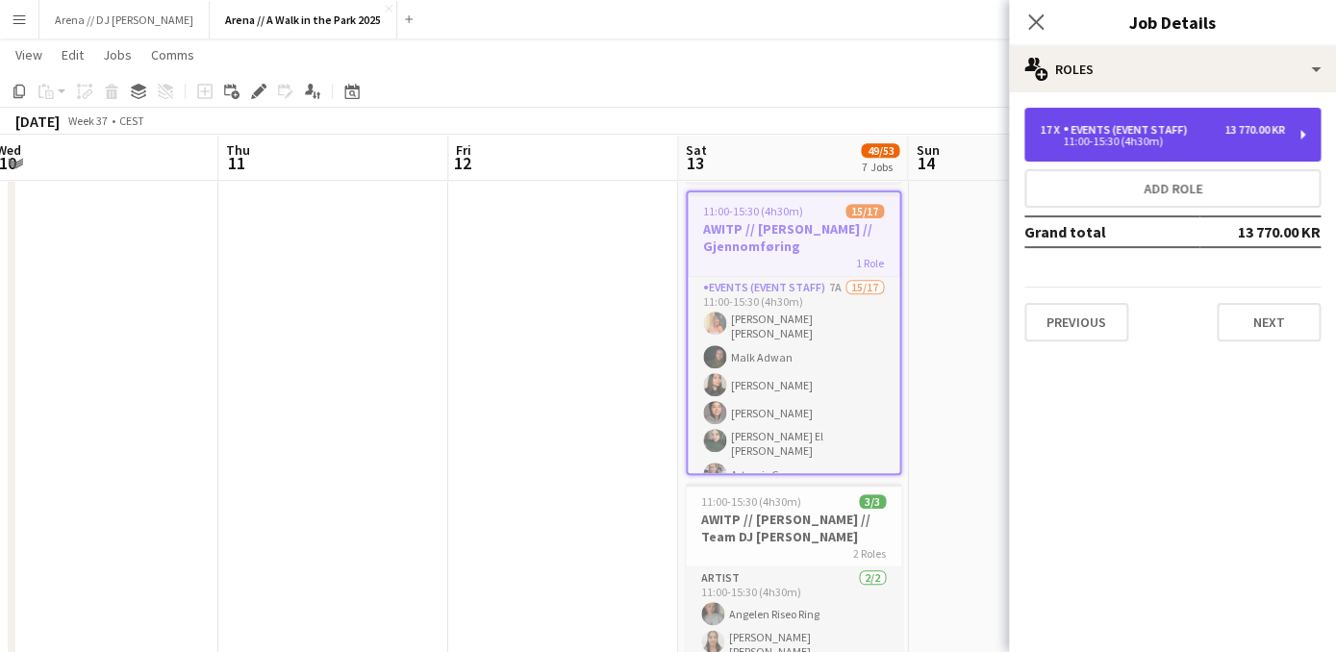
click at [1150, 137] on div "Events (Event Staff)" at bounding box center [1129, 129] width 132 height 13
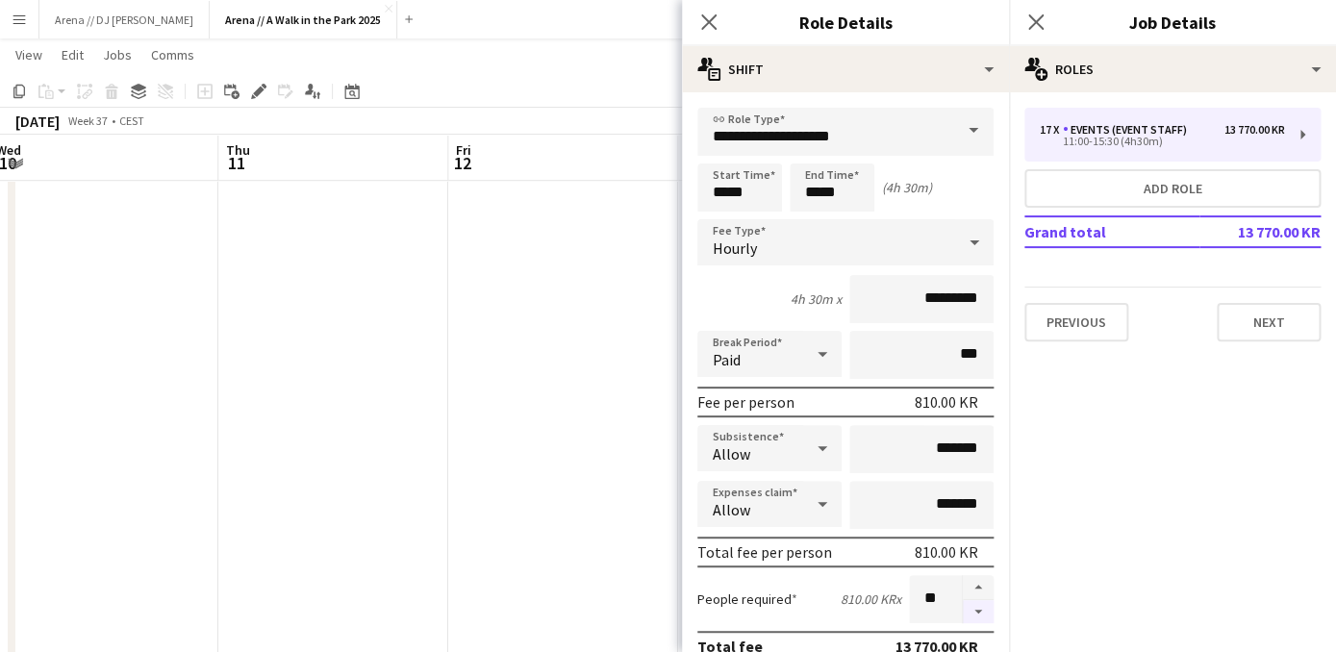
click at [977, 621] on button "button" at bounding box center [978, 612] width 31 height 24
type input "**"
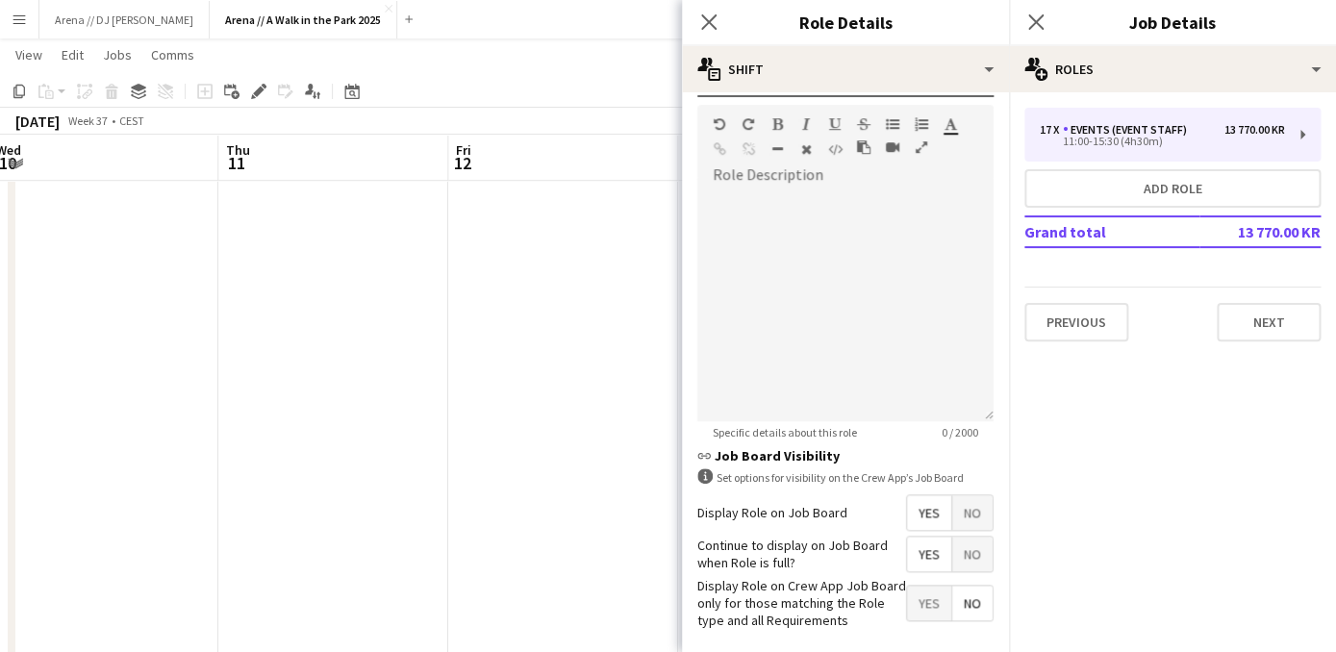
scroll to position [655, 0]
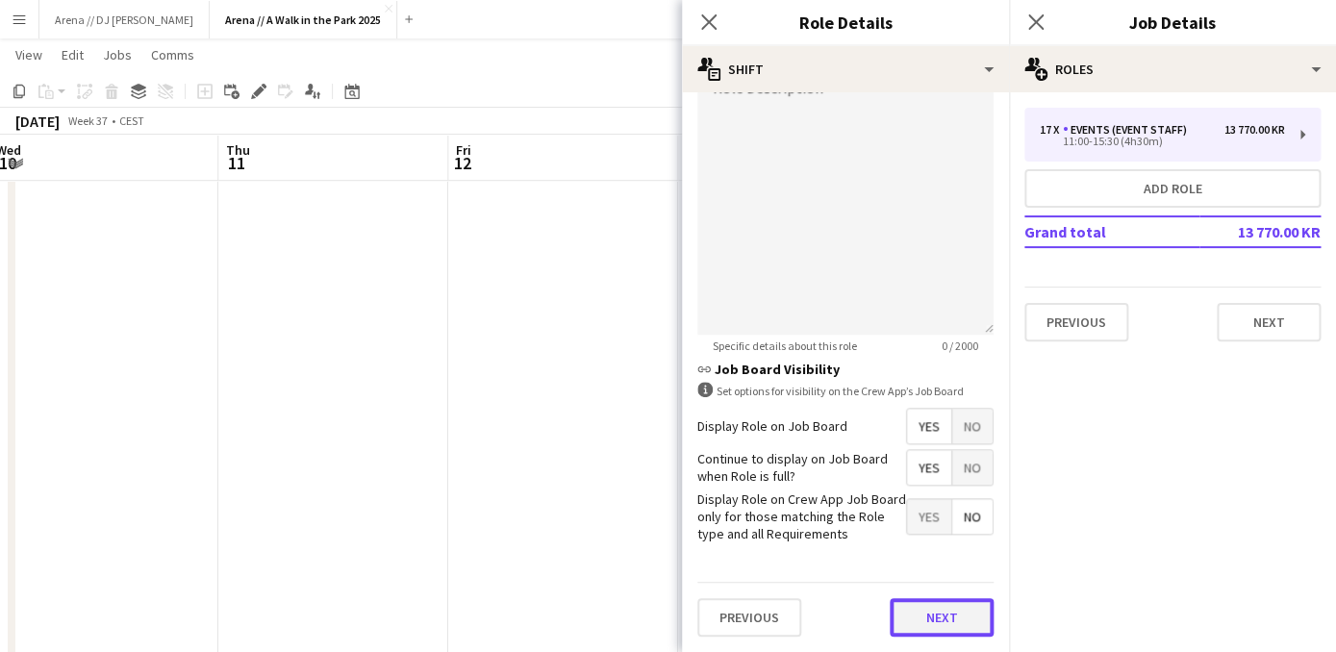
click at [937, 611] on button "Next" at bounding box center [941, 617] width 104 height 38
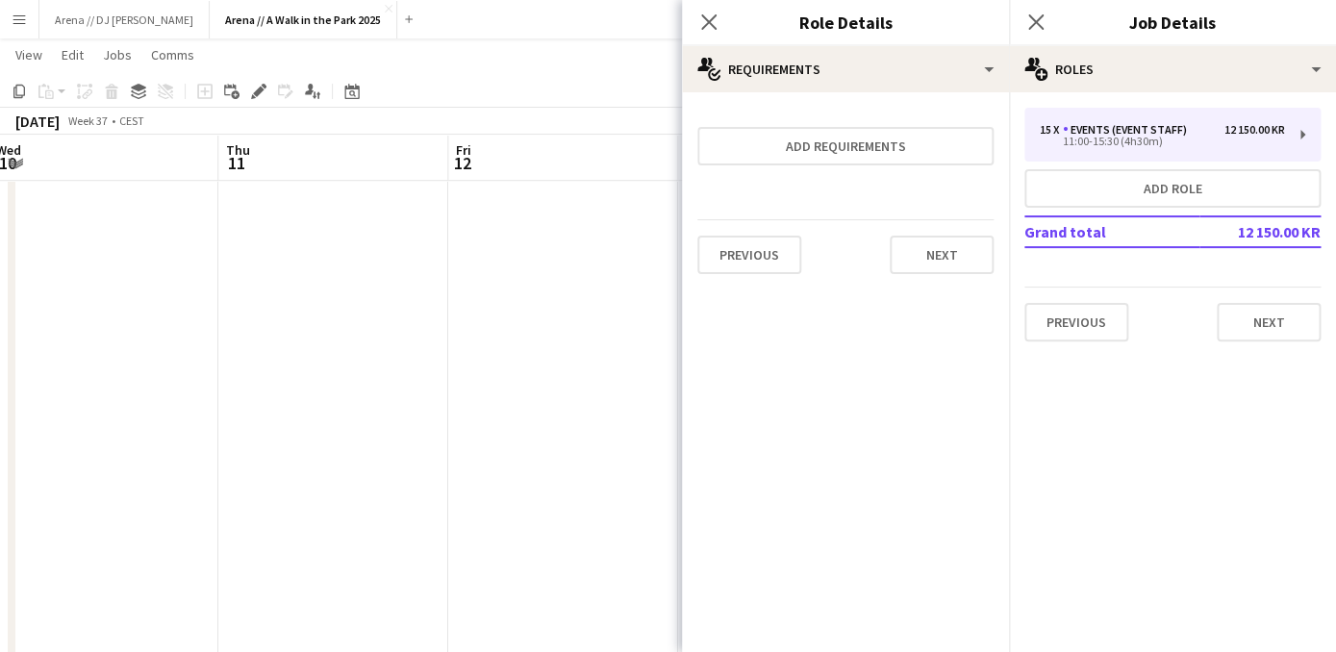
scroll to position [0, 0]
click at [945, 262] on button "Next" at bounding box center [941, 255] width 104 height 38
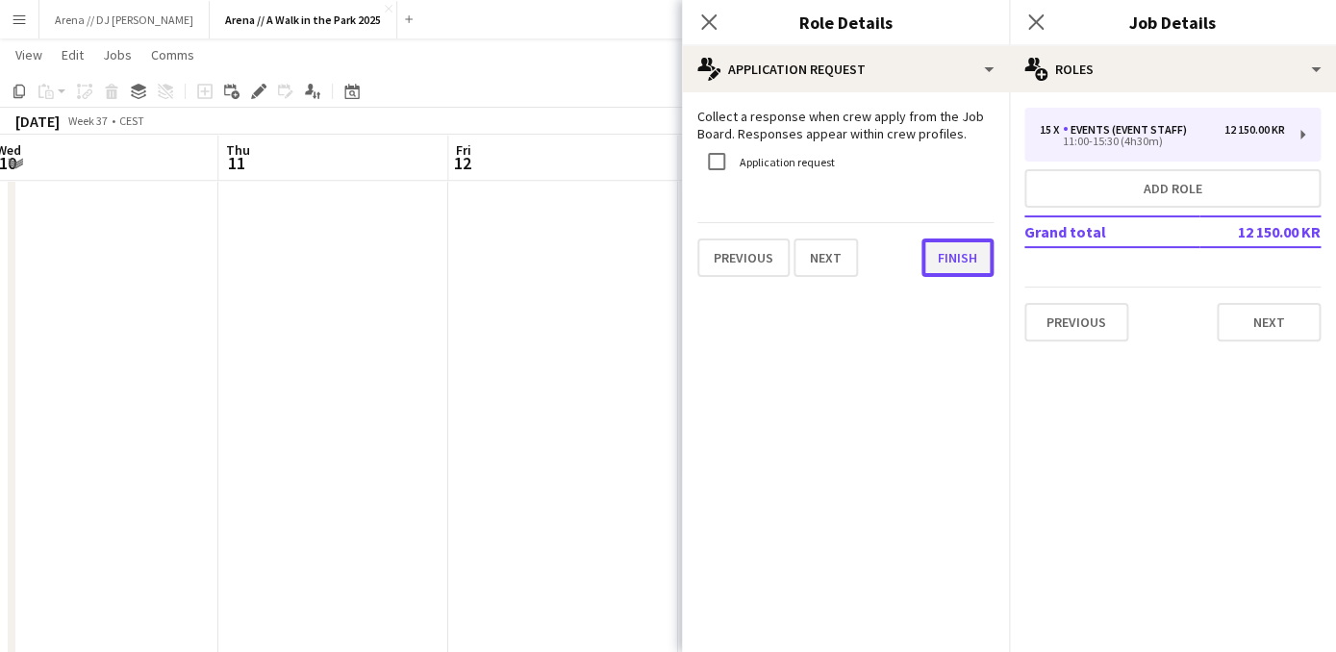
click at [944, 253] on button "Finish" at bounding box center [957, 257] width 72 height 38
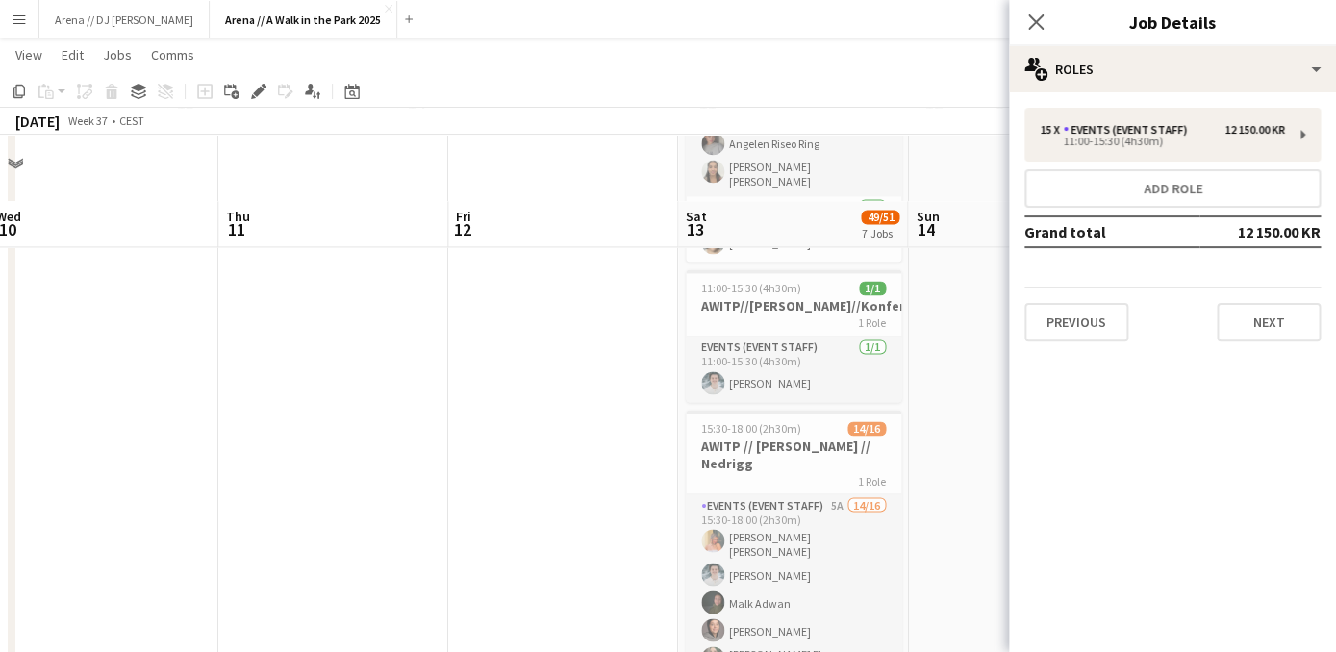
scroll to position [1101, 0]
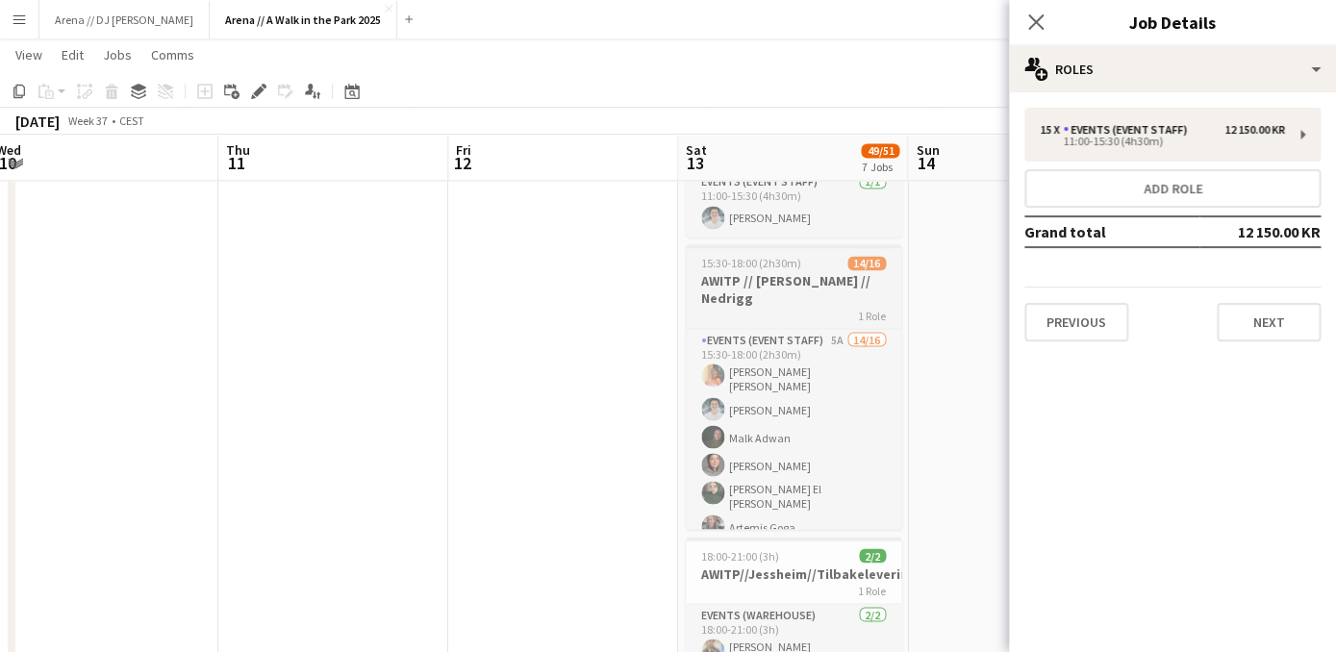
click at [816, 287] on h3 "AWITP // [PERSON_NAME] // Nedrigg" at bounding box center [793, 289] width 215 height 35
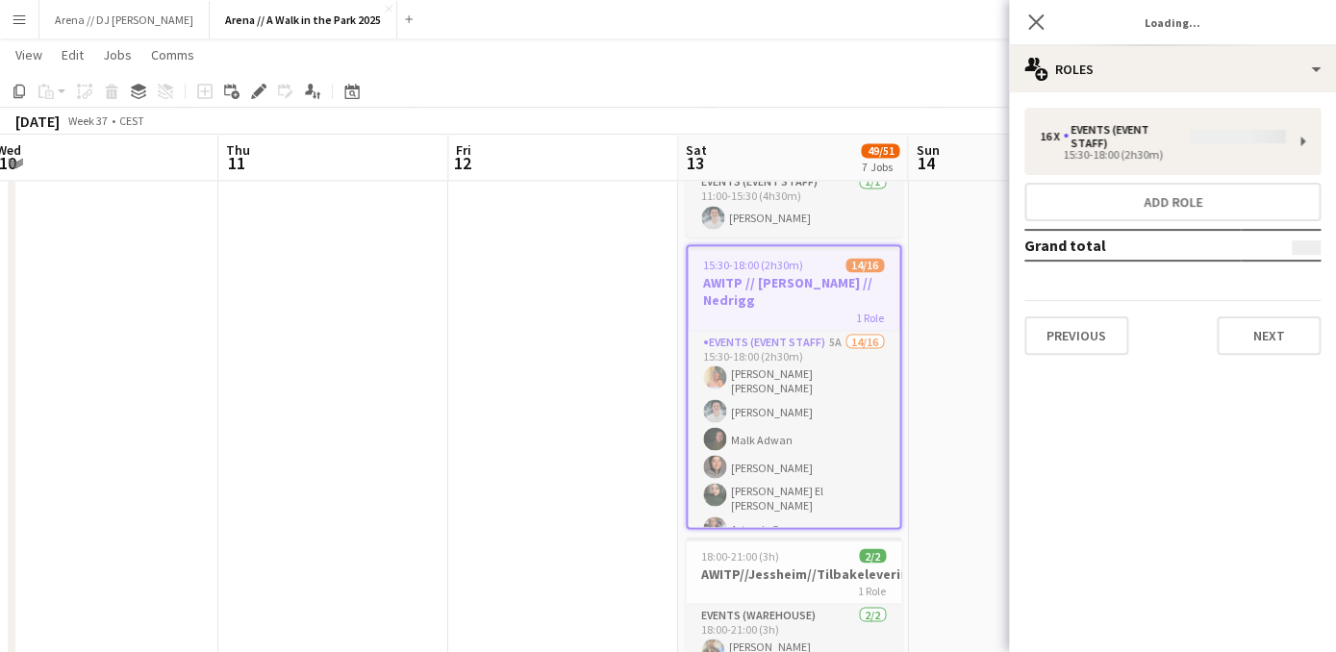
scroll to position [271, 0]
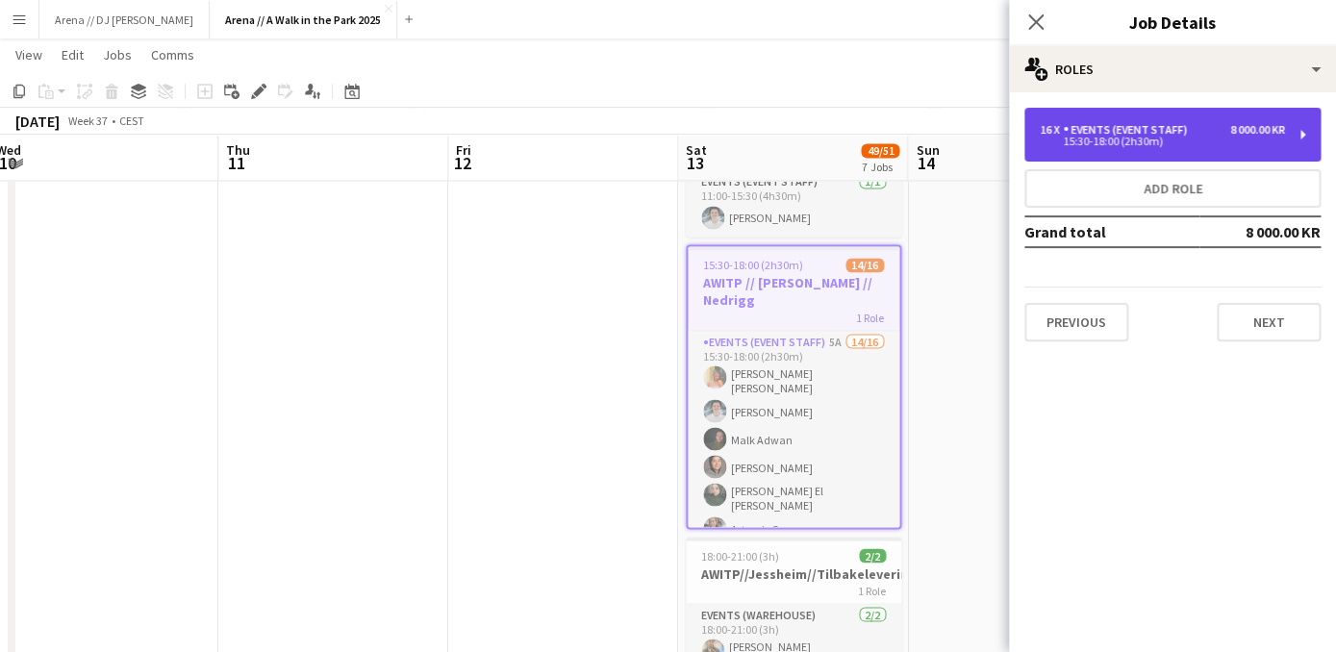
click at [1106, 134] on div "Events (Event Staff)" at bounding box center [1129, 129] width 132 height 13
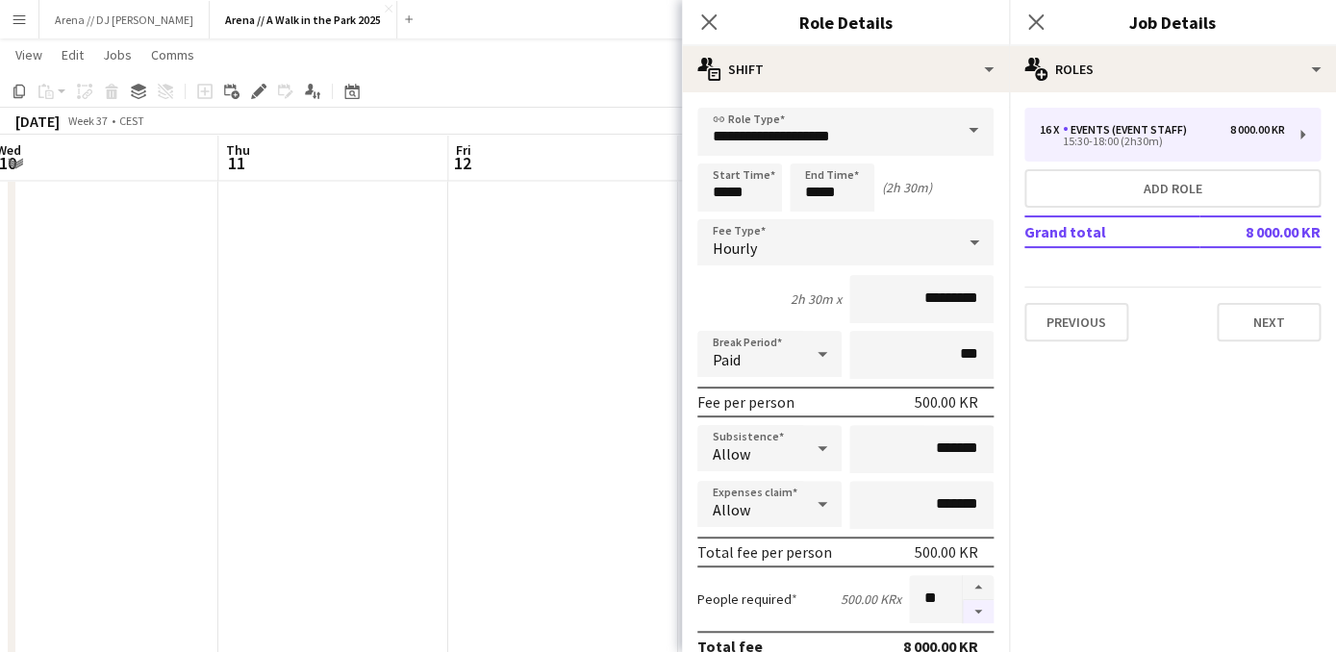
click at [982, 621] on button "button" at bounding box center [978, 612] width 31 height 24
type input "**"
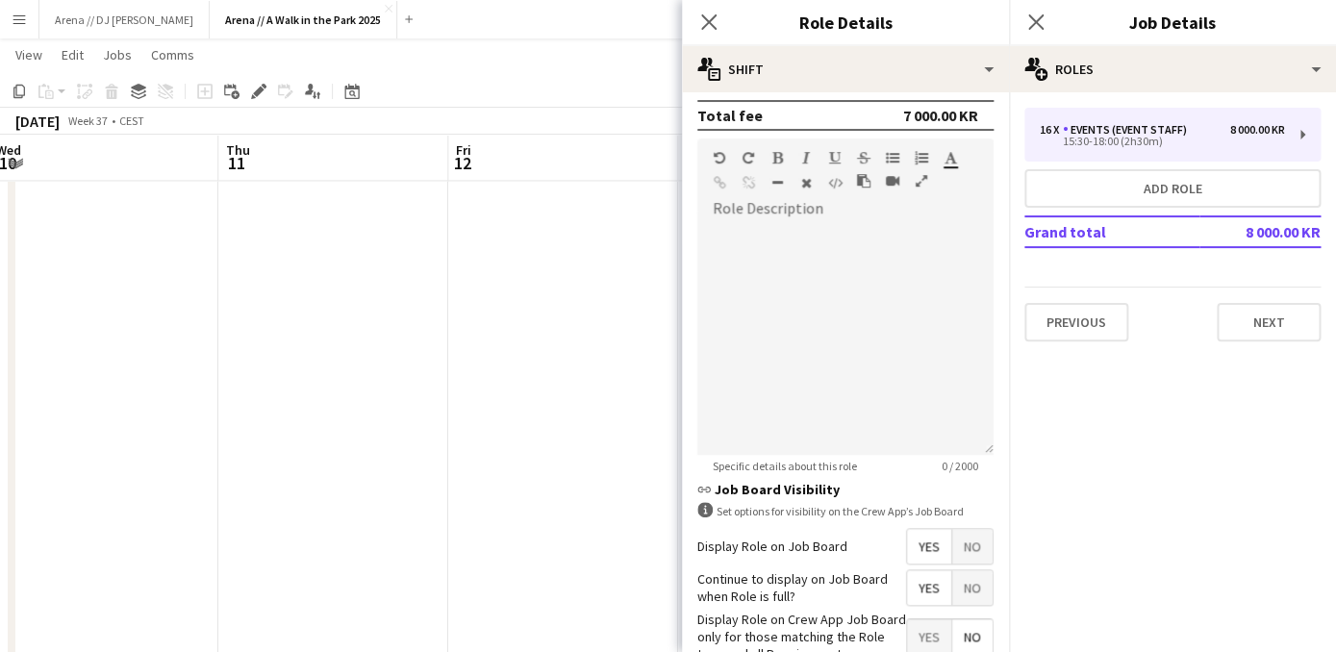
scroll to position [655, 0]
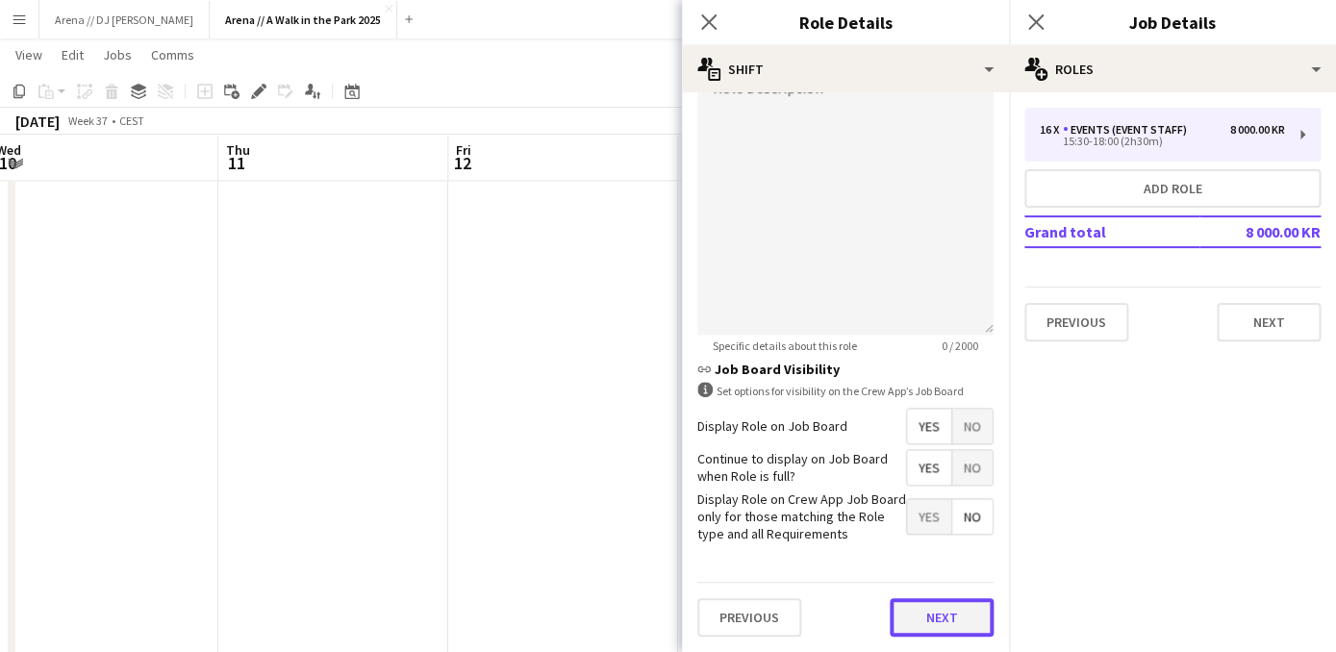
click at [933, 612] on button "Next" at bounding box center [941, 617] width 104 height 38
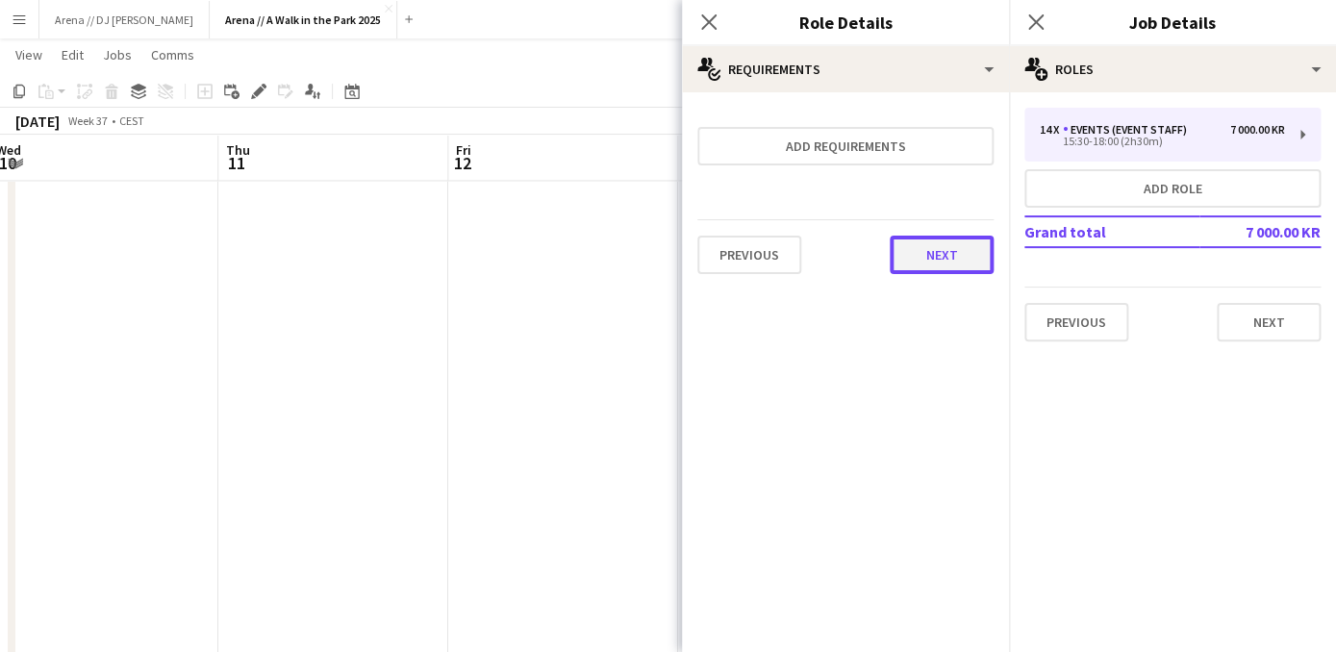
click at [936, 257] on button "Next" at bounding box center [941, 255] width 104 height 38
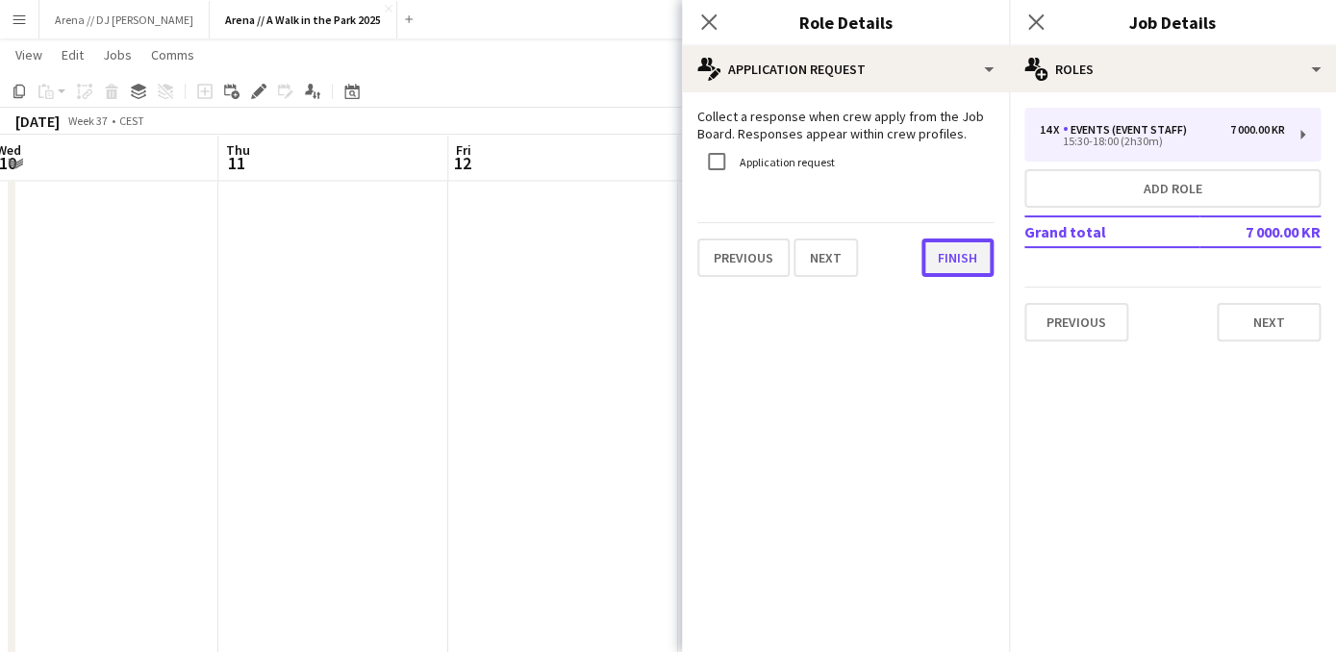
click at [951, 262] on button "Finish" at bounding box center [957, 257] width 72 height 38
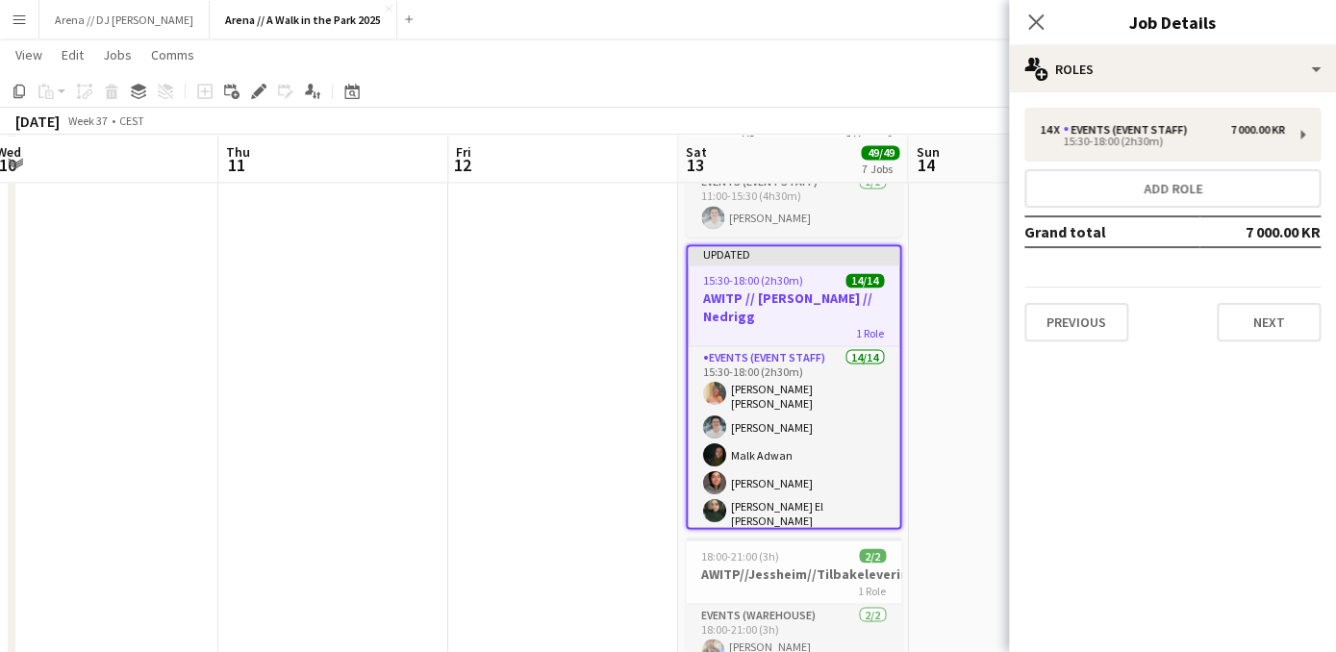
scroll to position [1252, 0]
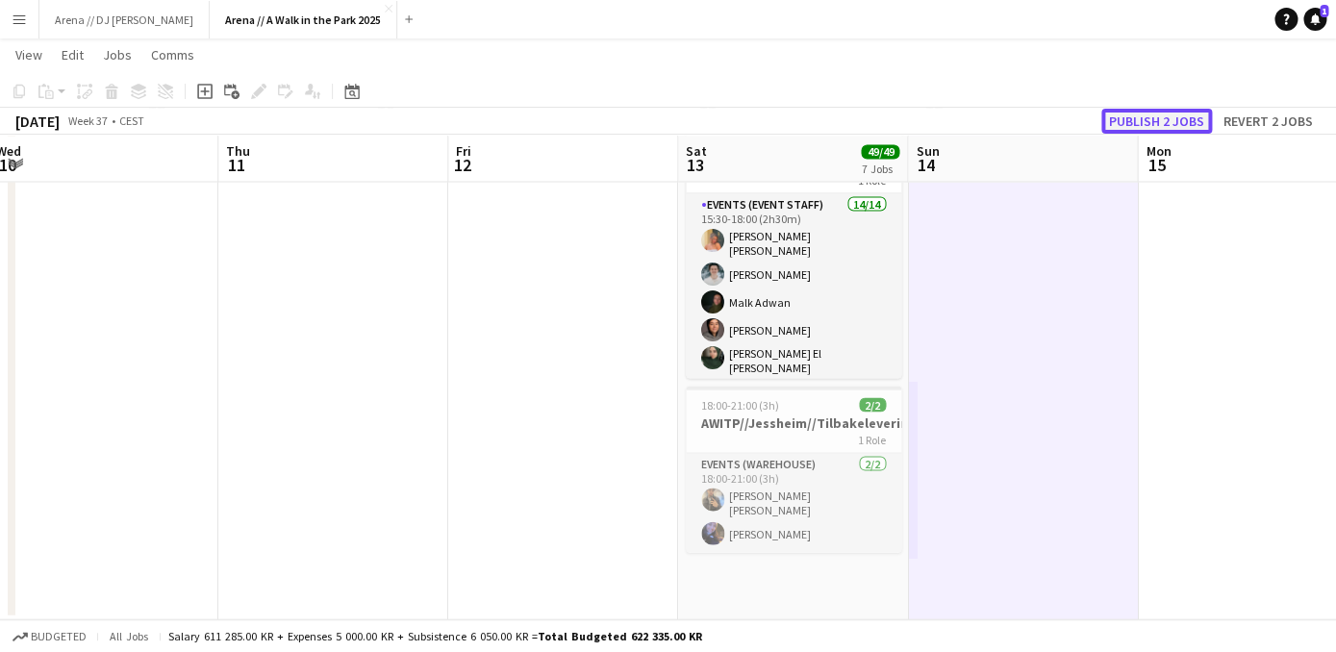
click at [1153, 120] on button "Publish 2 jobs" at bounding box center [1156, 121] width 111 height 25
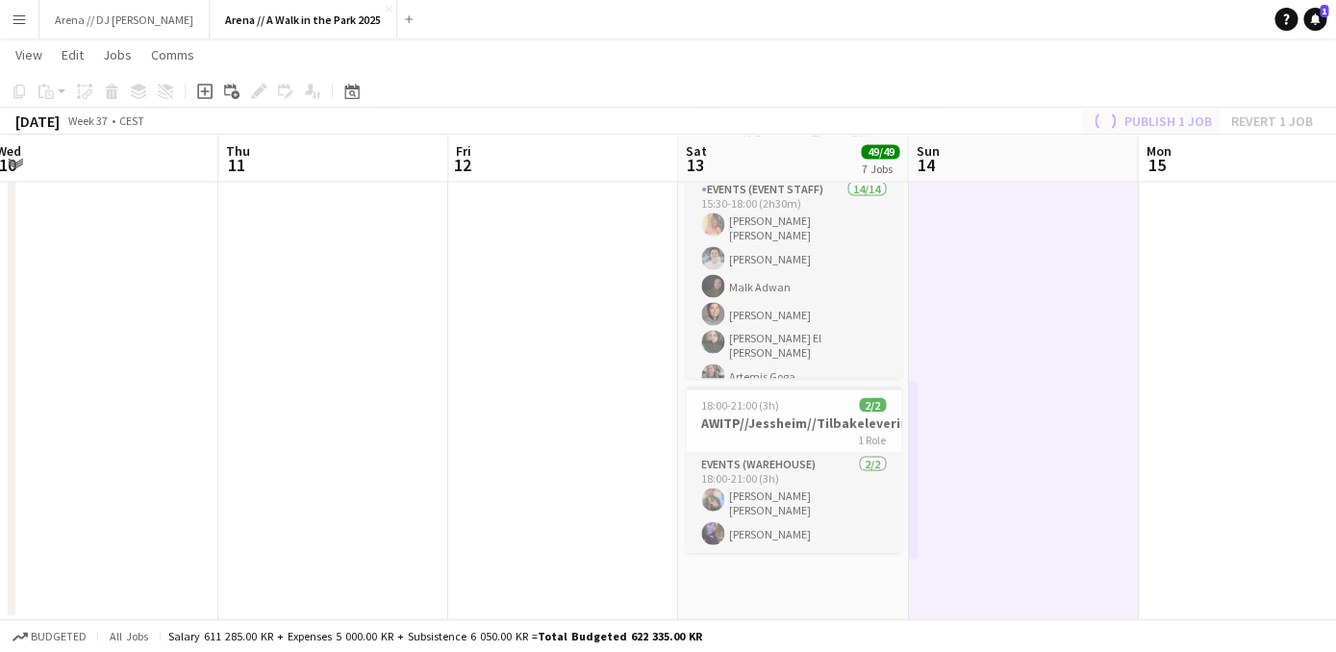
scroll to position [256, 0]
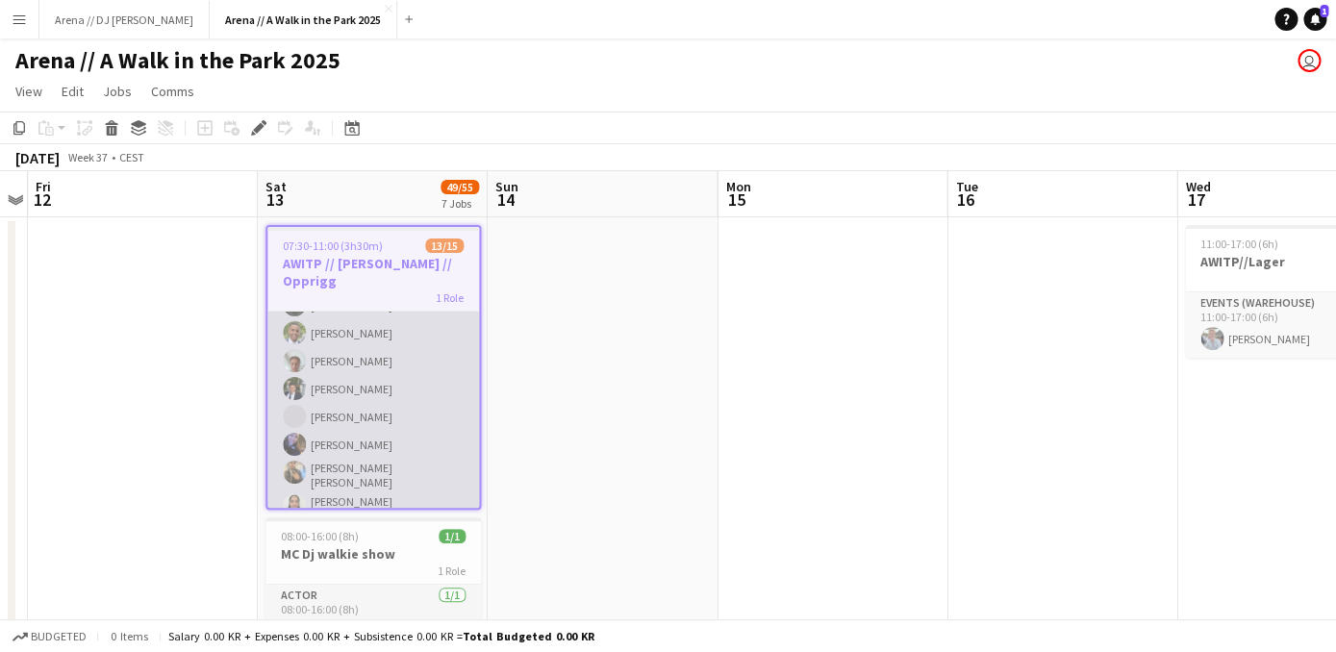
scroll to position [242, 0]
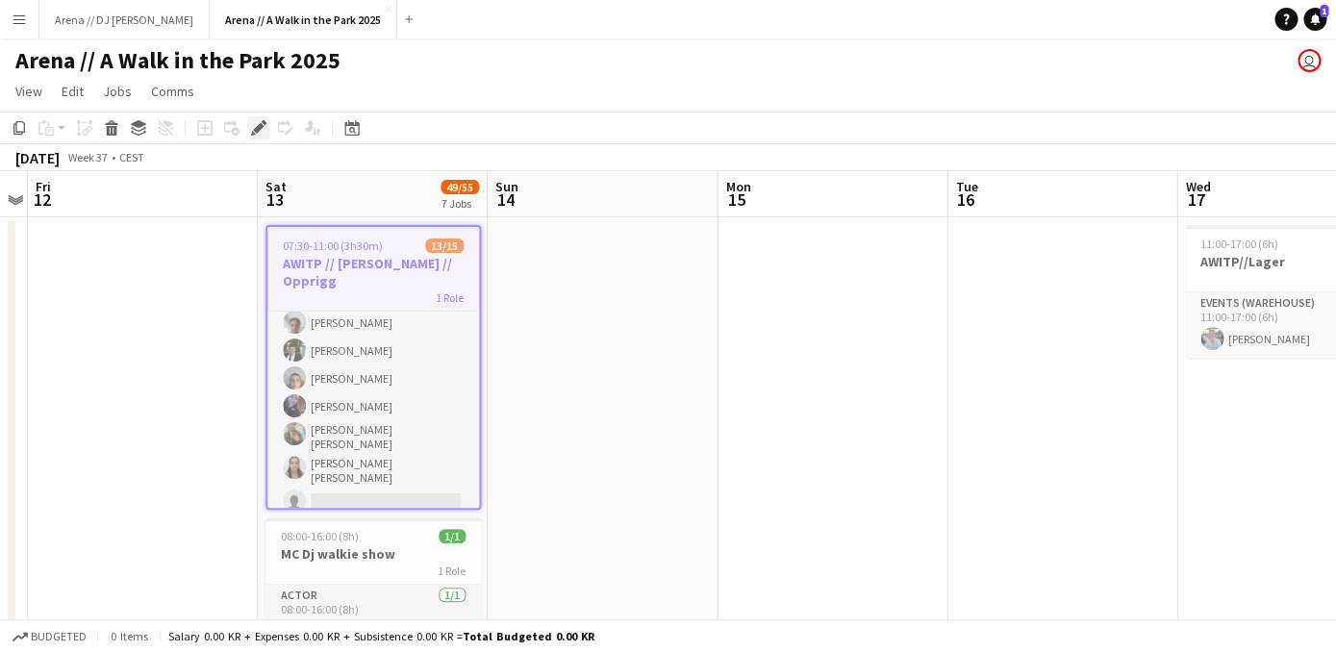
click at [261, 128] on icon at bounding box center [258, 128] width 11 height 11
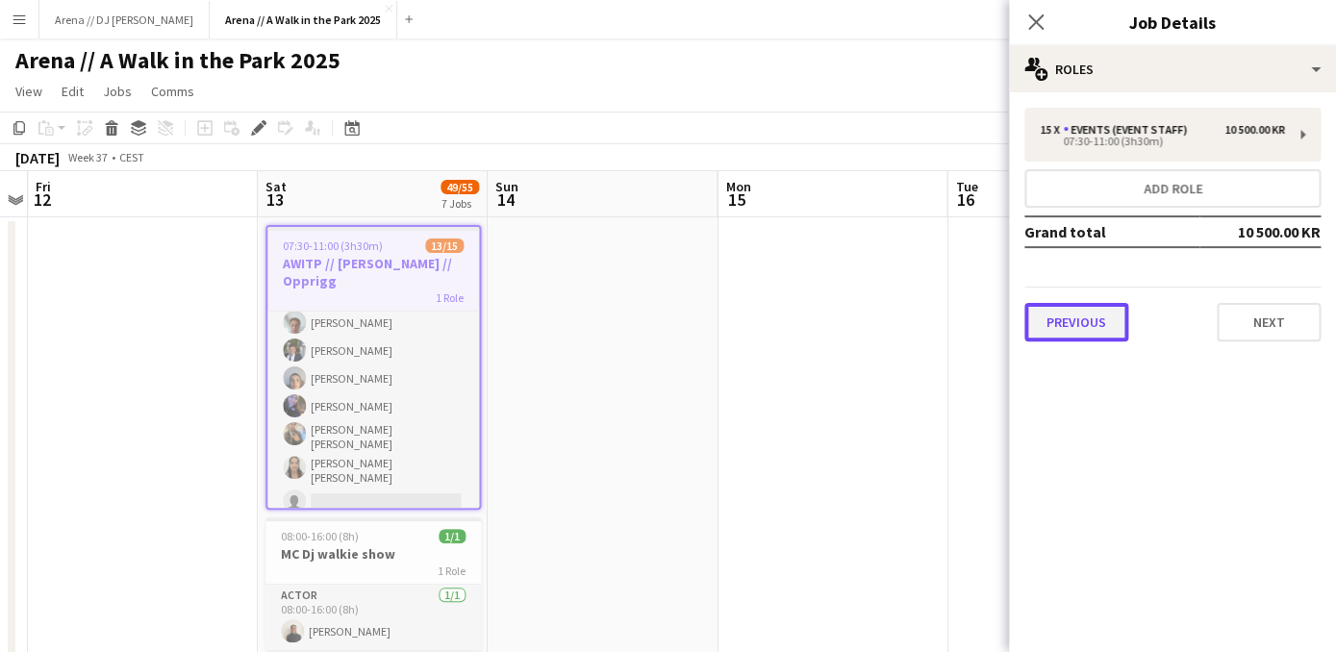
click at [1062, 324] on button "Previous" at bounding box center [1076, 322] width 104 height 38
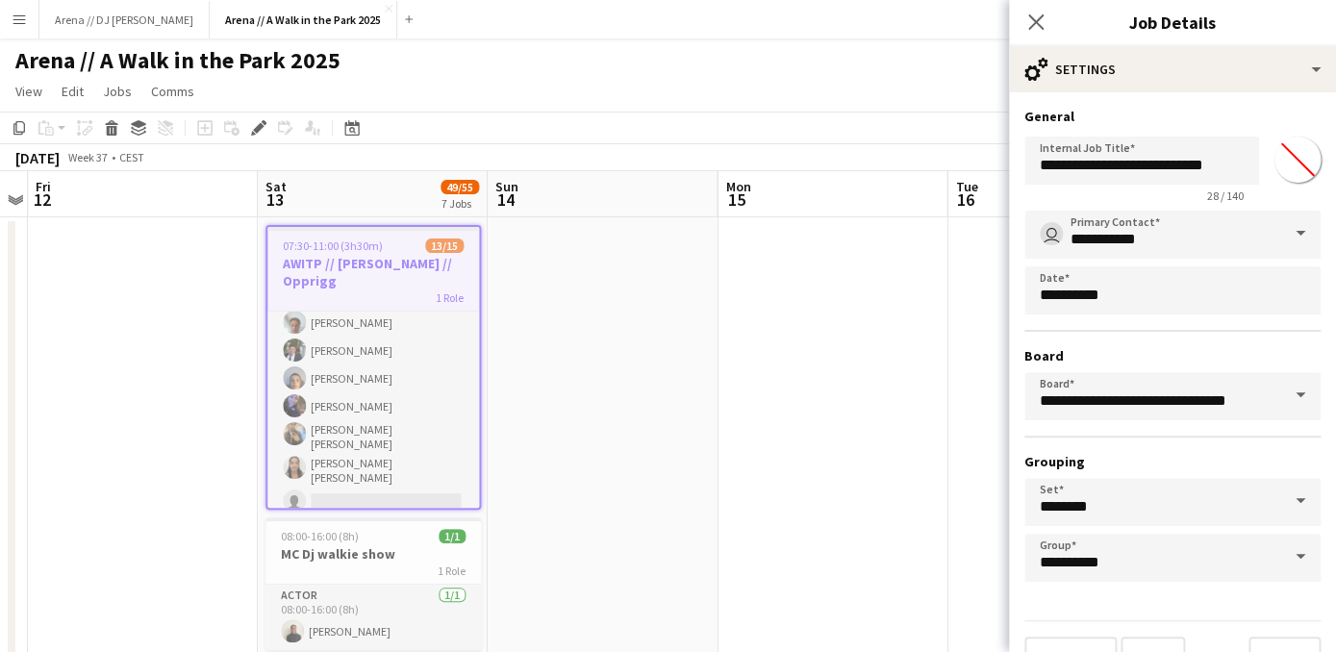
scroll to position [41, 0]
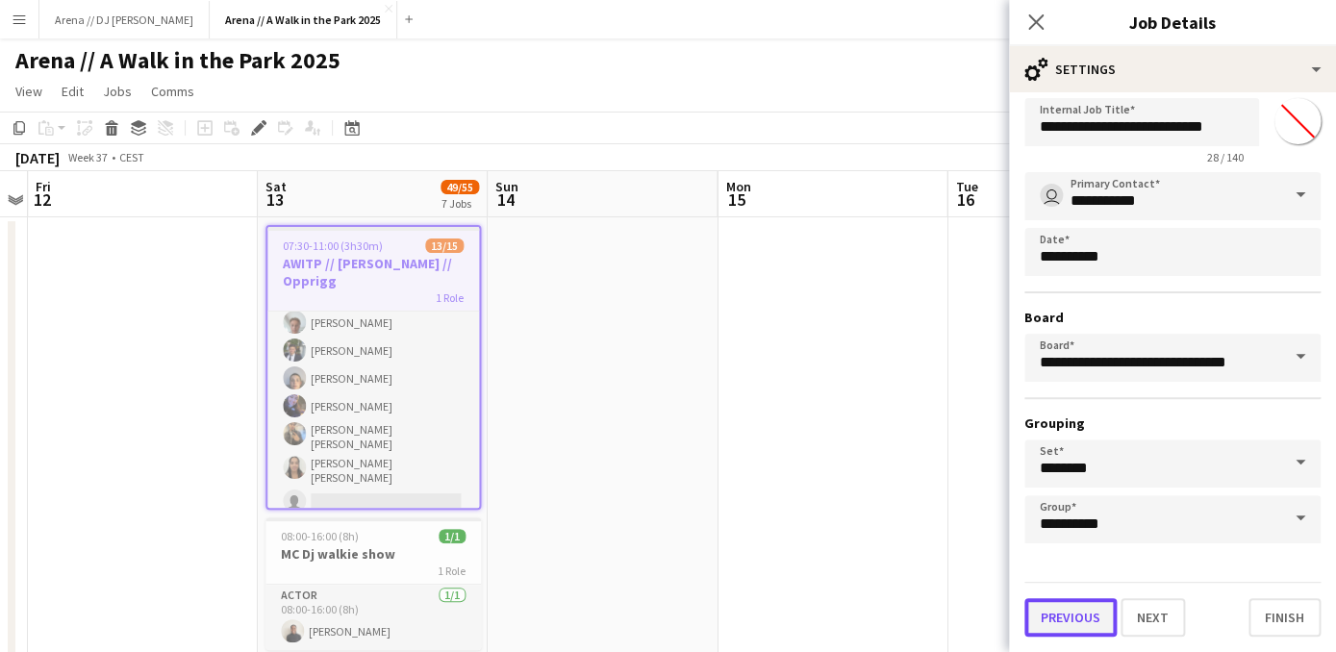
click at [1081, 614] on button "Previous" at bounding box center [1070, 617] width 92 height 38
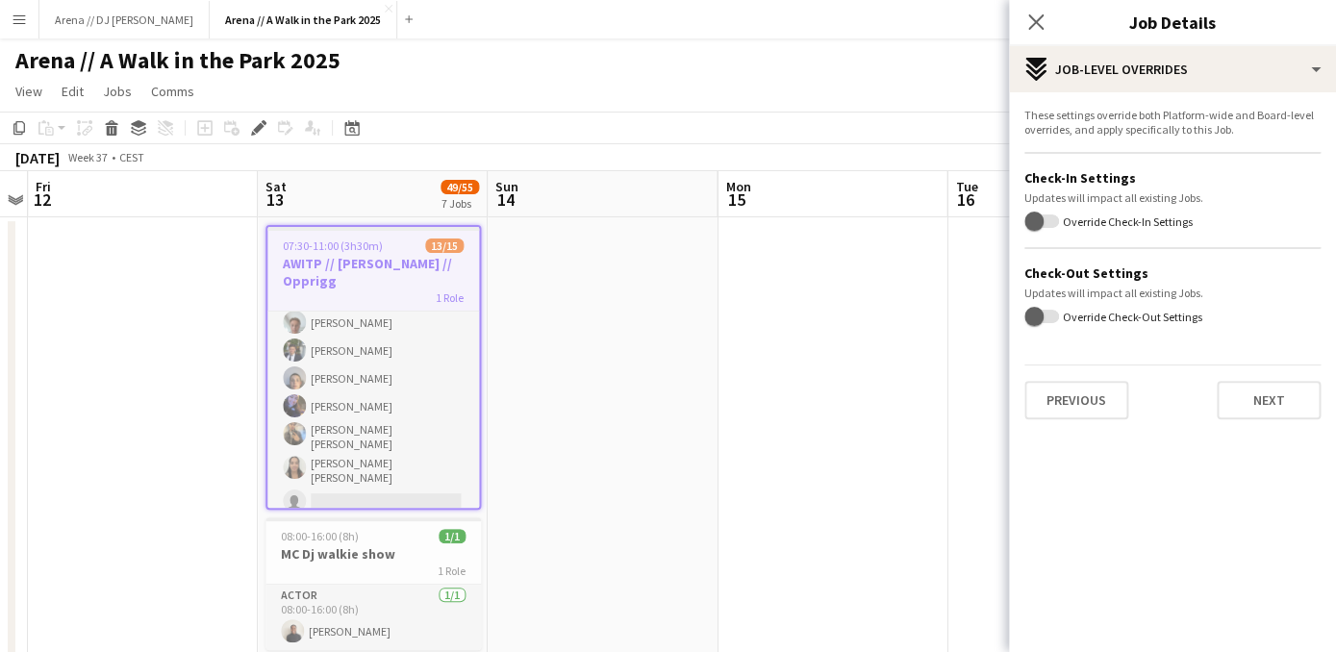
click at [535, 68] on div "Arena // A Walk in the Park 2025 user" at bounding box center [668, 56] width 1336 height 37
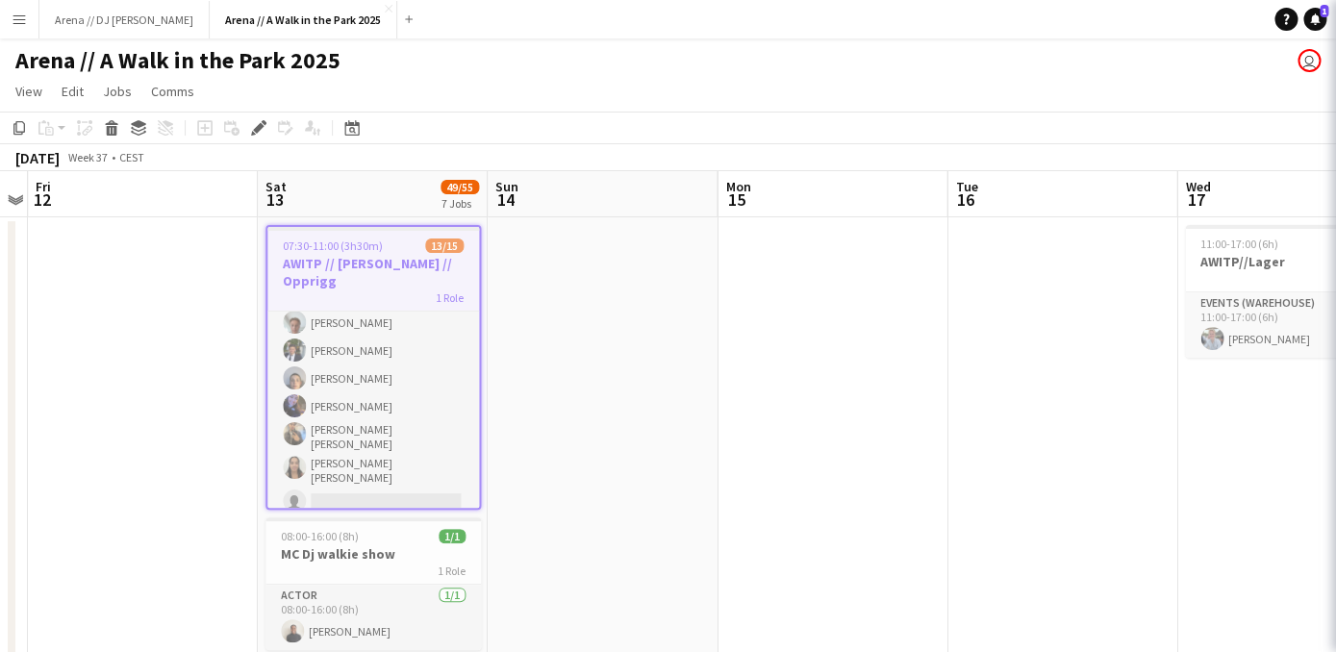
scroll to position [238, 0]
